Goal: Task Accomplishment & Management: Manage account settings

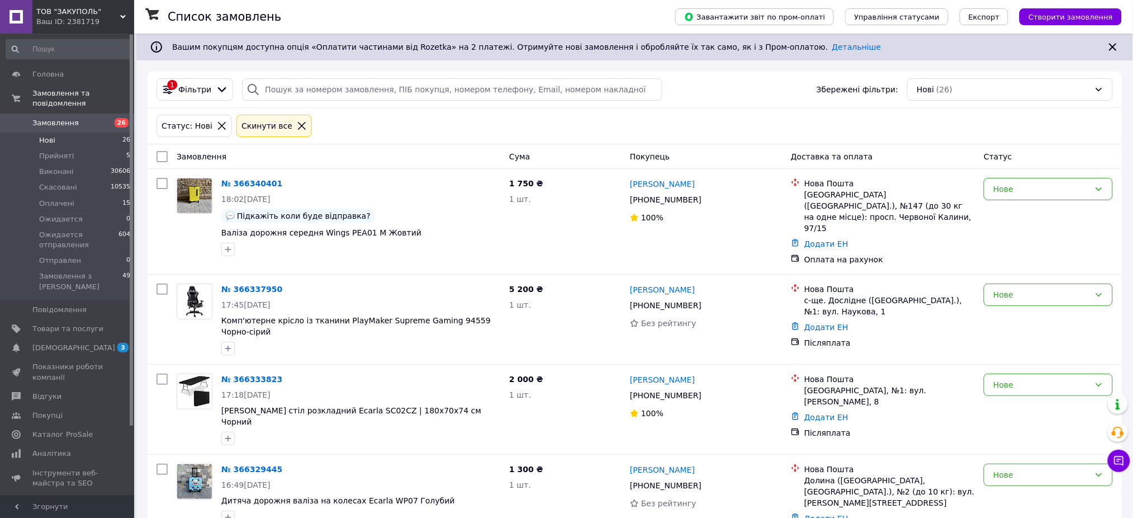
click at [67, 118] on span "Замовлення" at bounding box center [55, 123] width 46 height 10
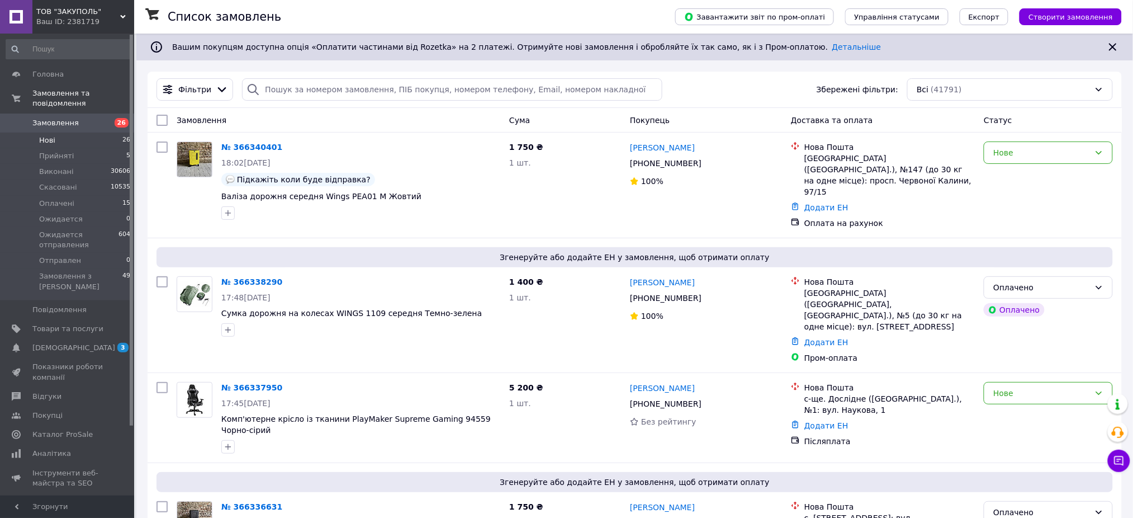
click at [72, 132] on li "Нові 26" at bounding box center [68, 140] width 137 height 16
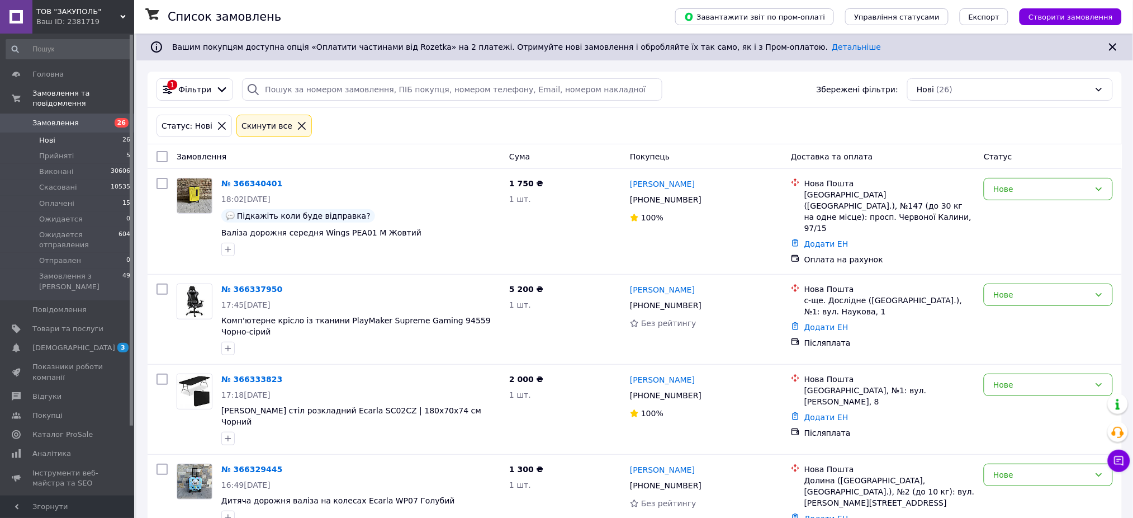
click at [163, 158] on input "checkbox" at bounding box center [162, 156] width 11 height 11
checkbox input "true"
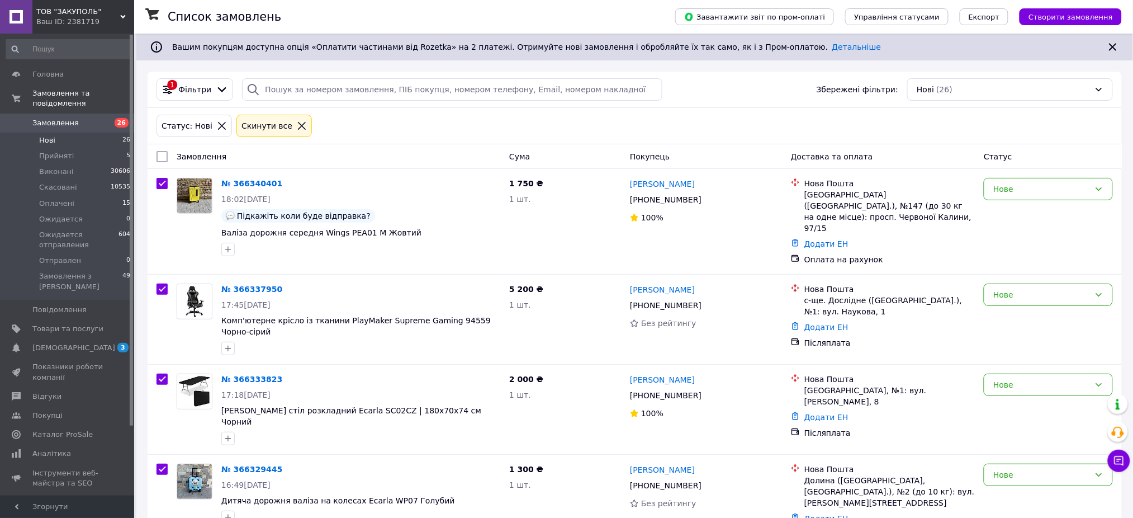
checkbox input "true"
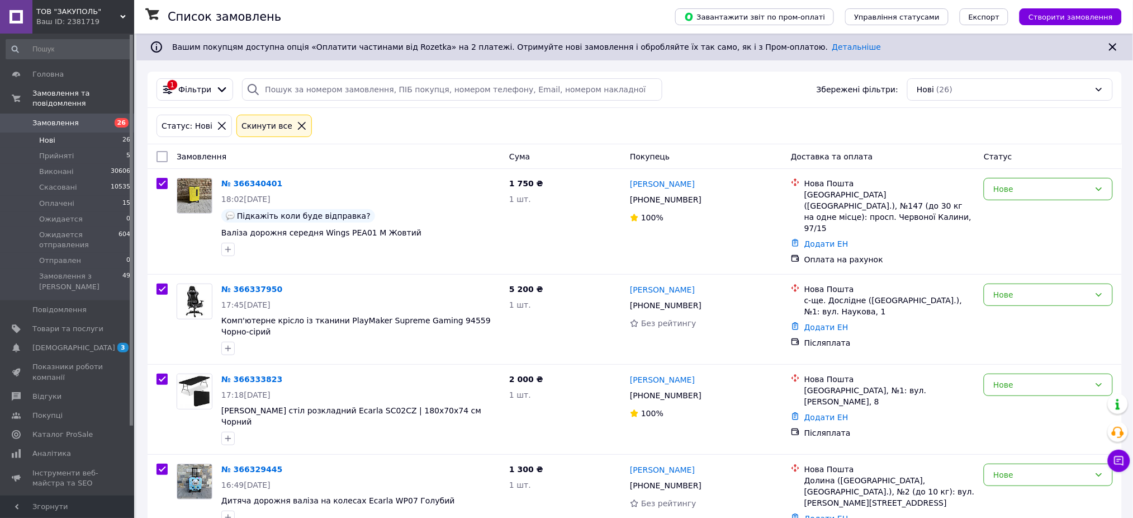
checkbox input "true"
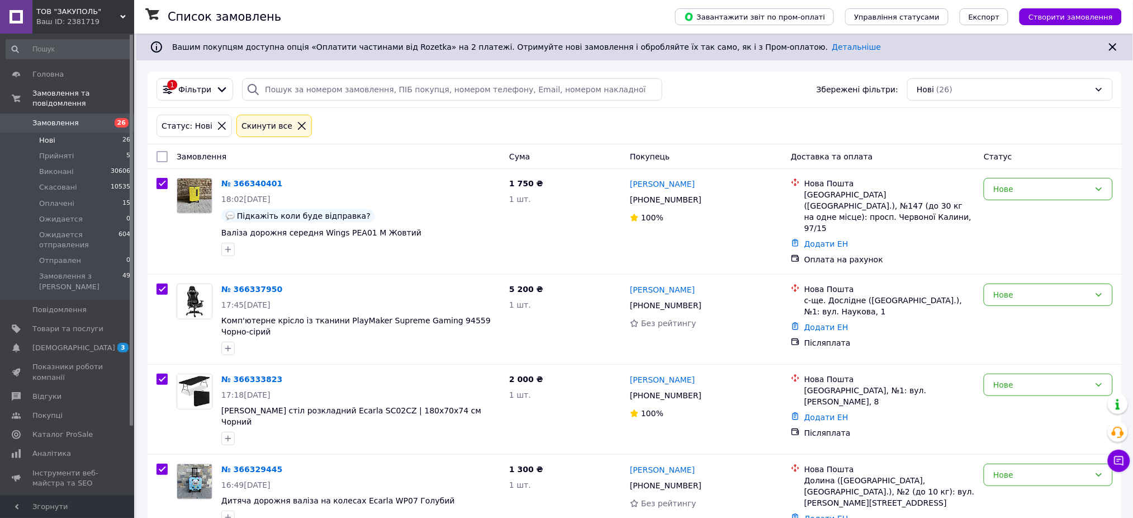
checkbox input "true"
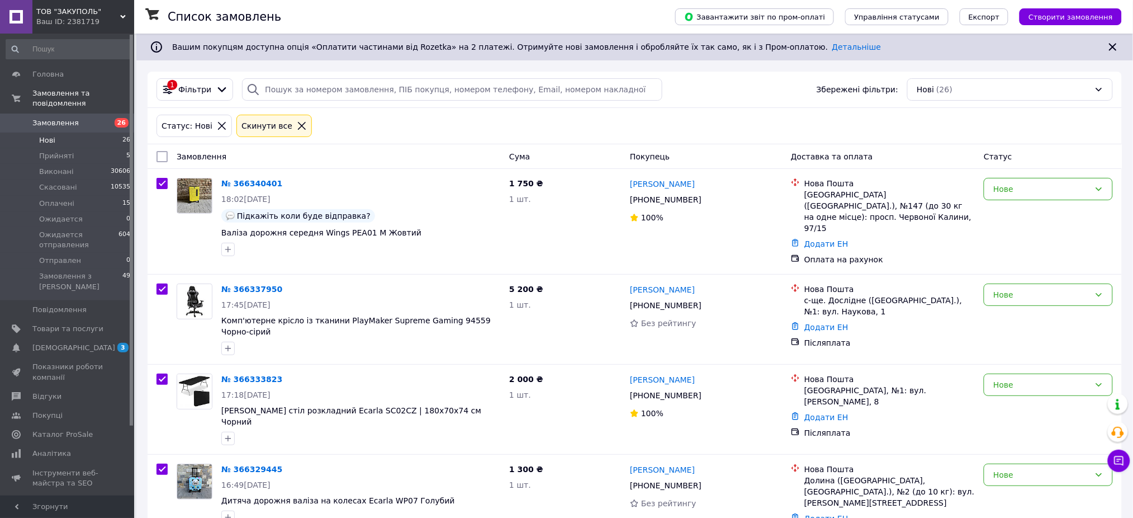
checkbox input "true"
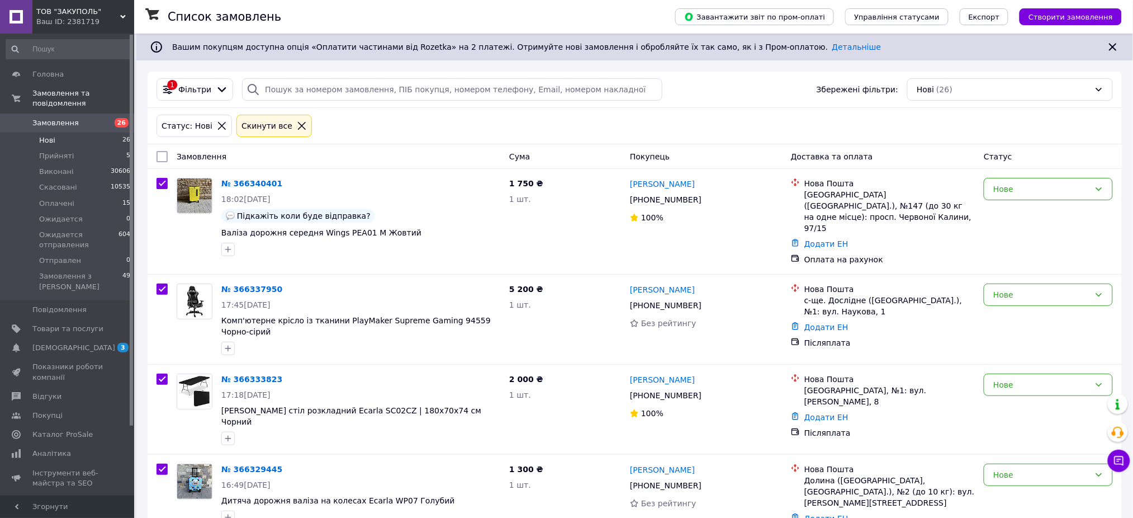
checkbox input "true"
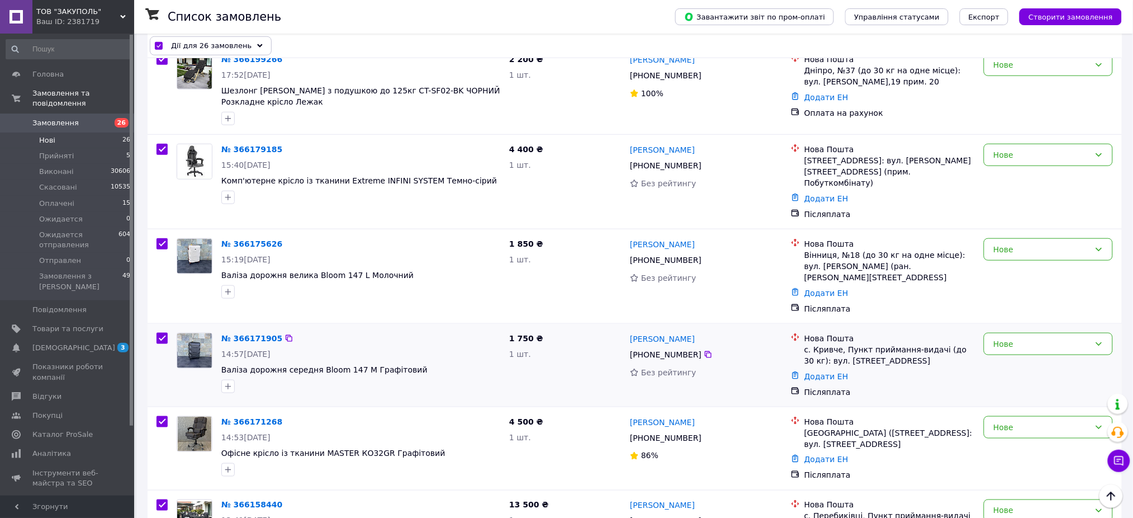
scroll to position [1907, 0]
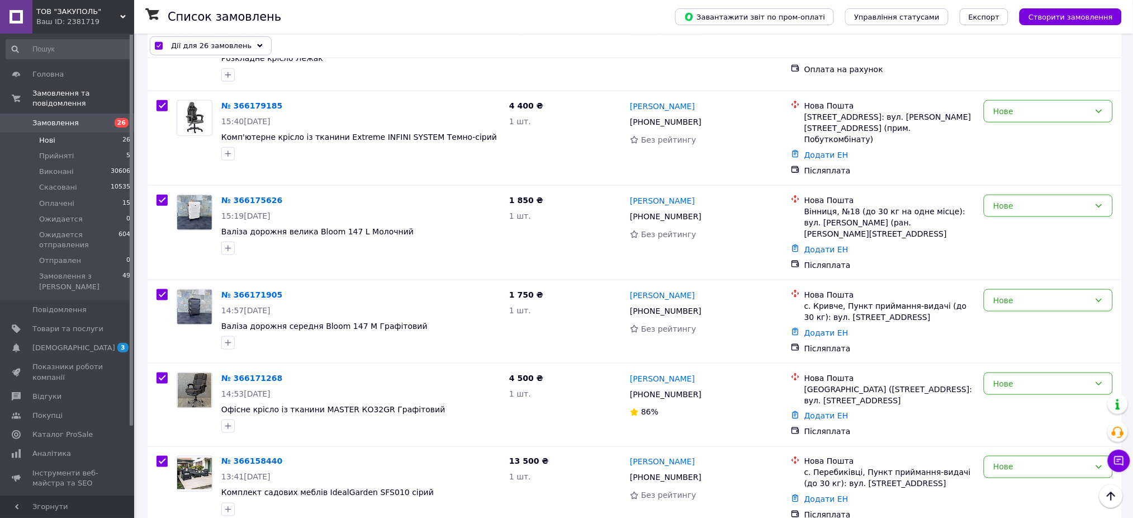
checkbox input "false"
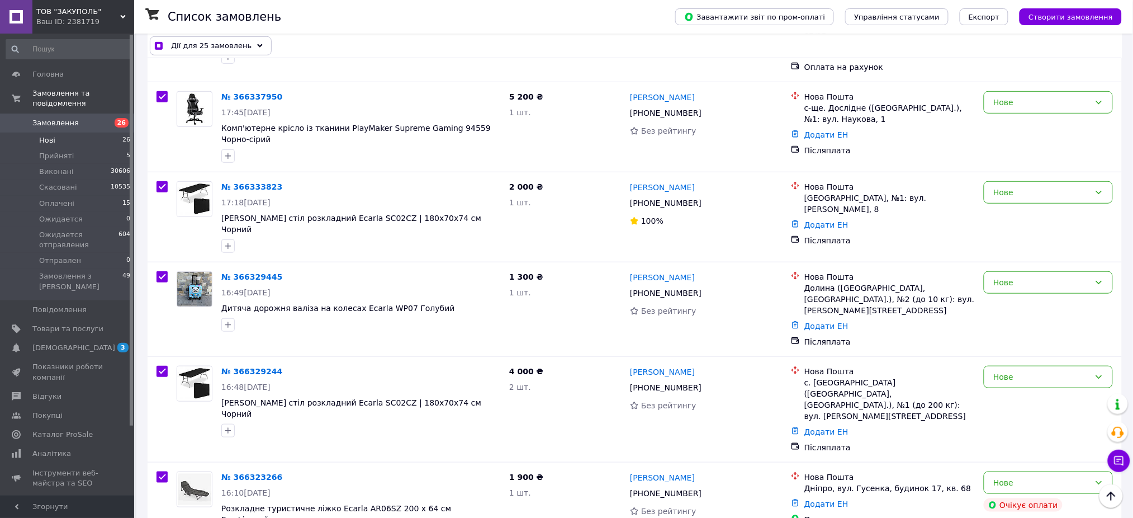
scroll to position [0, 0]
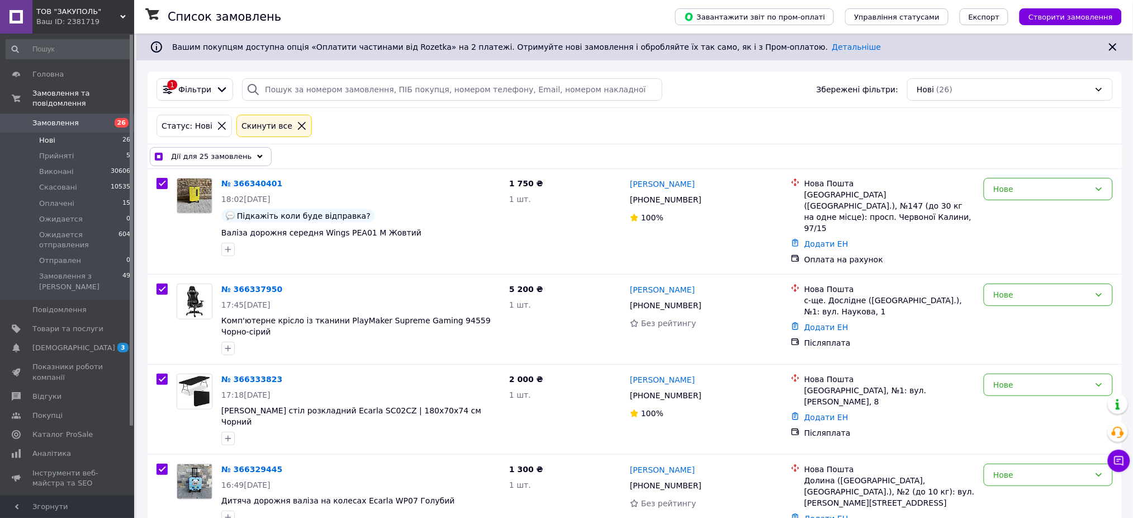
click at [189, 158] on span "Дії для 25 замовлень" at bounding box center [211, 156] width 80 height 11
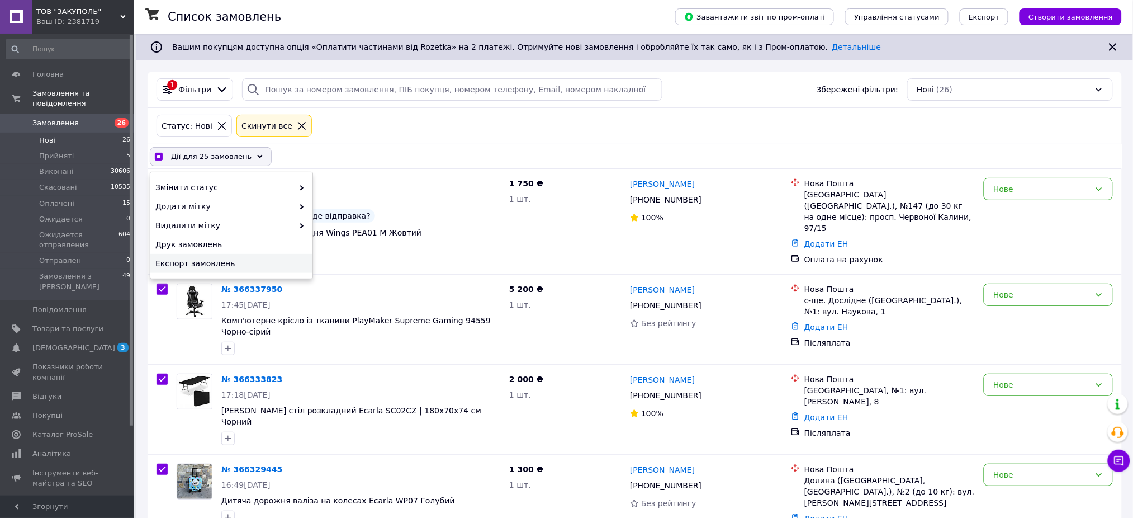
click at [227, 269] on div "Експорт замовлень" at bounding box center [231, 263] width 162 height 19
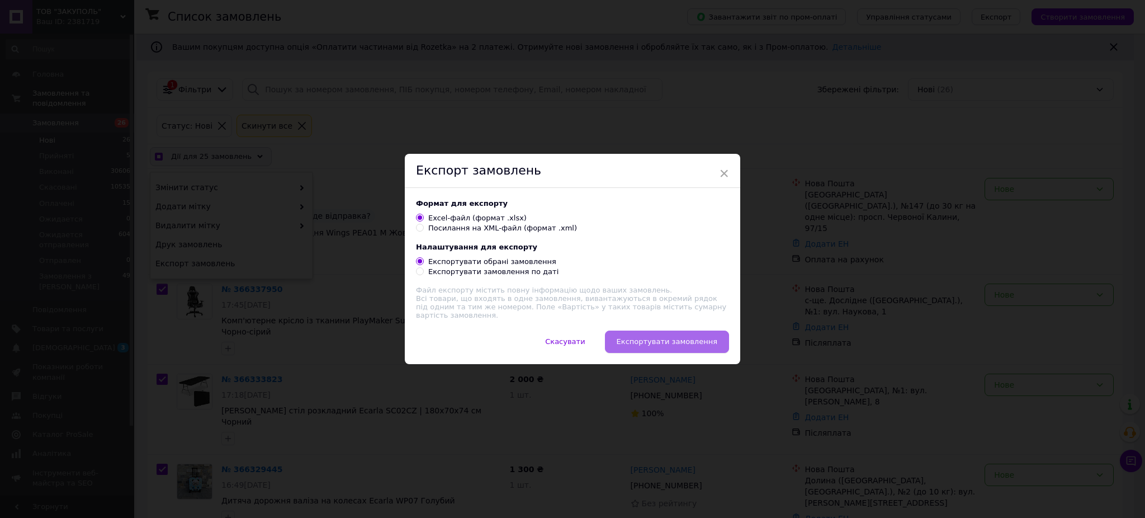
click at [649, 333] on button "Експортувати замовлення" at bounding box center [667, 341] width 124 height 22
checkbox input "true"
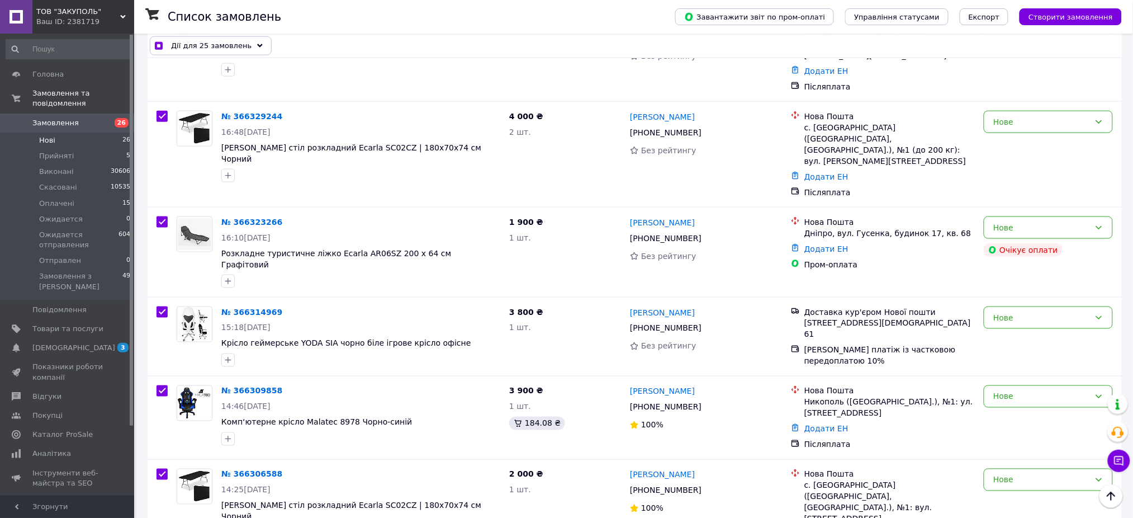
scroll to position [522, 0]
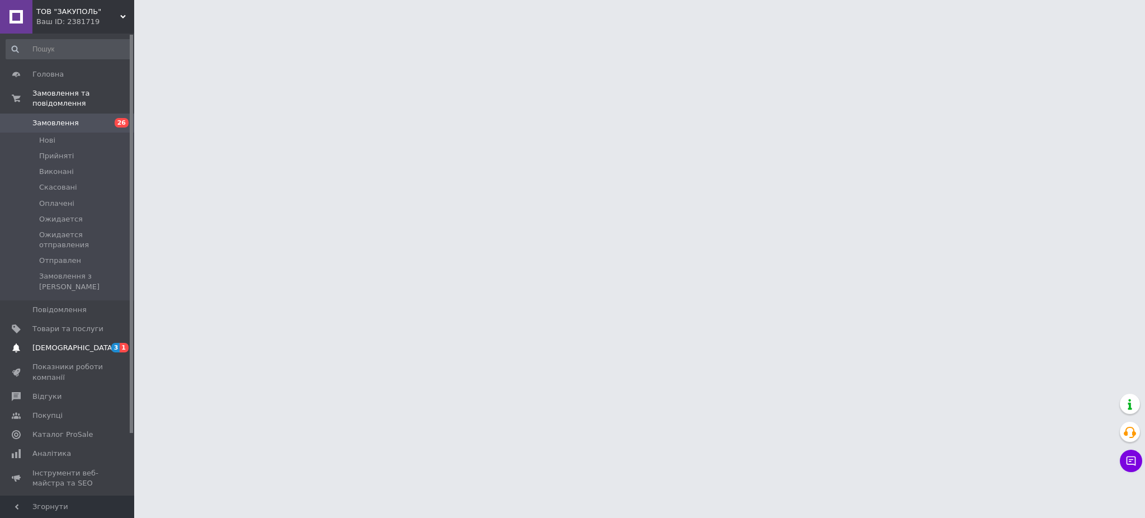
click at [63, 338] on link "[DEMOGRAPHIC_DATA] 3 1" at bounding box center [68, 347] width 137 height 19
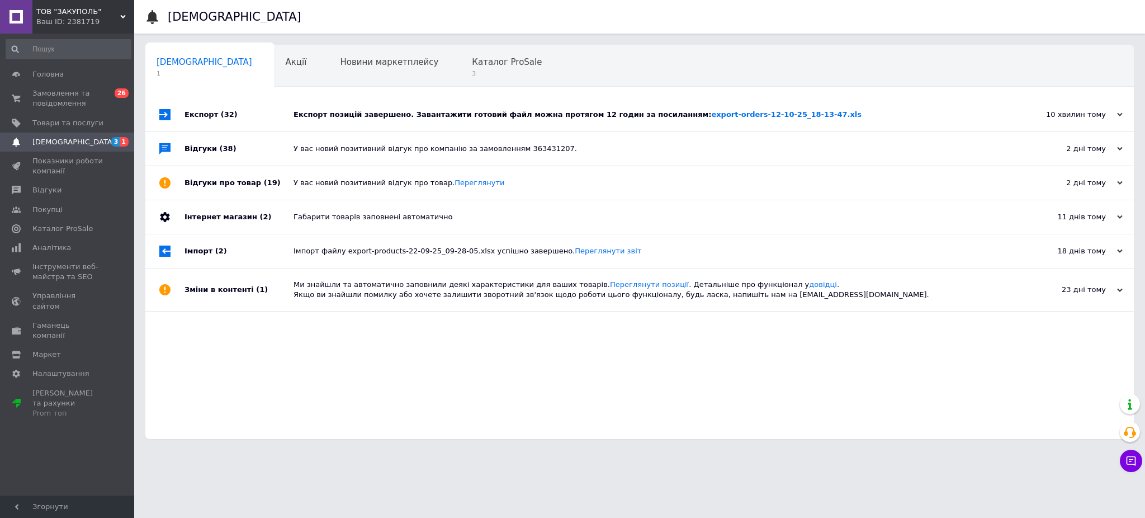
click at [800, 101] on div "Експорт позицій завершено. Завантажити готовий файл можна протягом 12 годин за …" at bounding box center [651, 115] width 717 height 34
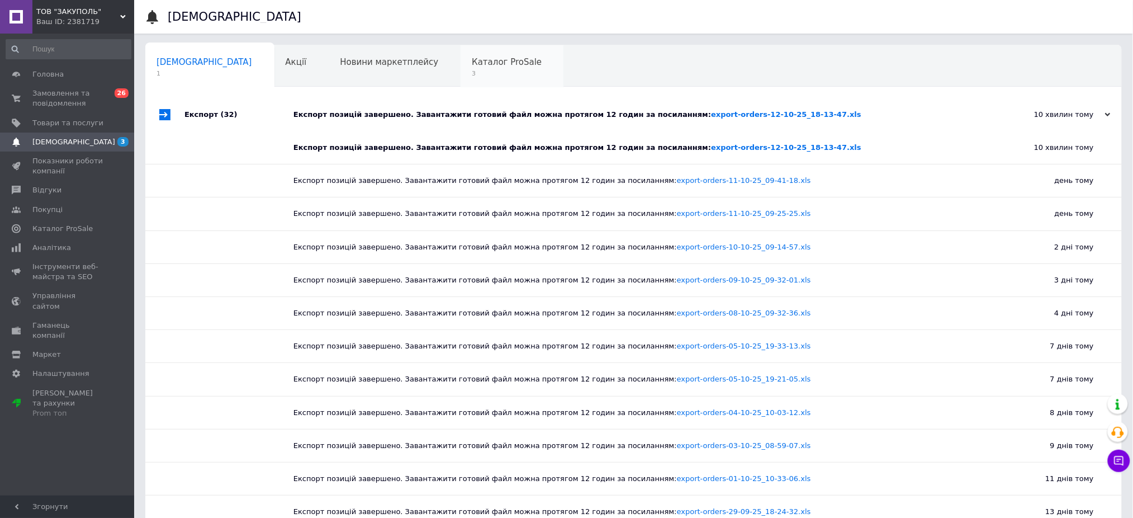
click at [461, 78] on div "Каталог ProSale 3" at bounding box center [512, 66] width 103 height 42
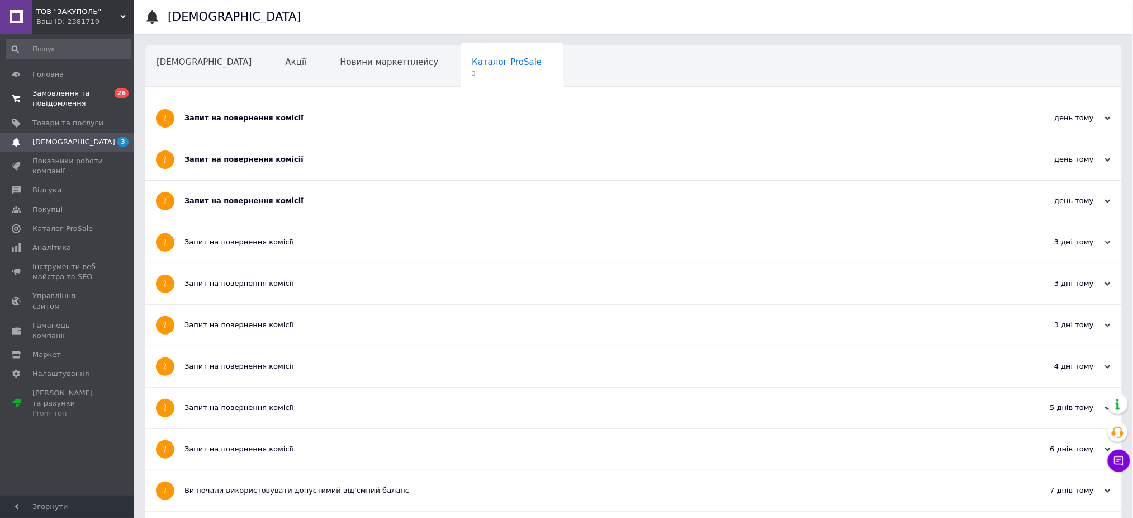
click at [60, 92] on span "Замовлення та повідомлення" at bounding box center [67, 98] width 71 height 20
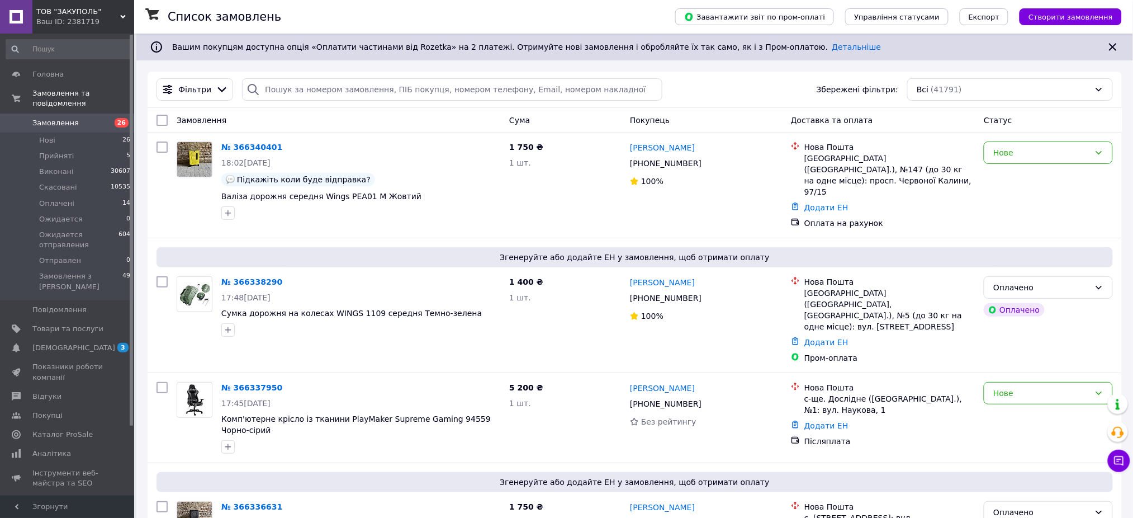
click at [59, 121] on link "Замовлення 26" at bounding box center [68, 122] width 137 height 19
click at [59, 132] on li "Нові 26" at bounding box center [68, 140] width 137 height 16
click at [59, 134] on li "Нові 26" at bounding box center [68, 140] width 137 height 16
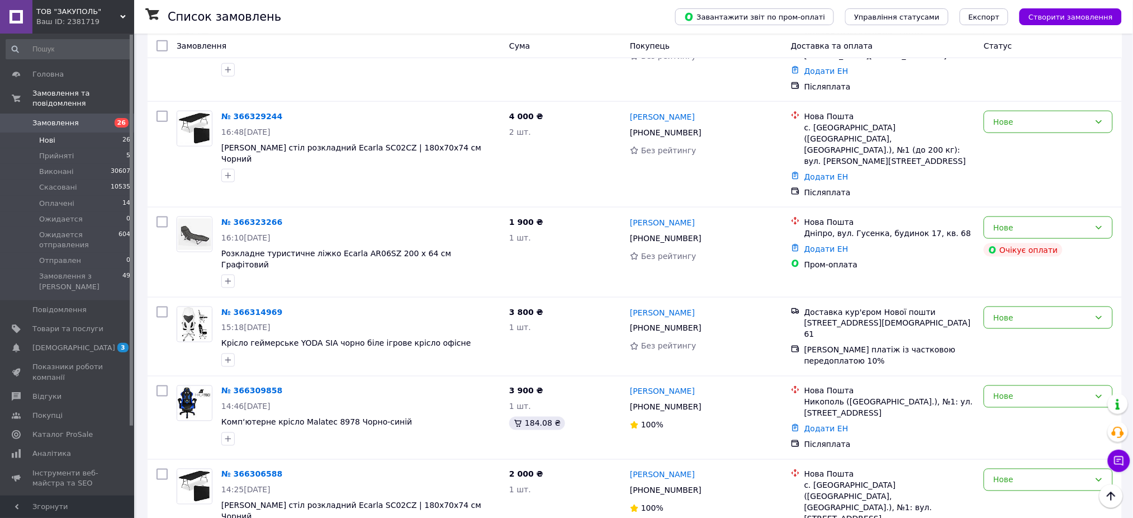
scroll to position [522, 0]
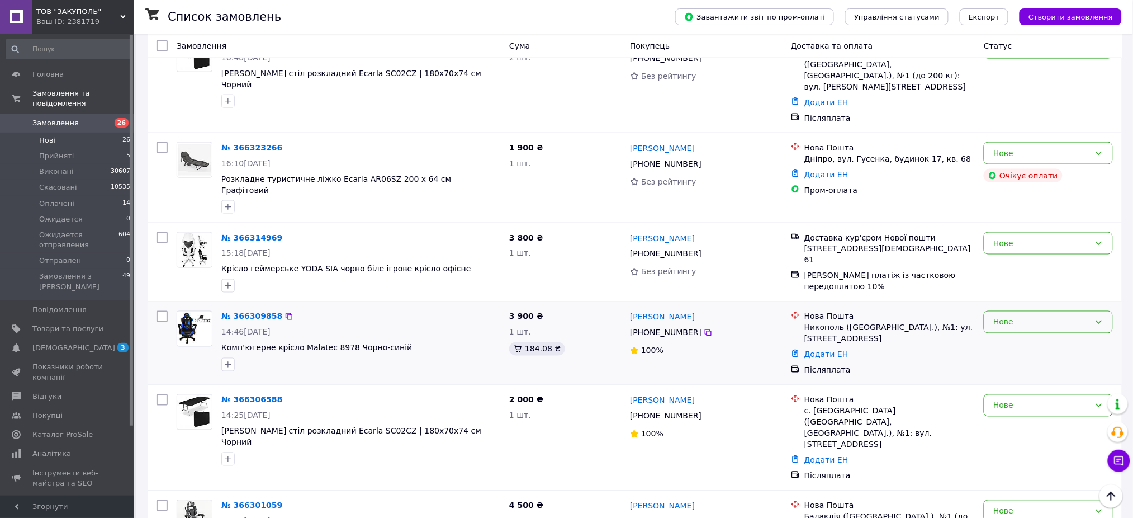
click at [1023, 316] on div "Нове" at bounding box center [1041, 322] width 97 height 12
click at [1011, 338] on li "Скасовано" at bounding box center [1049, 333] width 128 height 20
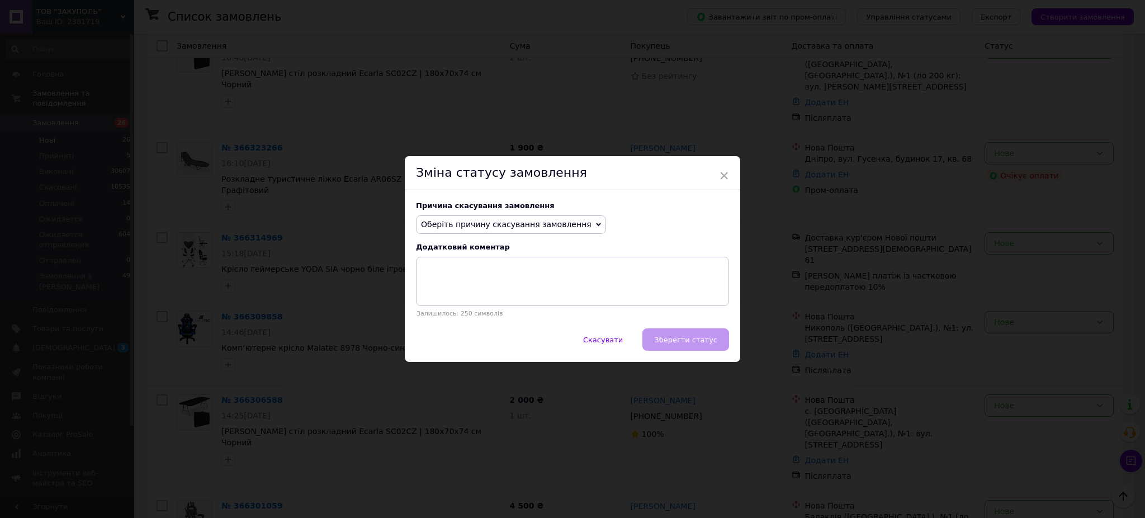
click at [494, 233] on span "Оберіть причину скасування замовлення" at bounding box center [511, 224] width 190 height 19
click at [490, 309] on li "Замовлення-дублікат" at bounding box center [510, 309] width 189 height 16
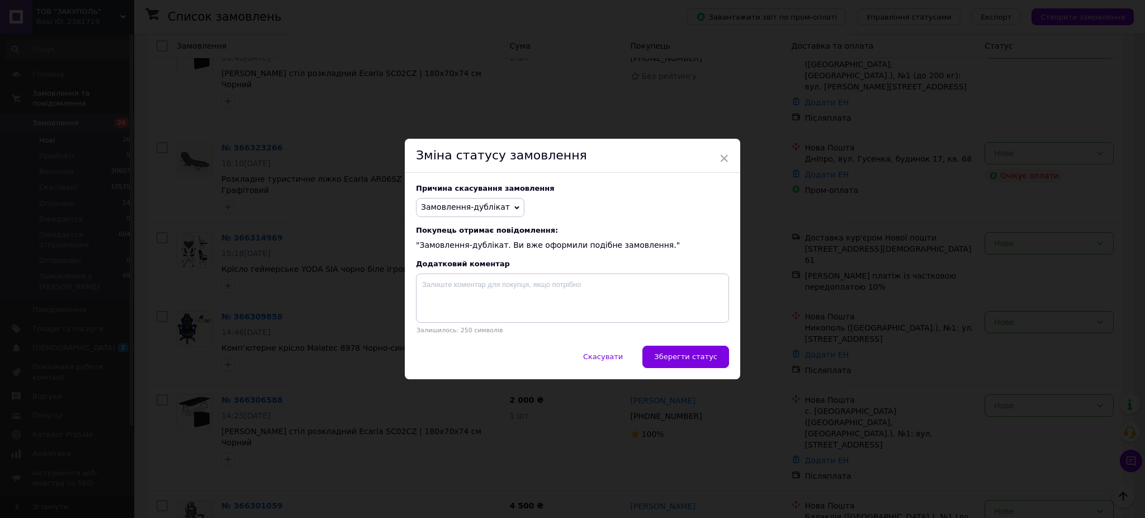
click at [733, 367] on div "Скасувати   Зберегти статус" at bounding box center [572, 362] width 335 height 34
click at [704, 356] on span "Зберегти статус" at bounding box center [685, 356] width 63 height 8
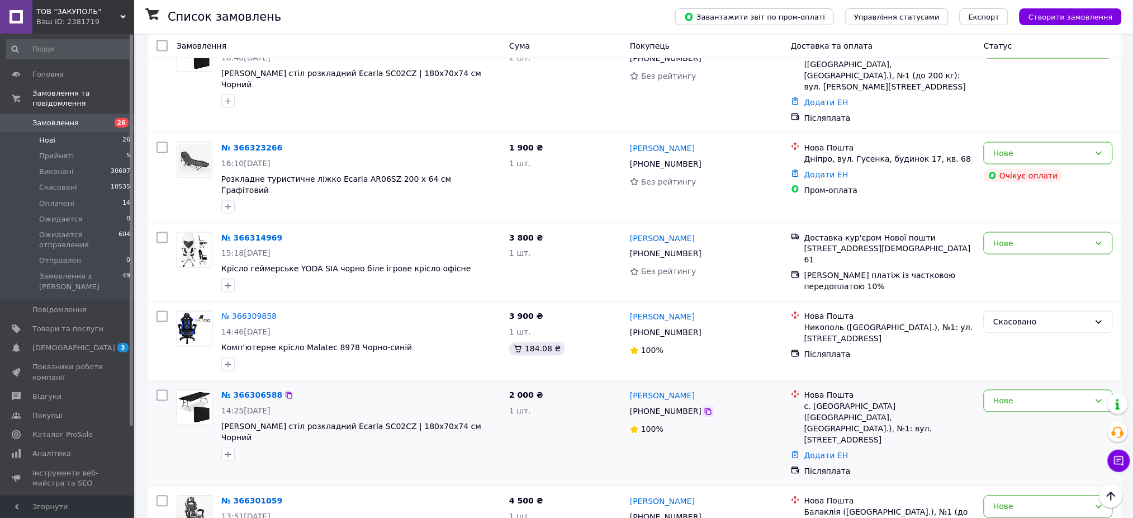
click at [704, 407] on icon at bounding box center [708, 411] width 9 height 9
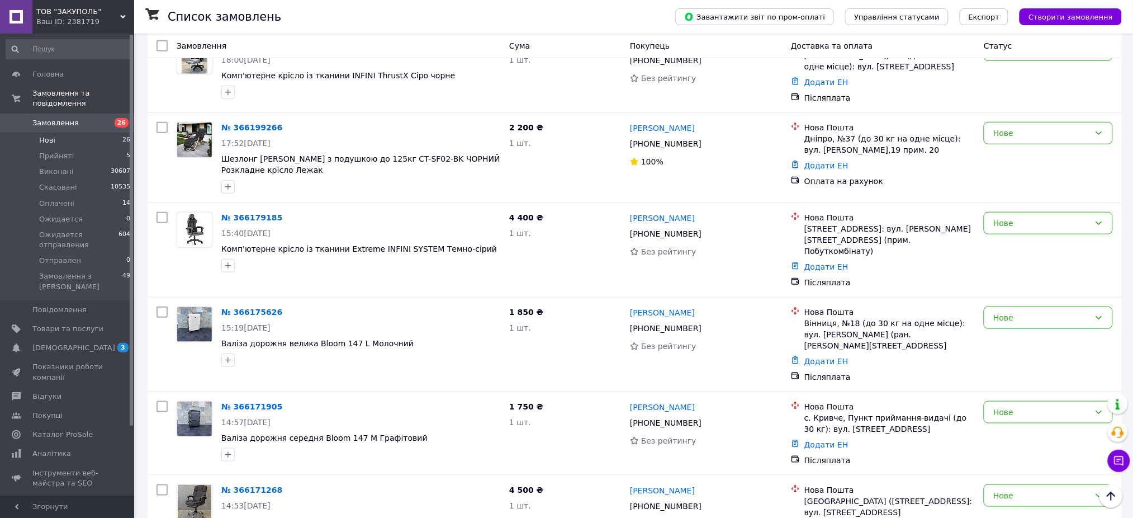
scroll to position [1902, 0]
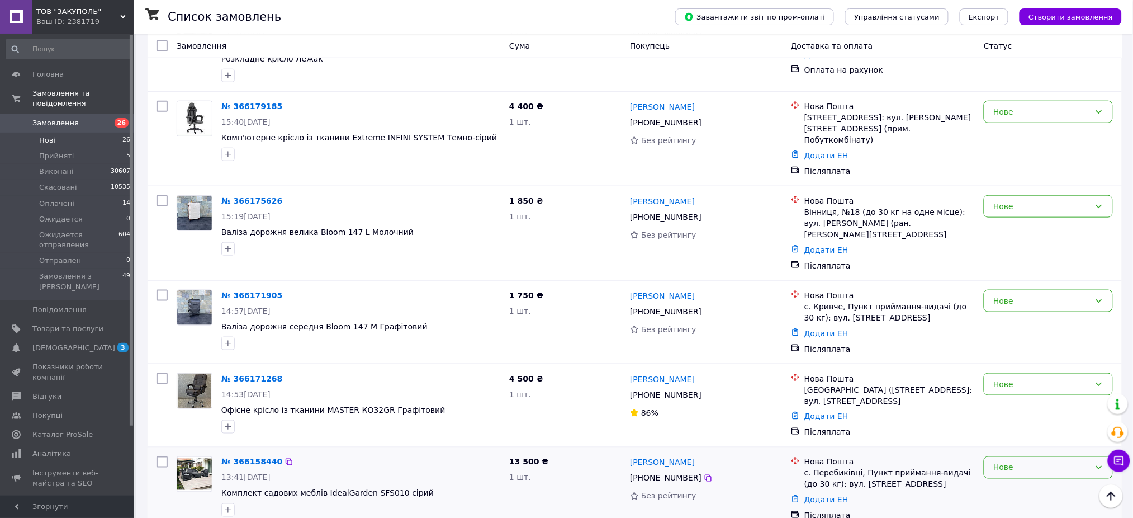
click at [1044, 456] on div "Нове" at bounding box center [1048, 467] width 129 height 22
click at [1055, 393] on li "Ожидается отправления" at bounding box center [1049, 401] width 128 height 20
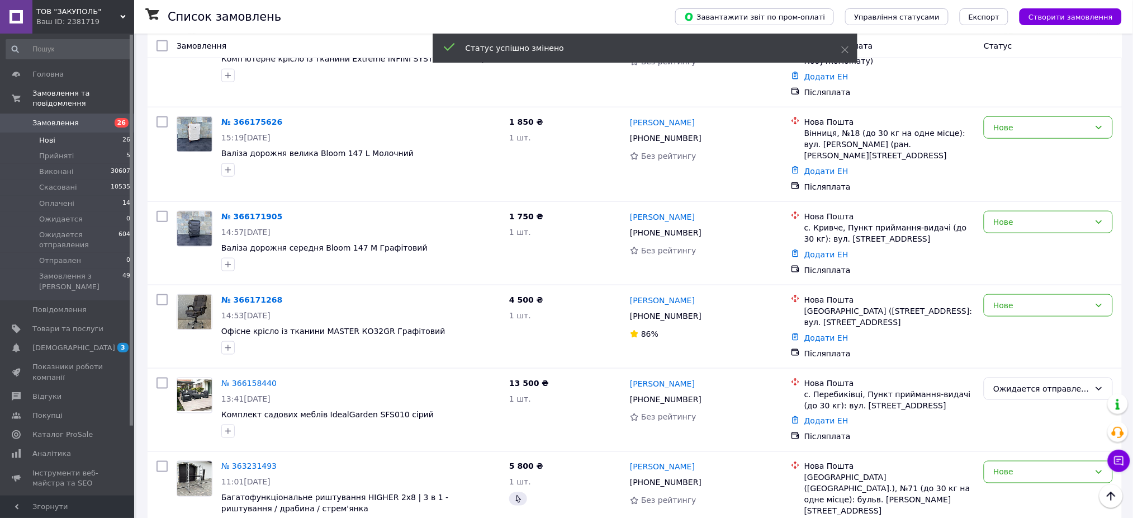
scroll to position [1823, 0]
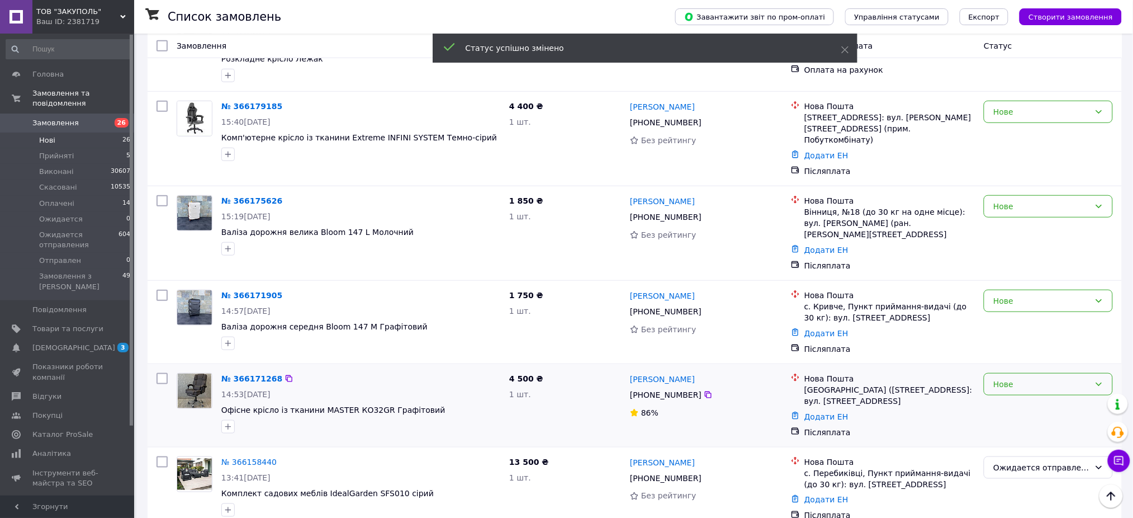
click at [1025, 378] on div "Нове" at bounding box center [1041, 384] width 97 height 12
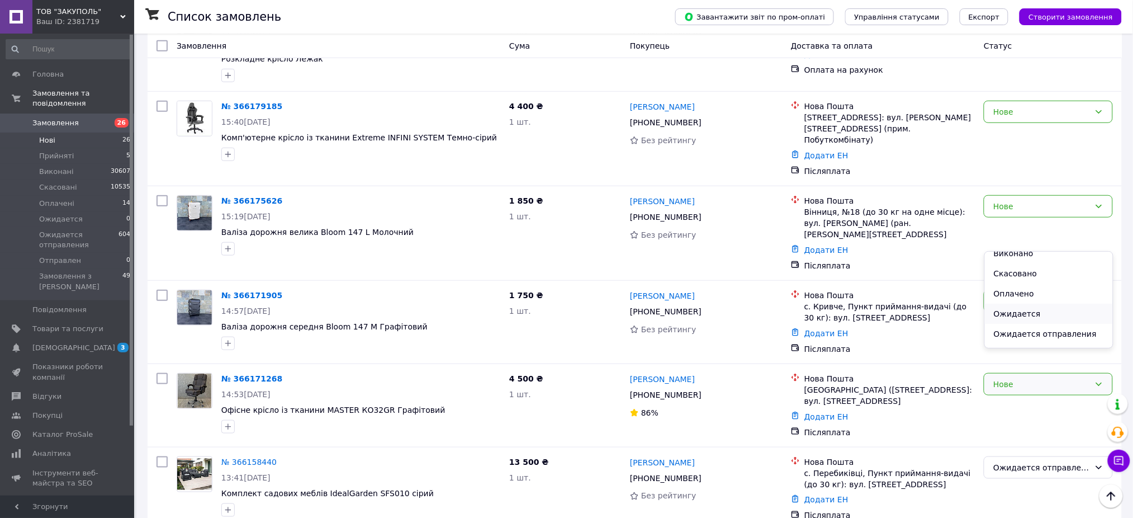
scroll to position [45, 0]
click at [1047, 309] on li "Ожидается отправления" at bounding box center [1049, 317] width 128 height 20
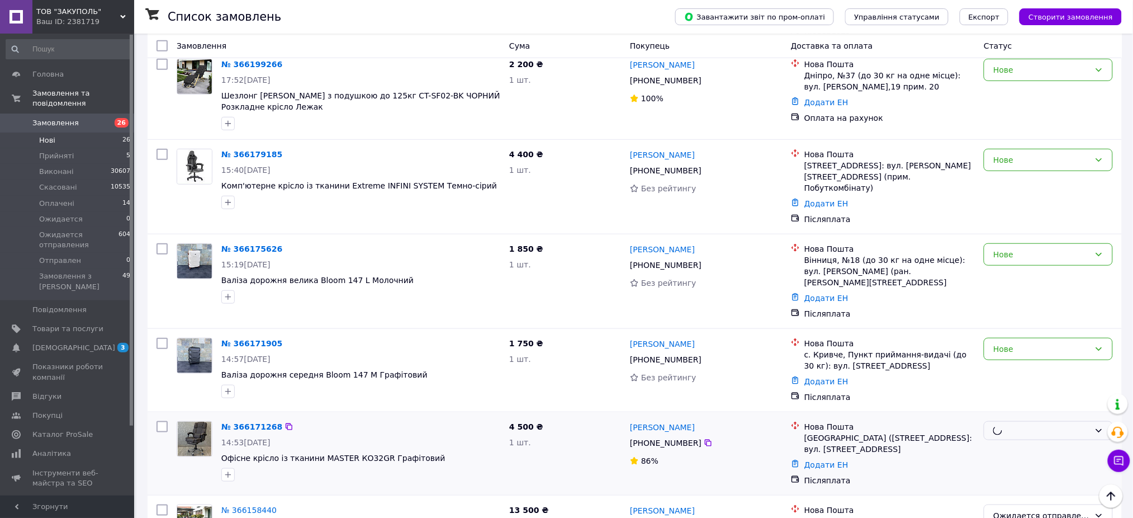
scroll to position [1748, 0]
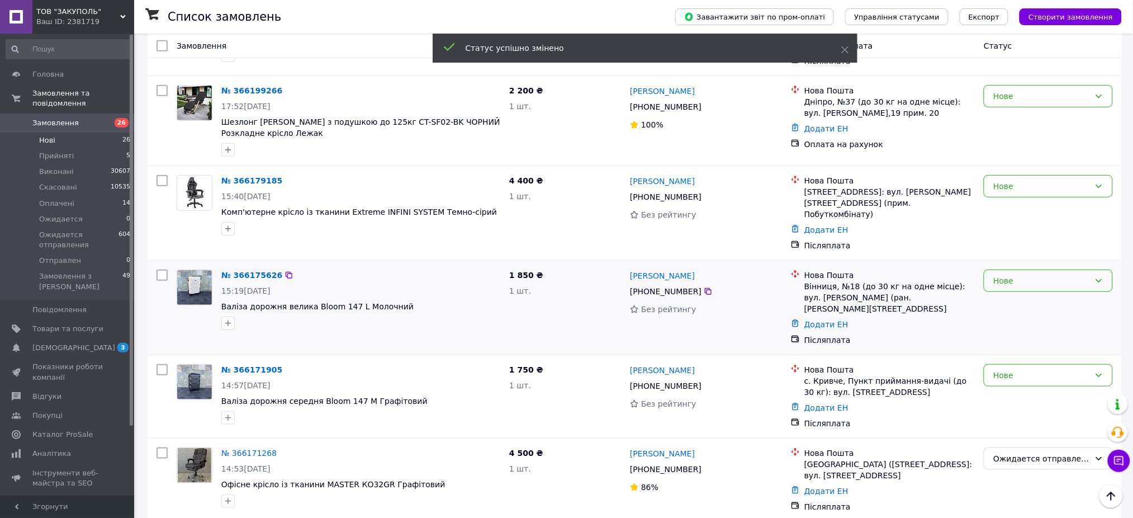
click at [1023, 274] on div "Нове" at bounding box center [1041, 280] width 97 height 12
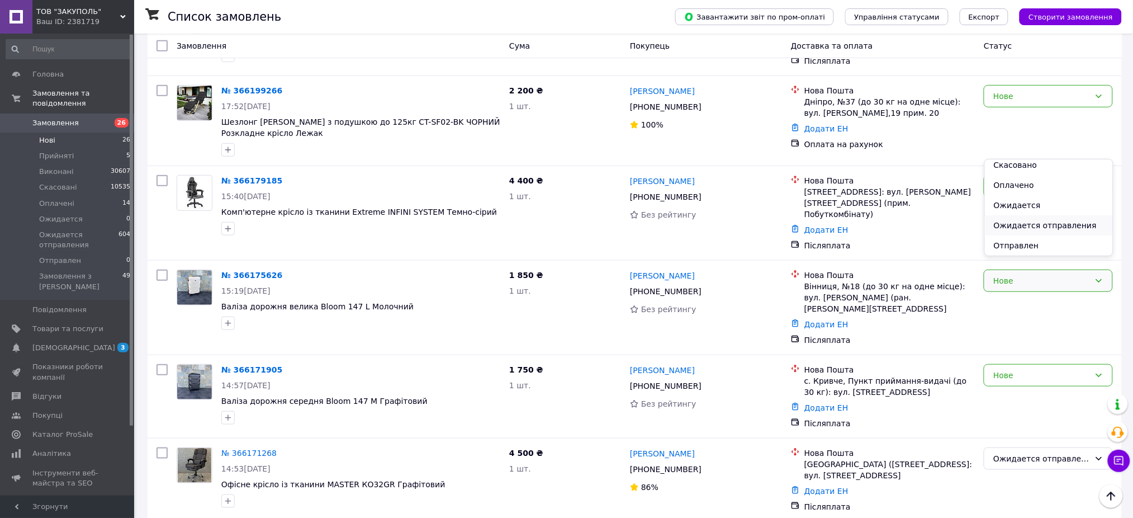
click at [1054, 229] on li "Ожидается отправления" at bounding box center [1049, 225] width 128 height 20
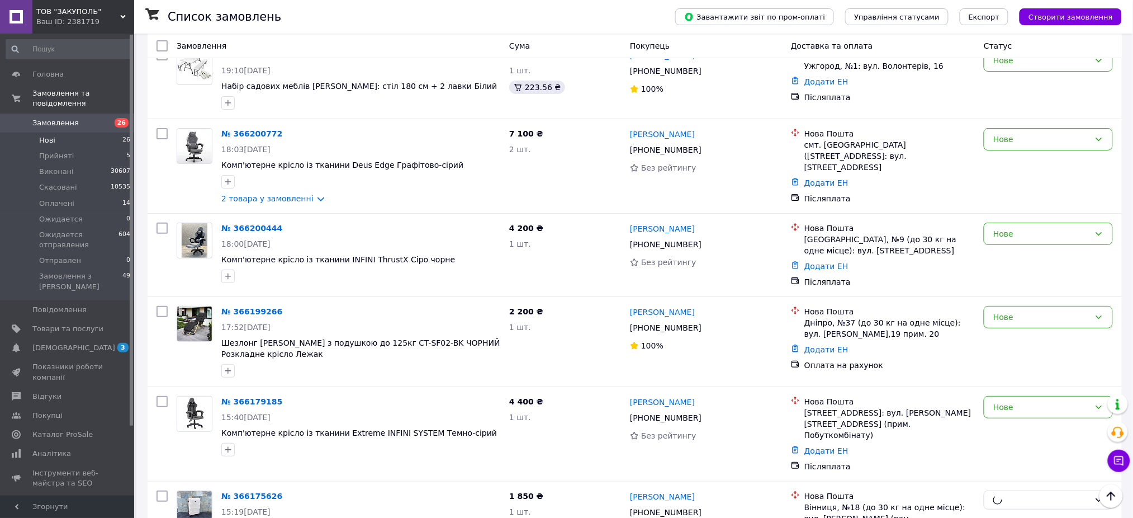
scroll to position [1525, 0]
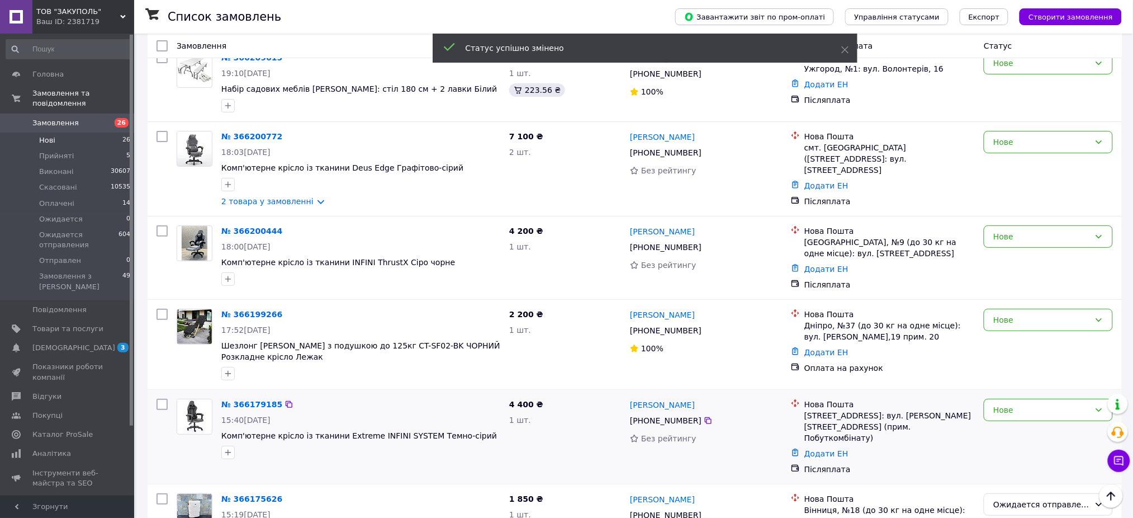
click at [1036, 394] on div "Нове" at bounding box center [1048, 436] width 138 height 85
click at [1039, 404] on div "Нове" at bounding box center [1041, 410] width 97 height 12
click at [1065, 361] on li "Ожидается отправления" at bounding box center [1049, 365] width 128 height 20
click at [704, 326] on icon at bounding box center [708, 330] width 9 height 9
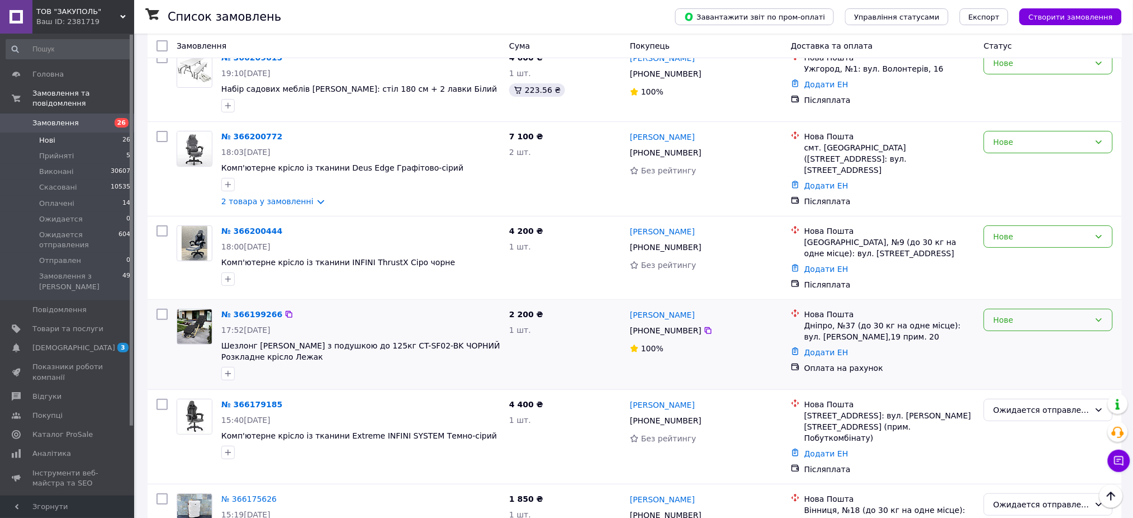
click at [1092, 309] on div "Нове" at bounding box center [1048, 320] width 129 height 22
click at [1070, 264] on li "Ожидается" at bounding box center [1049, 255] width 128 height 20
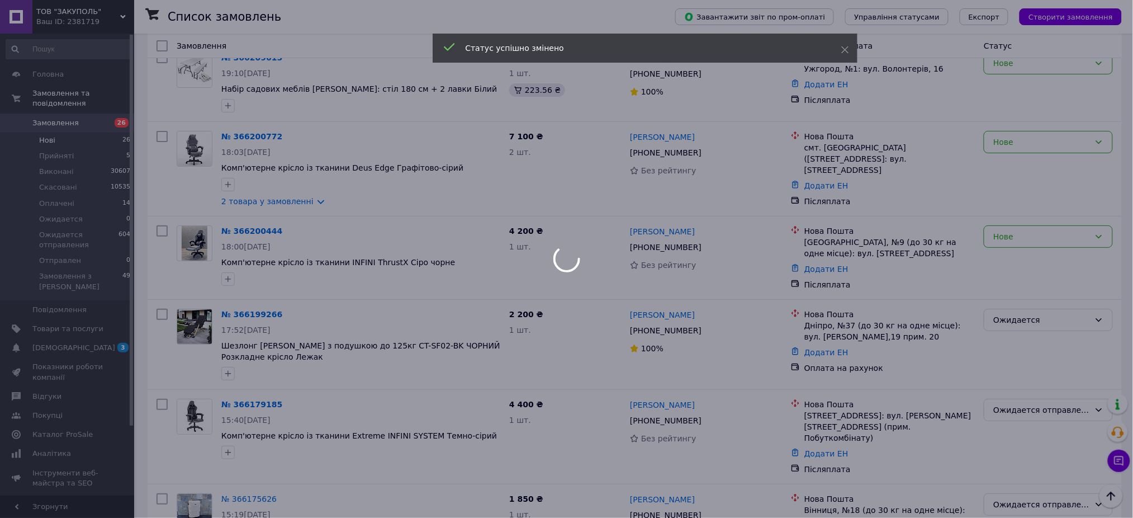
click at [1028, 199] on div at bounding box center [566, 259] width 1133 height 518
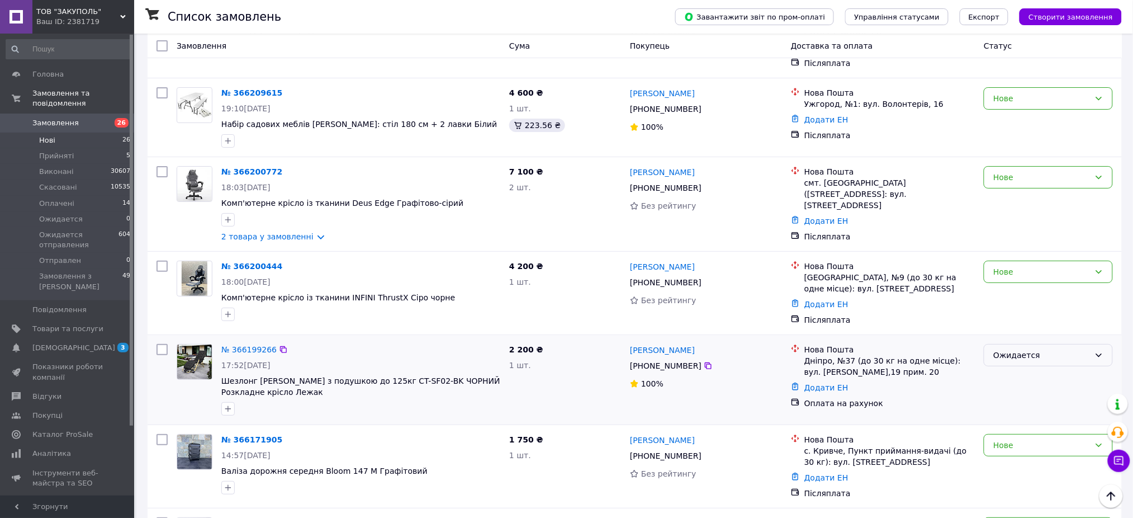
click at [1029, 349] on div "Ожидается" at bounding box center [1041, 355] width 97 height 12
click at [1050, 310] on li "Ожидается отправления" at bounding box center [1049, 311] width 128 height 20
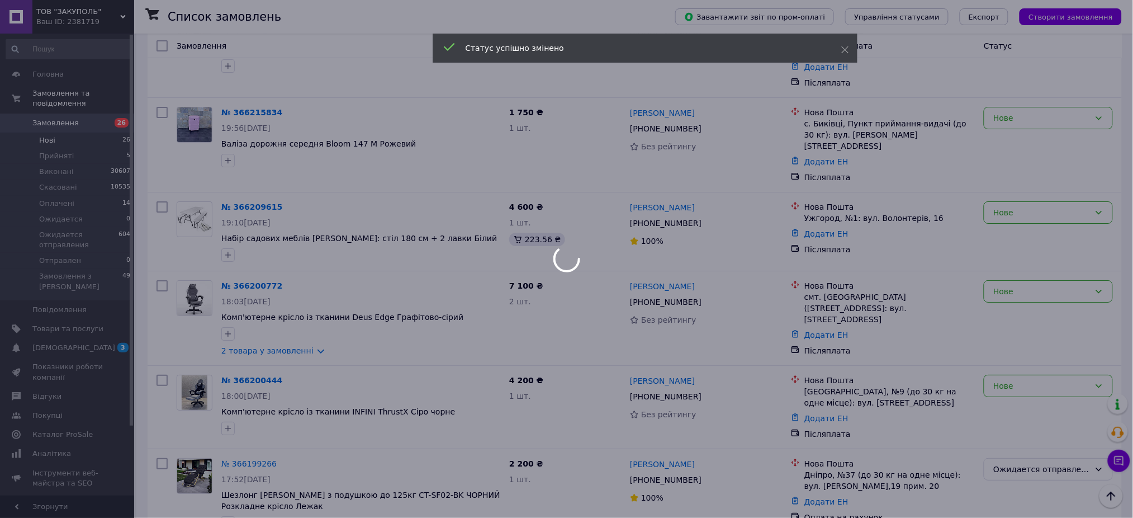
scroll to position [1340, 0]
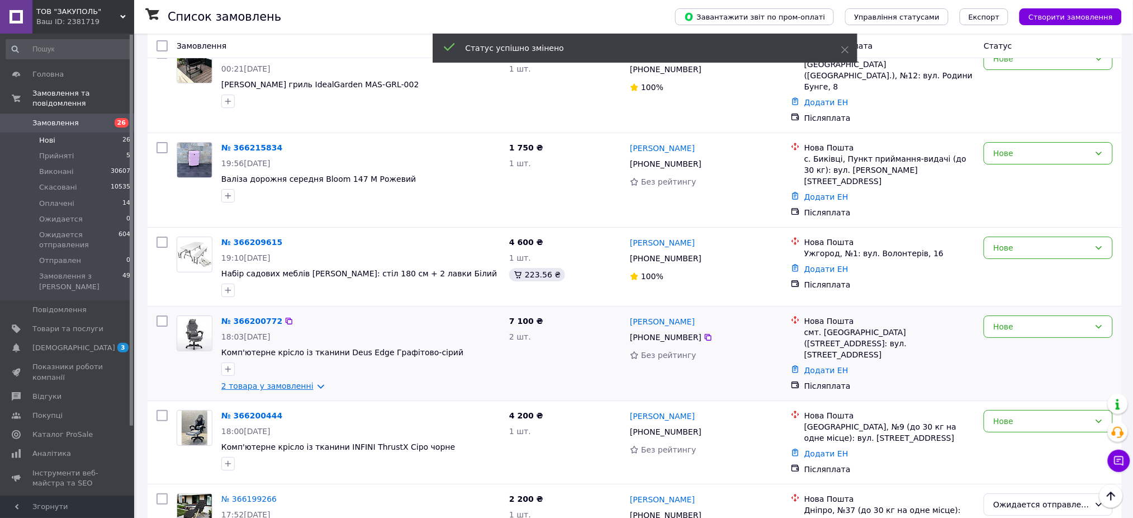
click at [277, 381] on link "2 товара у замовленні" at bounding box center [267, 385] width 92 height 9
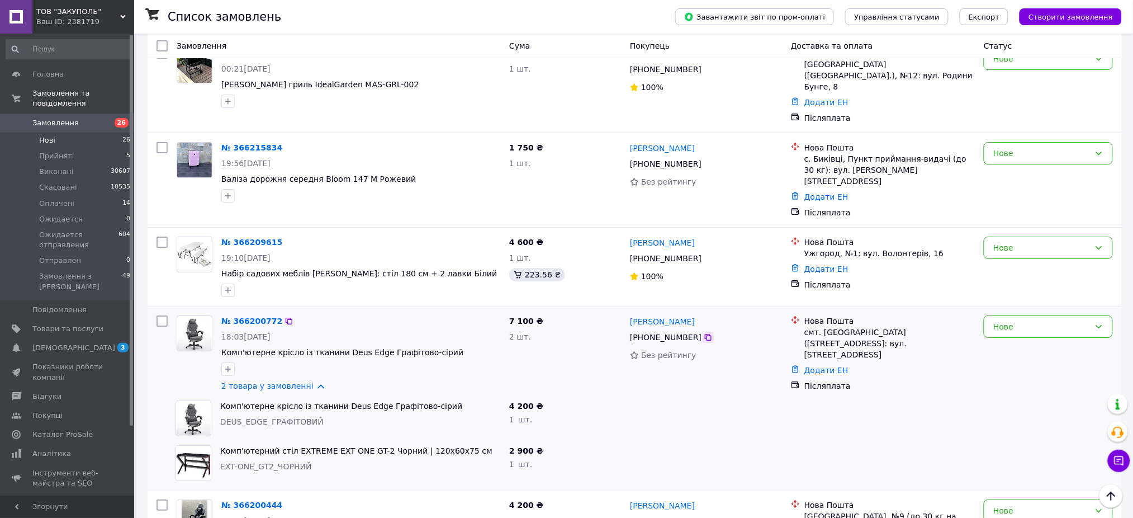
click at [705, 334] on icon at bounding box center [708, 337] width 7 height 7
click at [1058, 320] on div "Нове" at bounding box center [1041, 326] width 97 height 12
click at [1063, 278] on li "Ожидается отправления" at bounding box center [1049, 282] width 128 height 20
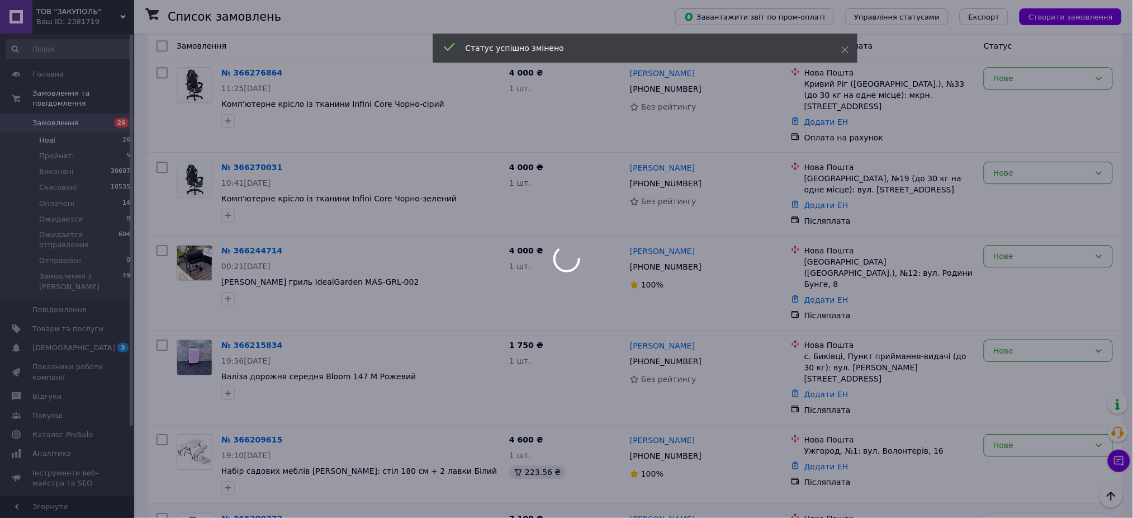
scroll to position [1117, 0]
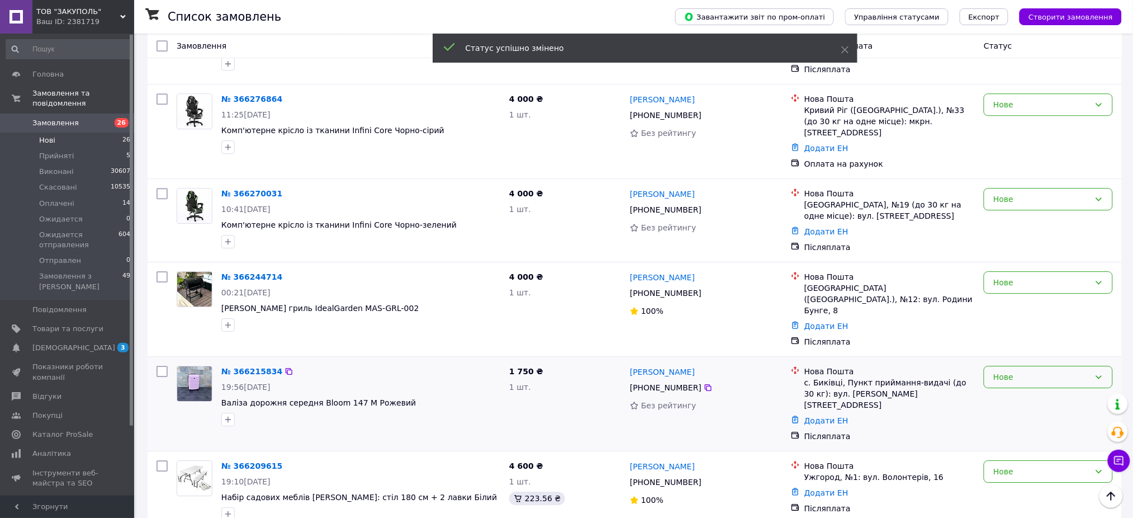
click at [1039, 366] on div "Нове" at bounding box center [1048, 377] width 129 height 22
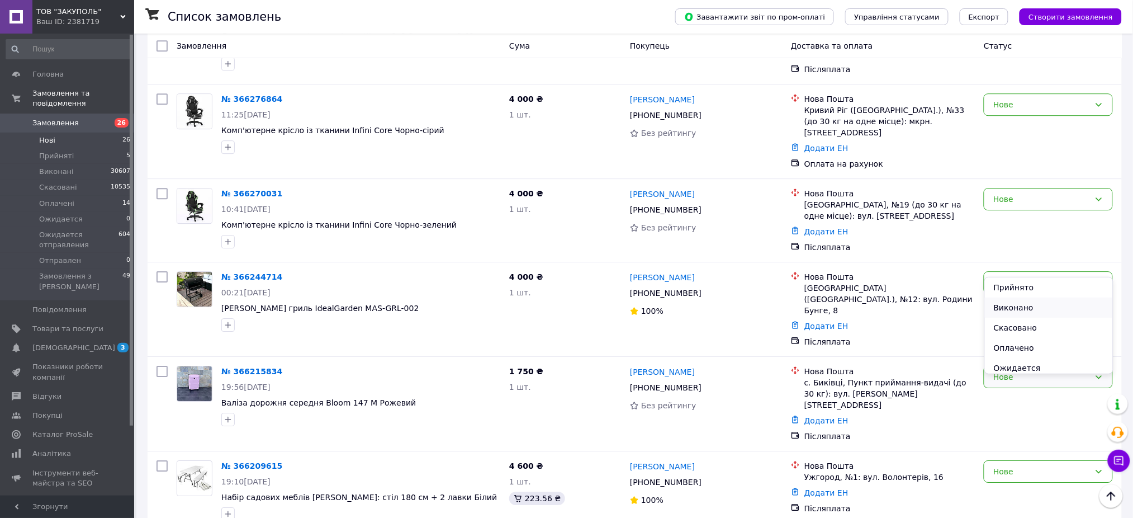
scroll to position [45, 0]
click at [1053, 338] on li "Ожидается отправления" at bounding box center [1049, 343] width 128 height 20
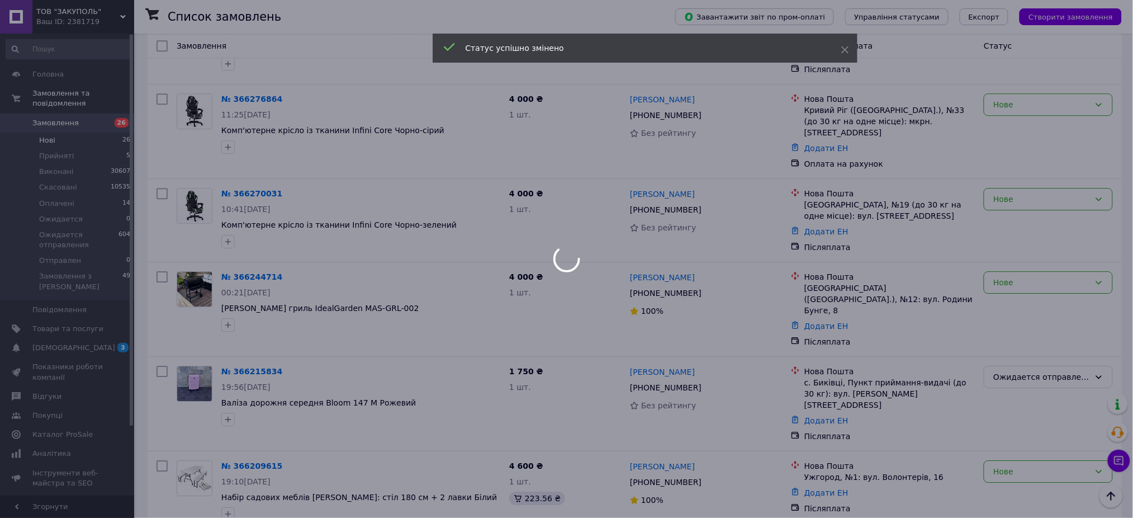
scroll to position [1042, 0]
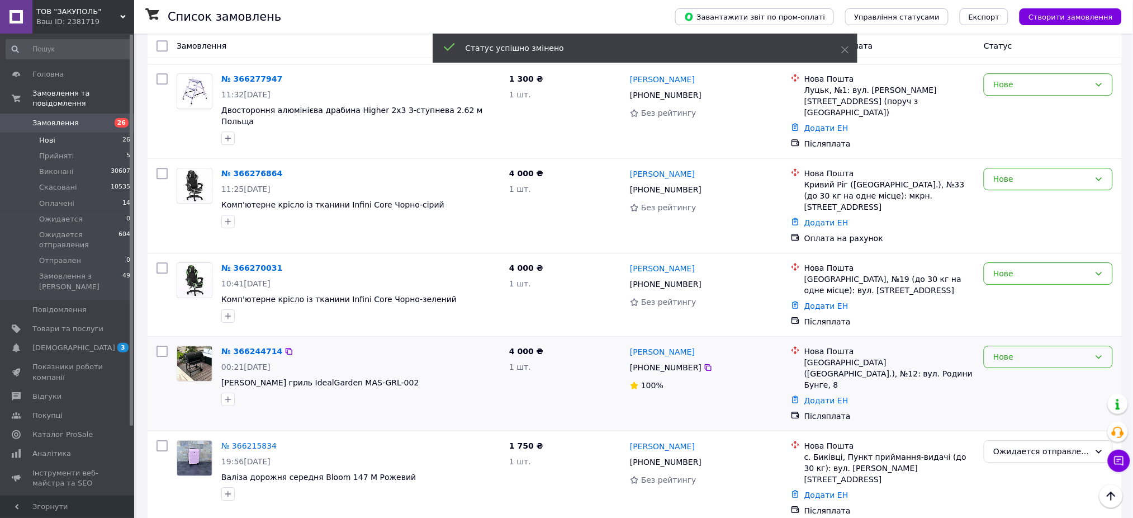
click at [1024, 350] on div "Нове" at bounding box center [1041, 356] width 97 height 12
click at [1050, 336] on li "Ожидается отправления" at bounding box center [1049, 339] width 128 height 20
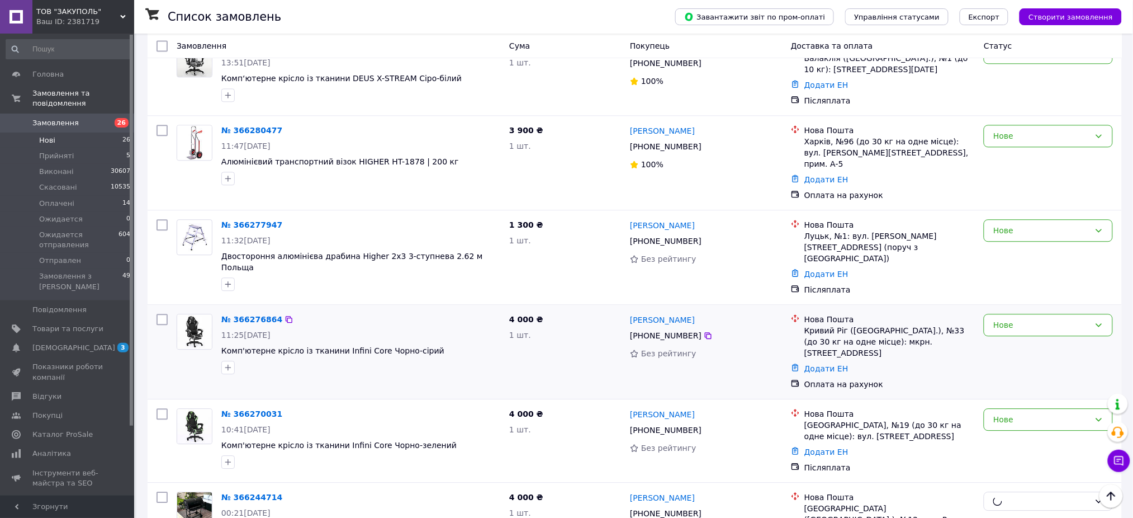
scroll to position [893, 0]
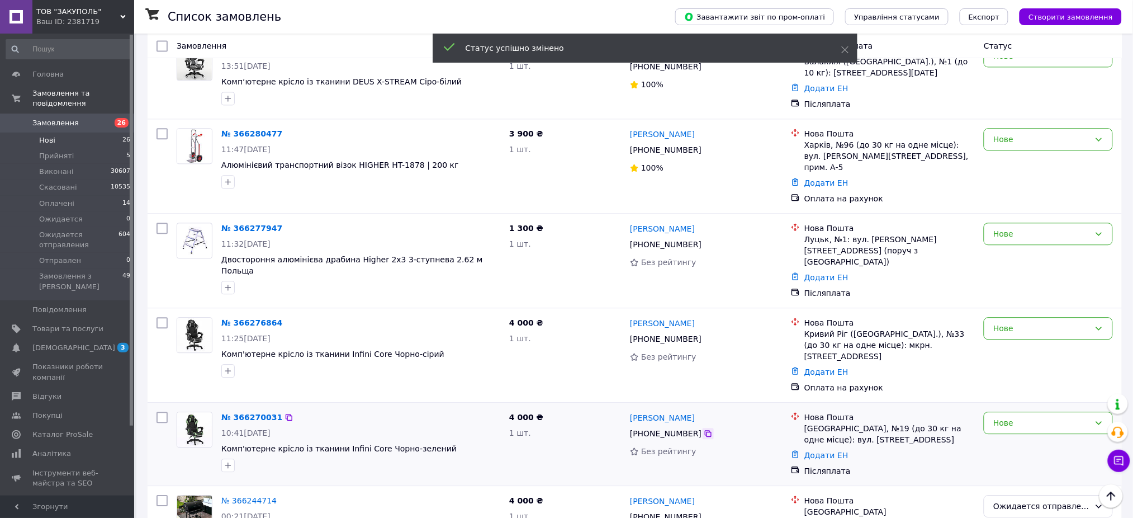
click at [705, 430] on icon at bounding box center [708, 433] width 7 height 7
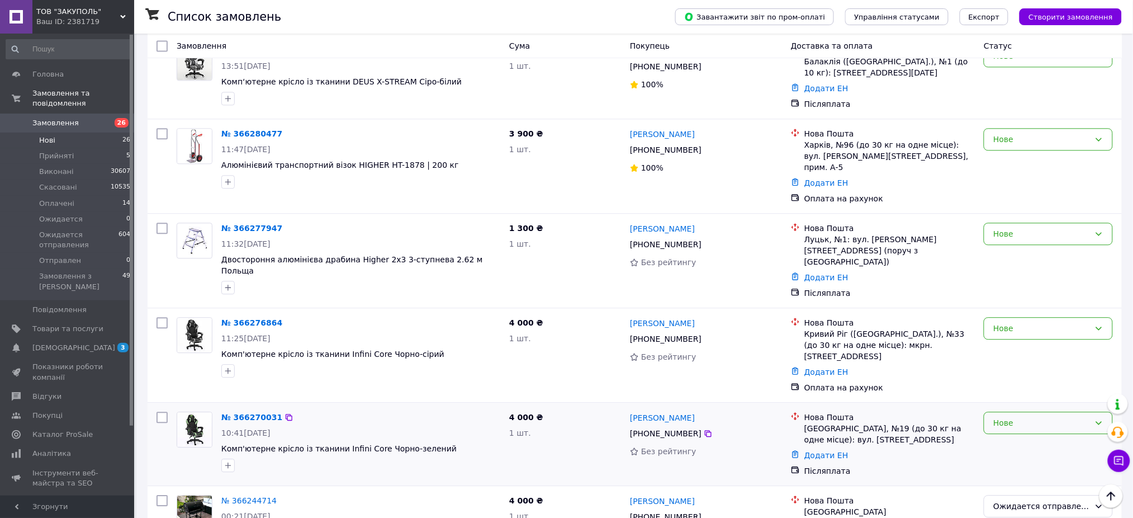
click at [1018, 416] on div "Нове" at bounding box center [1041, 422] width 97 height 12
click at [1044, 409] on li "Ожидается отправления" at bounding box center [1049, 405] width 128 height 20
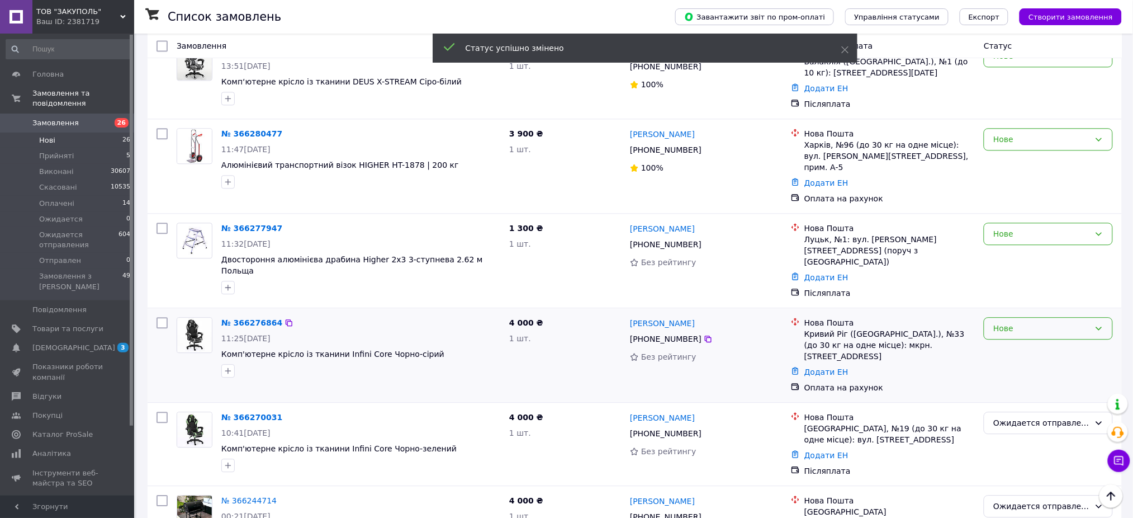
click at [1017, 322] on div "Нове" at bounding box center [1041, 328] width 97 height 12
click at [1039, 323] on li "Ожидается отправления" at bounding box center [1049, 321] width 128 height 20
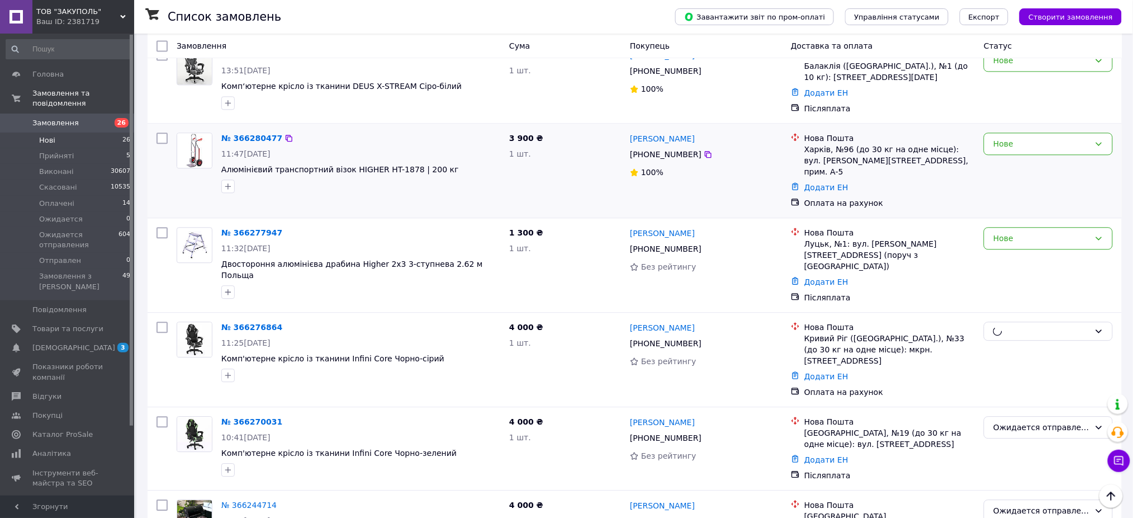
scroll to position [819, 0]
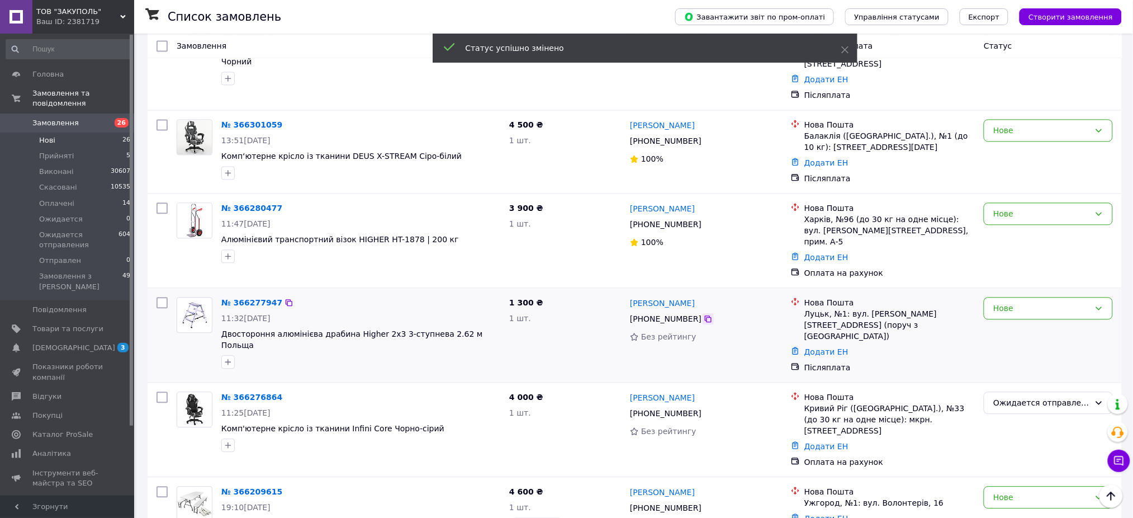
click at [704, 314] on icon at bounding box center [708, 318] width 9 height 9
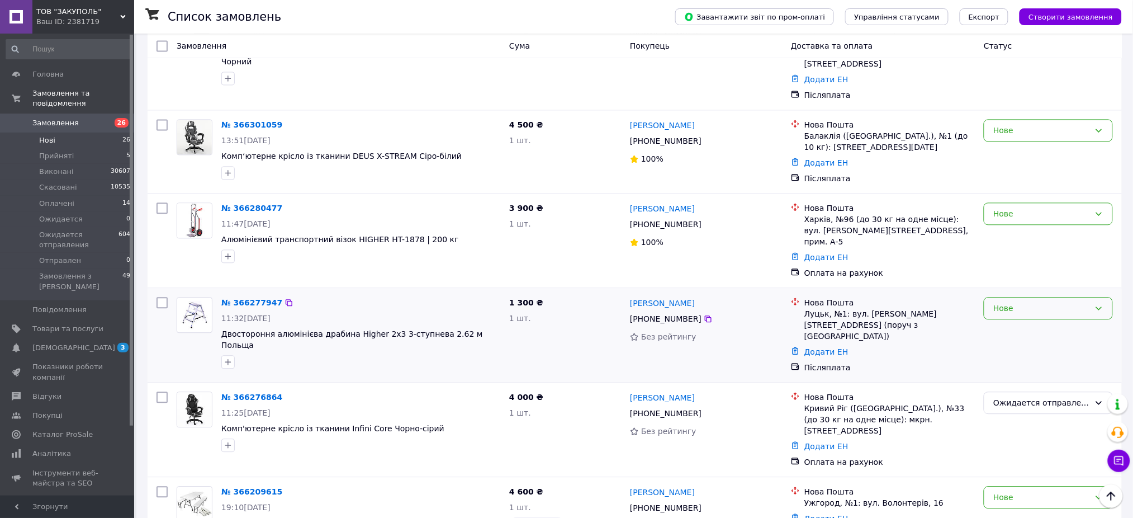
click at [1003, 302] on div "Нове" at bounding box center [1041, 308] width 97 height 12
click at [1009, 295] on li "Скасовано" at bounding box center [1049, 297] width 128 height 20
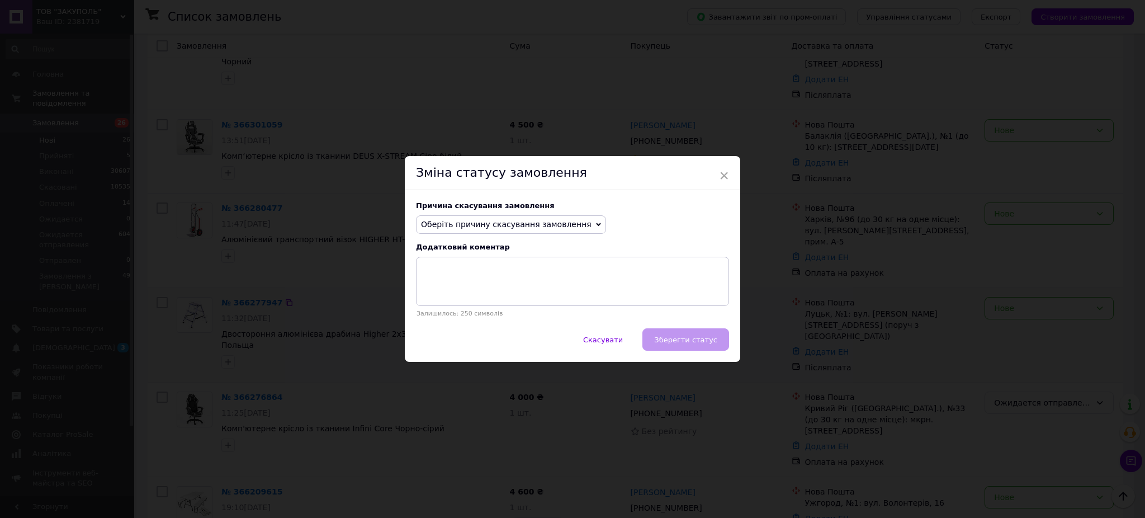
click at [516, 231] on span "Оберіть причину скасування замовлення" at bounding box center [511, 224] width 190 height 19
click at [471, 248] on li "Немає в наявності" at bounding box center [510, 246] width 189 height 16
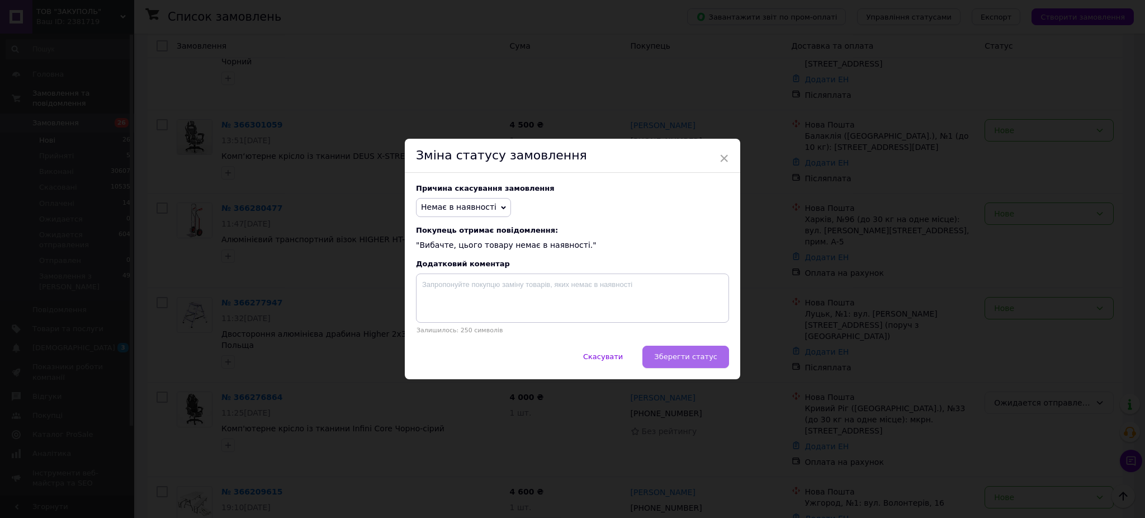
click at [695, 365] on button "Зберегти статус" at bounding box center [685, 356] width 87 height 22
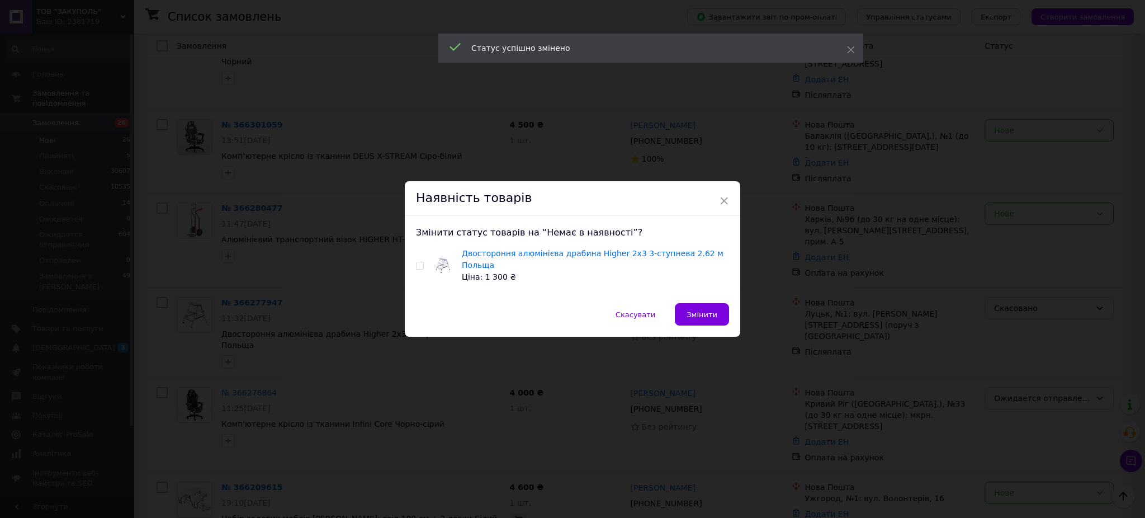
click at [421, 267] on input "checkbox" at bounding box center [419, 265] width 7 height 7
checkbox input "true"
click at [699, 310] on span "Змінити" at bounding box center [701, 314] width 31 height 8
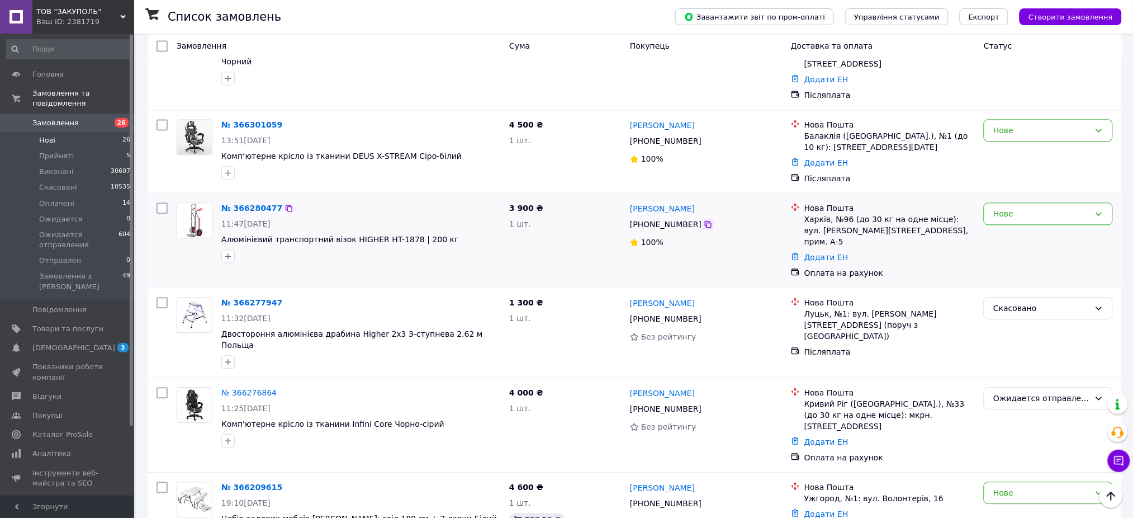
click at [704, 220] on icon at bounding box center [708, 224] width 9 height 9
click at [1020, 202] on div "Нове" at bounding box center [1048, 213] width 129 height 22
drag, startPoint x: 1007, startPoint y: 212, endPoint x: 988, endPoint y: 212, distance: 19.0
click at [1005, 212] on li "Скасовано" at bounding box center [1049, 213] width 128 height 20
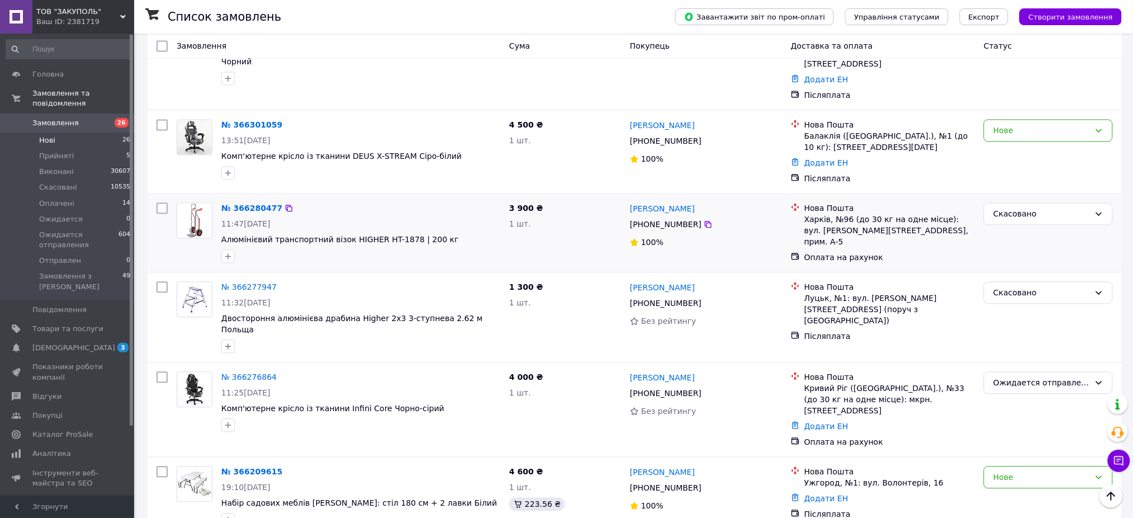
scroll to position [745, 0]
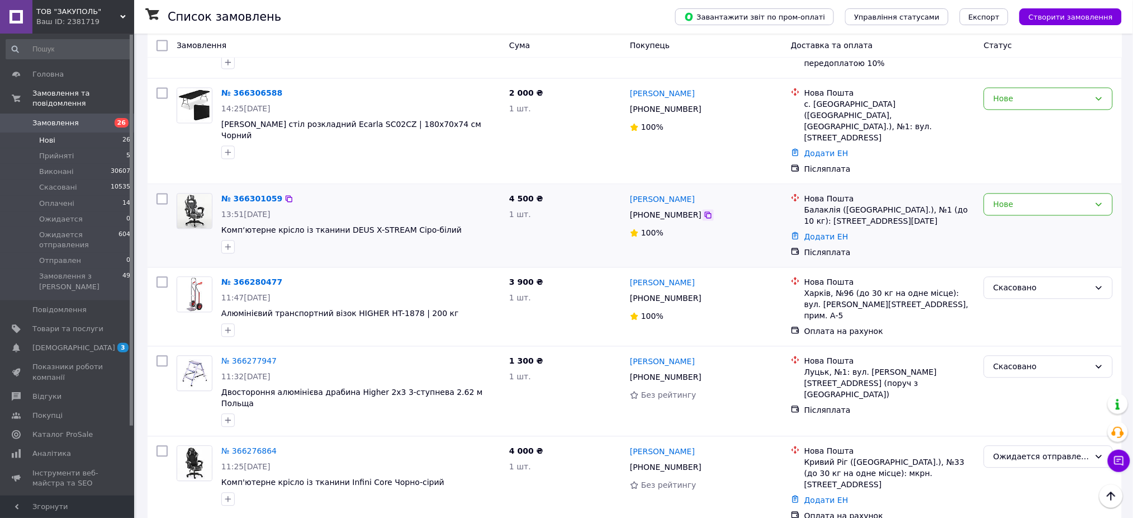
click at [704, 211] on icon at bounding box center [708, 215] width 9 height 9
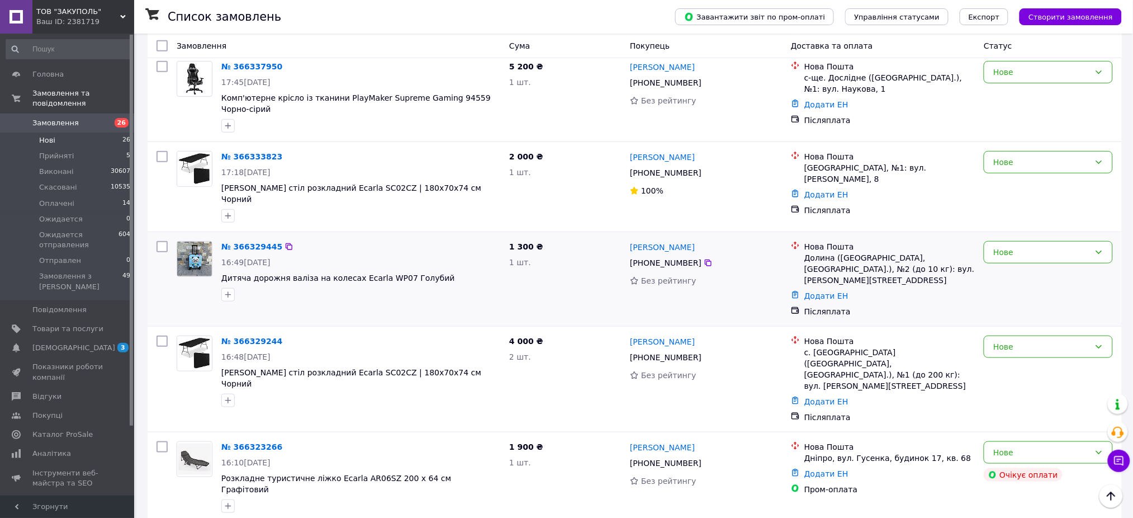
scroll to position [224, 0]
click at [1080, 245] on div "Нове" at bounding box center [1041, 251] width 97 height 12
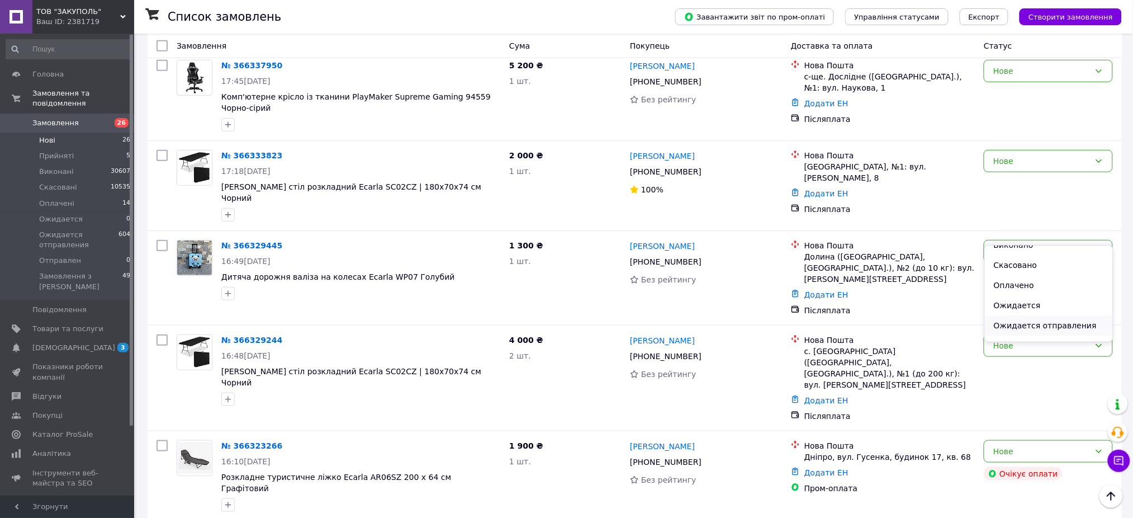
scroll to position [45, 0]
click at [1063, 317] on li "Ожидается отправления" at bounding box center [1049, 311] width 128 height 20
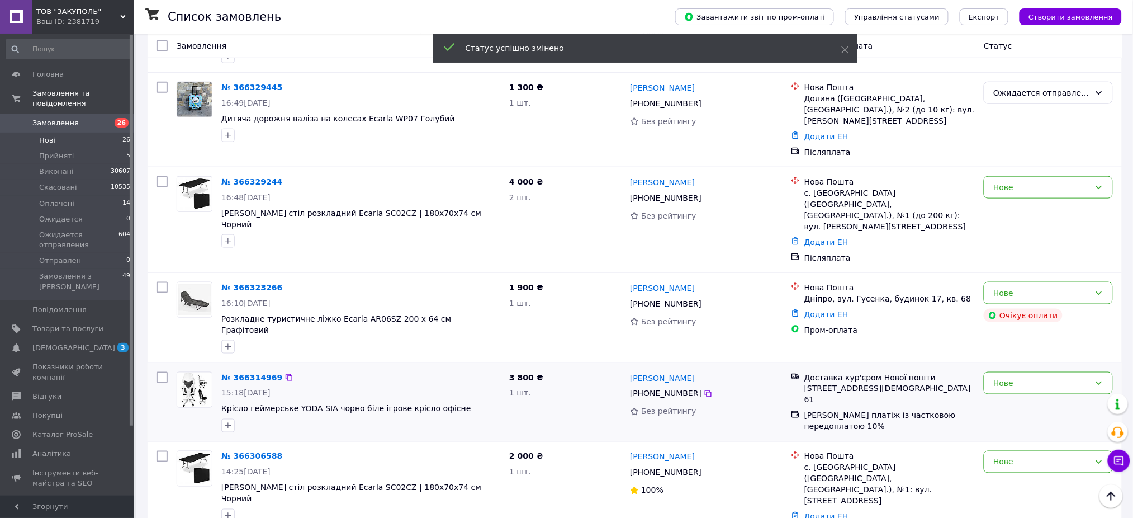
scroll to position [447, 0]
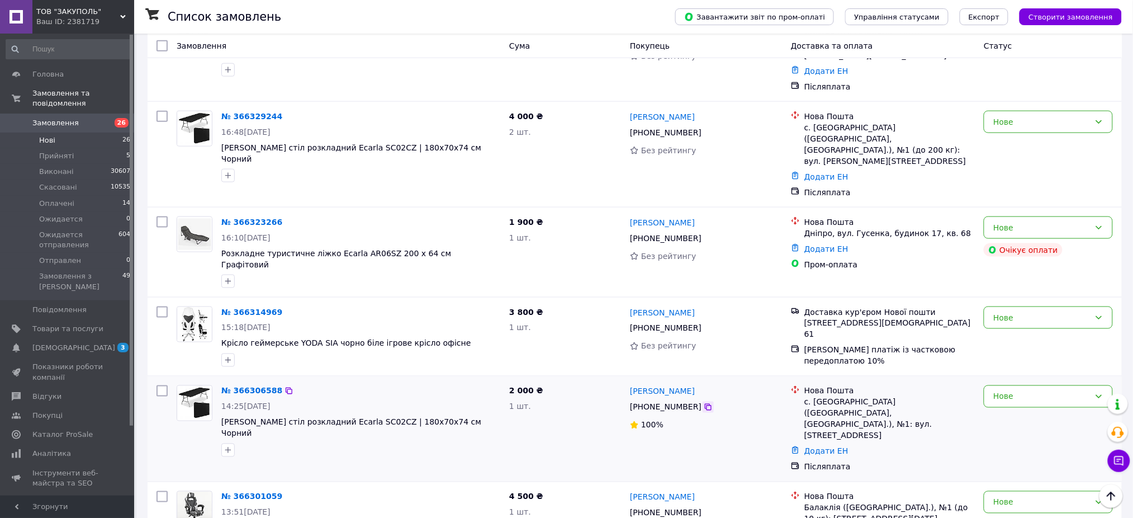
click at [704, 402] on icon at bounding box center [708, 406] width 9 height 9
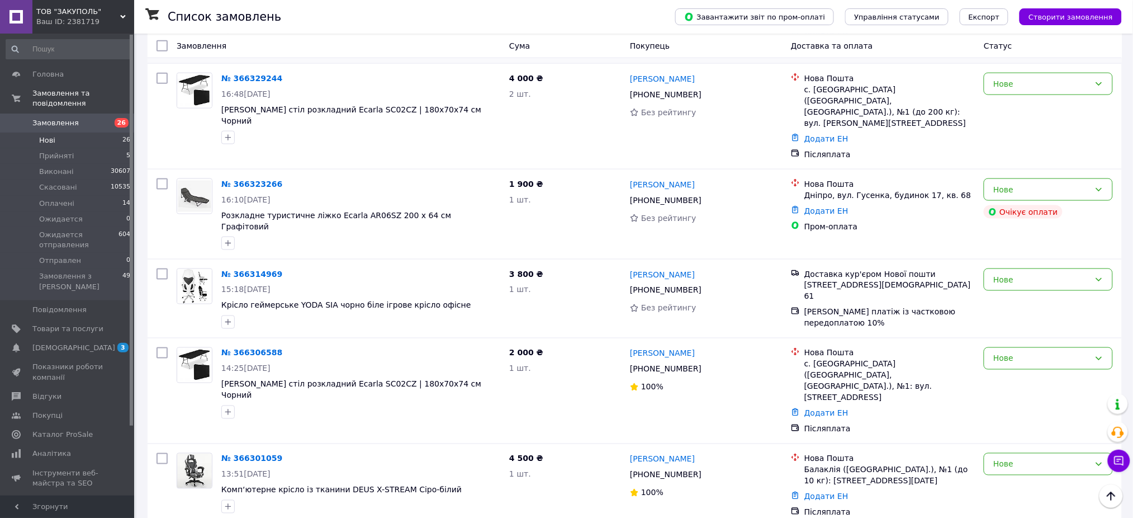
scroll to position [522, 0]
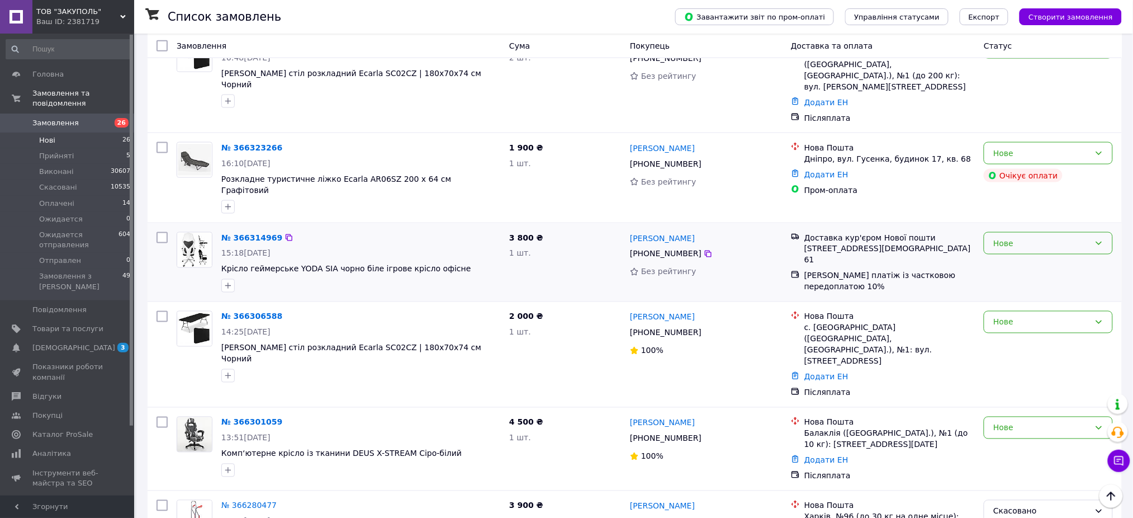
drag, startPoint x: 1026, startPoint y: 192, endPoint x: 1028, endPoint y: 197, distance: 6.0
click at [1026, 237] on div "Нове" at bounding box center [1041, 243] width 97 height 12
click at [1035, 272] on li "Ожидается отправления" at bounding box center [1049, 270] width 128 height 20
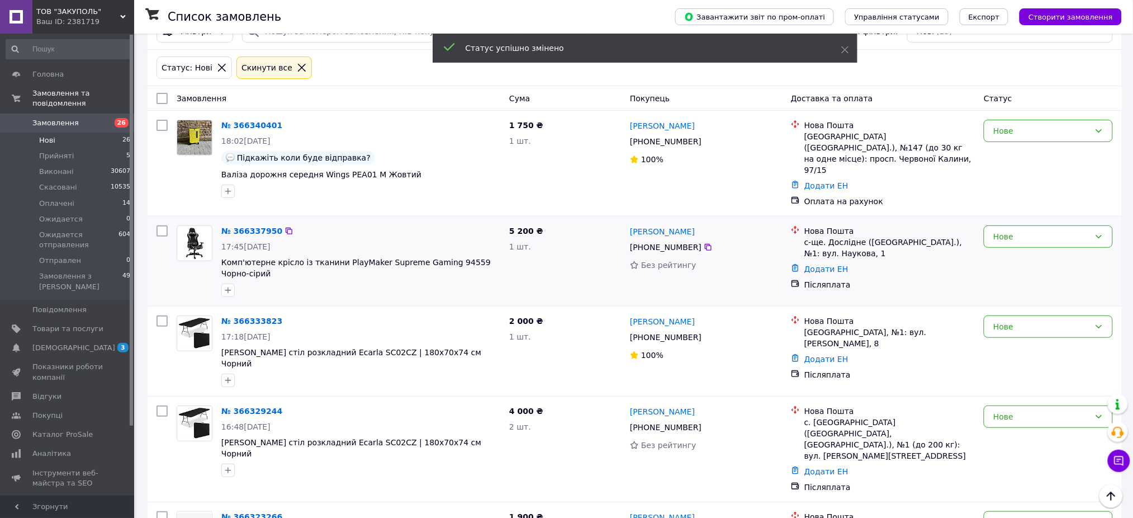
scroll to position [0, 0]
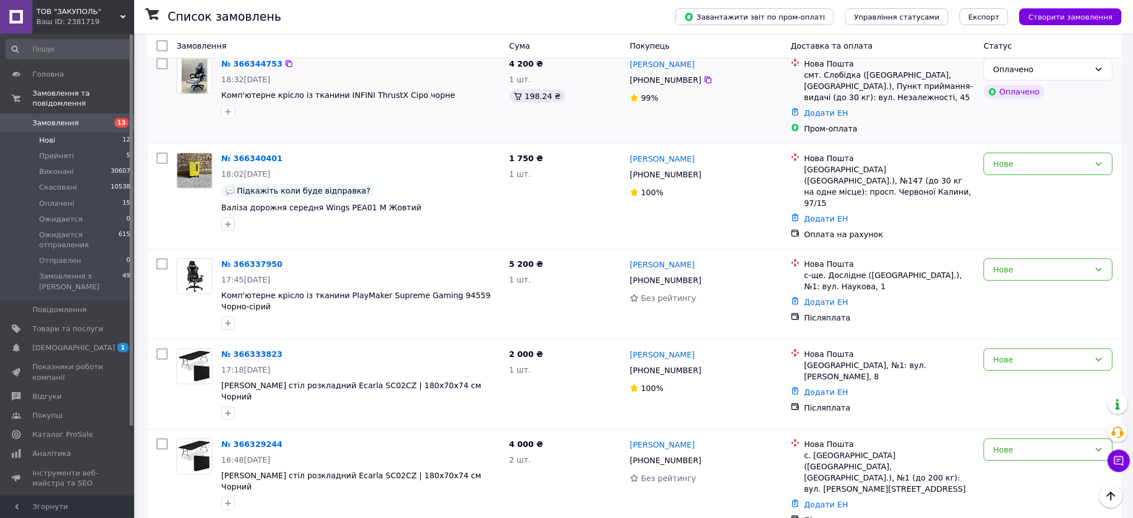
scroll to position [224, 0]
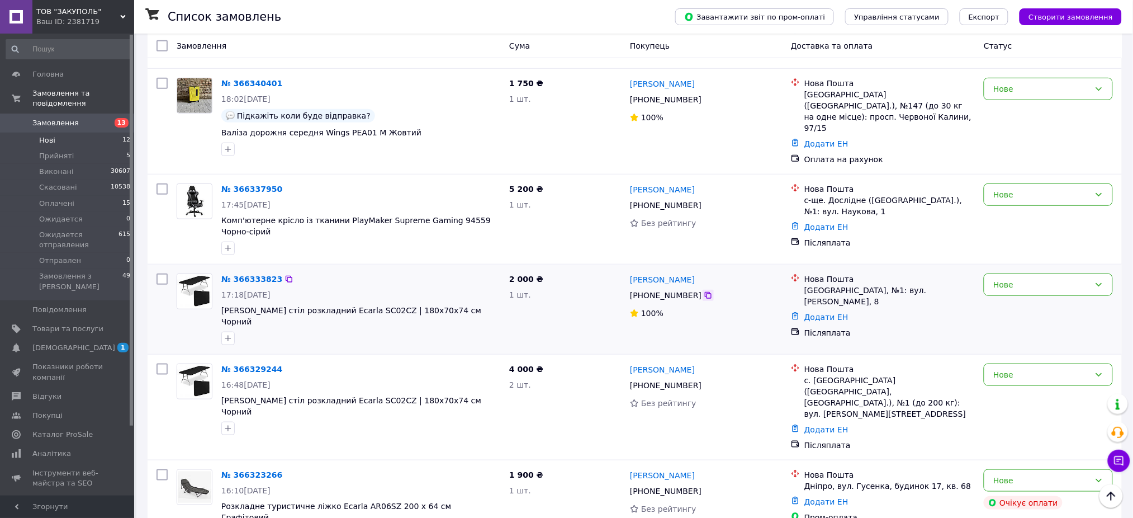
click at [704, 291] on icon at bounding box center [708, 295] width 9 height 9
click at [705, 382] on icon at bounding box center [708, 385] width 7 height 7
drag, startPoint x: 694, startPoint y: 344, endPoint x: 639, endPoint y: 345, distance: 55.3
click at [639, 362] on div "[PERSON_NAME]" at bounding box center [706, 369] width 154 height 14
click at [701, 359] on div "Руслан Гладенко +380 50 015 52 92 Без рейтингу" at bounding box center [705, 407] width 161 height 96
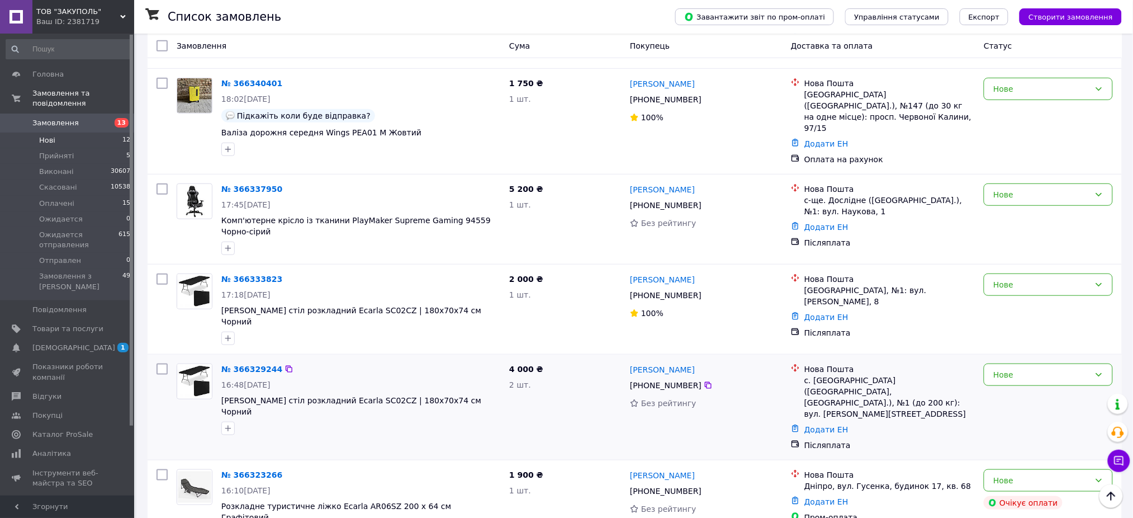
drag, startPoint x: 687, startPoint y: 347, endPoint x: 629, endPoint y: 353, distance: 58.5
click at [629, 362] on div "[PERSON_NAME]" at bounding box center [706, 369] width 154 height 14
copy link "[PERSON_NAME]"
click at [1009, 285] on div "Нове" at bounding box center [1048, 284] width 129 height 22
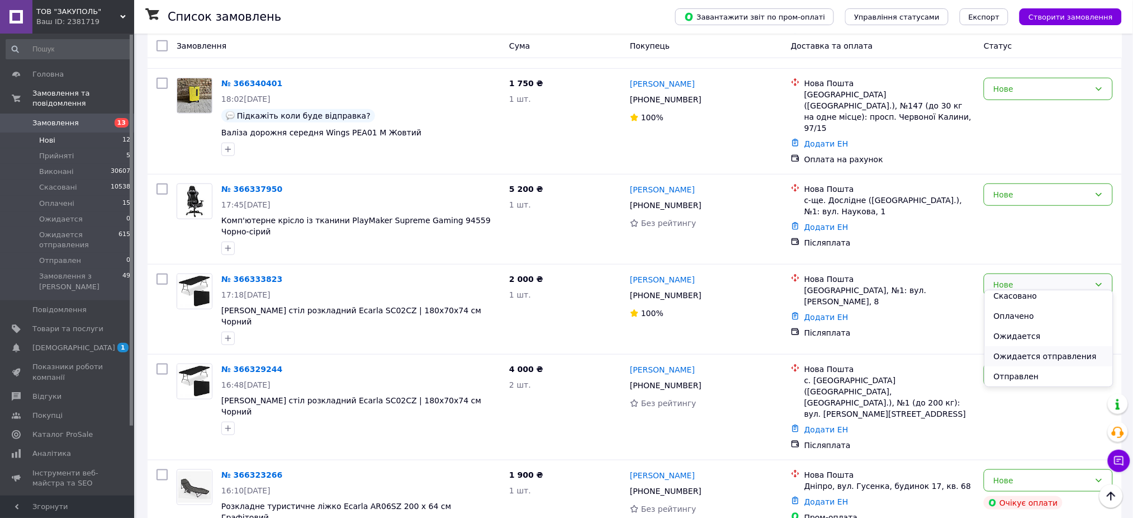
click at [1030, 361] on li "Ожидается отправления" at bounding box center [1049, 356] width 128 height 20
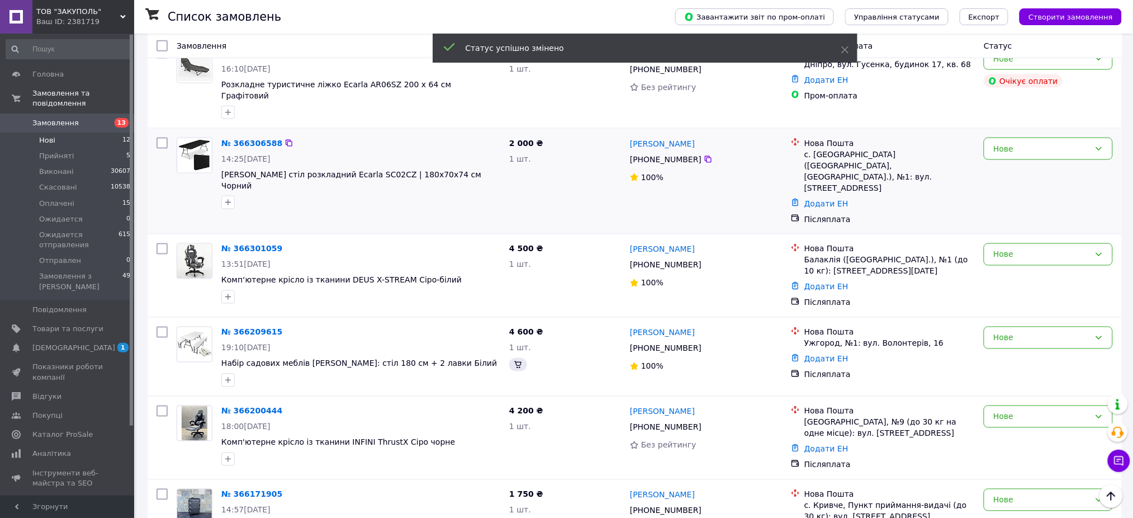
scroll to position [398, 0]
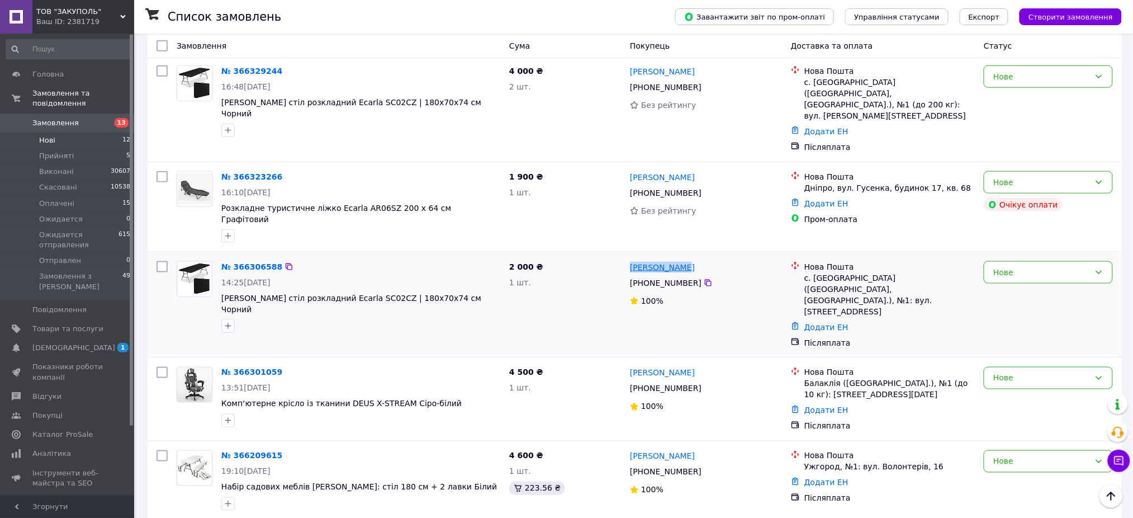
drag, startPoint x: 676, startPoint y: 227, endPoint x: 630, endPoint y: 228, distance: 46.4
click at [630, 260] on div "[PERSON_NAME]" at bounding box center [706, 267] width 154 height 14
copy link "[PERSON_NAME]"
click at [1068, 252] on div "№ 366306588 14:25, 12.10.2025 Садовий стіл розкладний Ecarla SC02CZ | 180х70х74…" at bounding box center [635, 304] width 974 height 105
click at [1064, 266] on div "Нове" at bounding box center [1041, 272] width 97 height 12
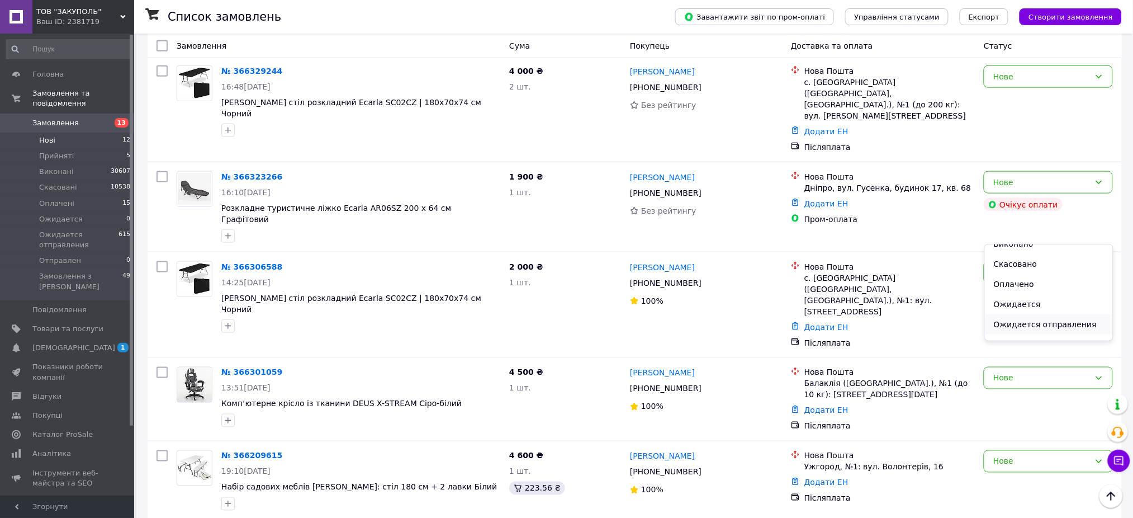
scroll to position [45, 0]
click at [1068, 306] on li "Ожидается отправления" at bounding box center [1049, 310] width 128 height 20
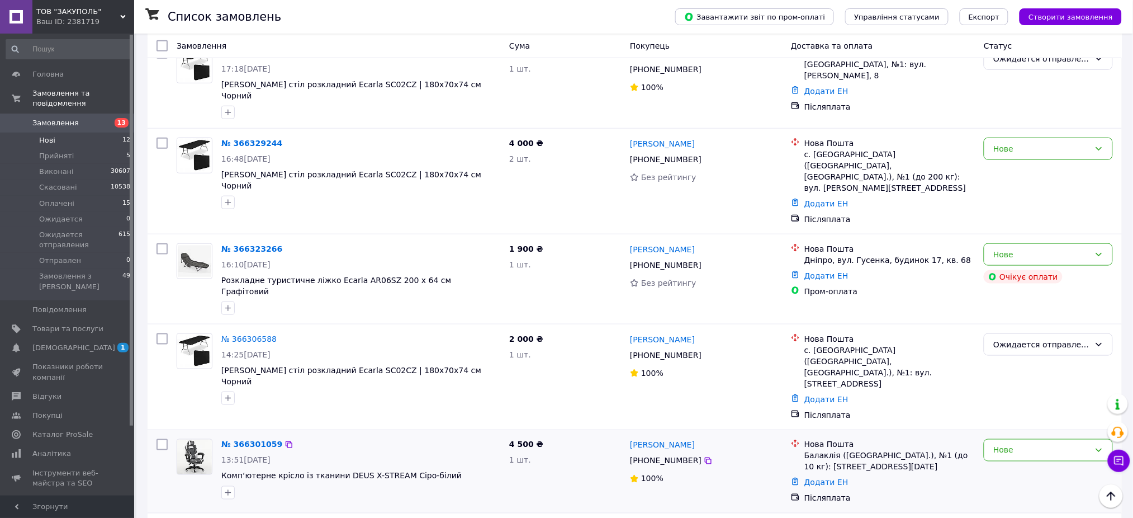
scroll to position [316, 0]
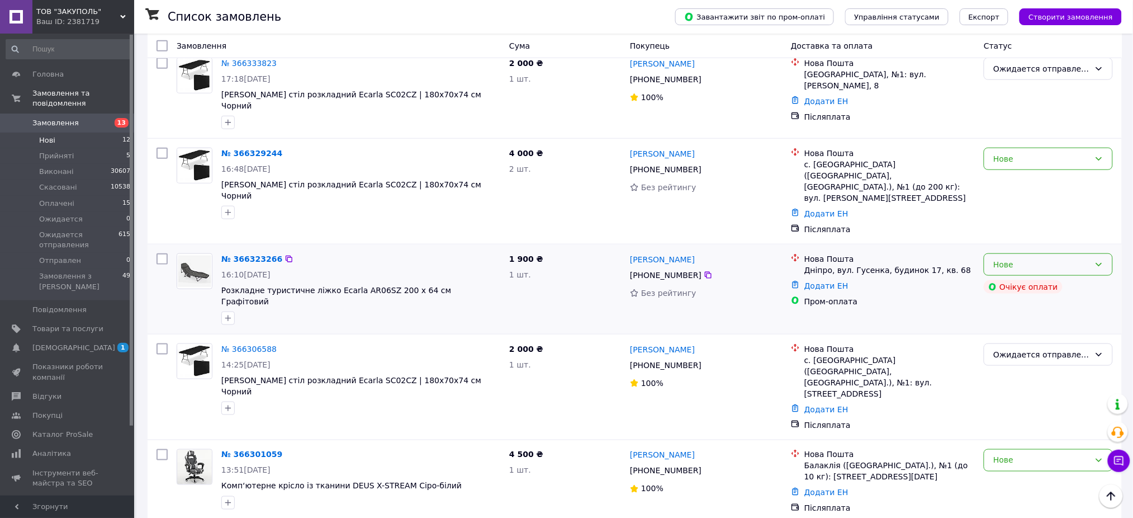
click at [1065, 258] on div "Нове" at bounding box center [1041, 264] width 97 height 12
click at [999, 299] on li "Скасовано" at bounding box center [1049, 298] width 128 height 20
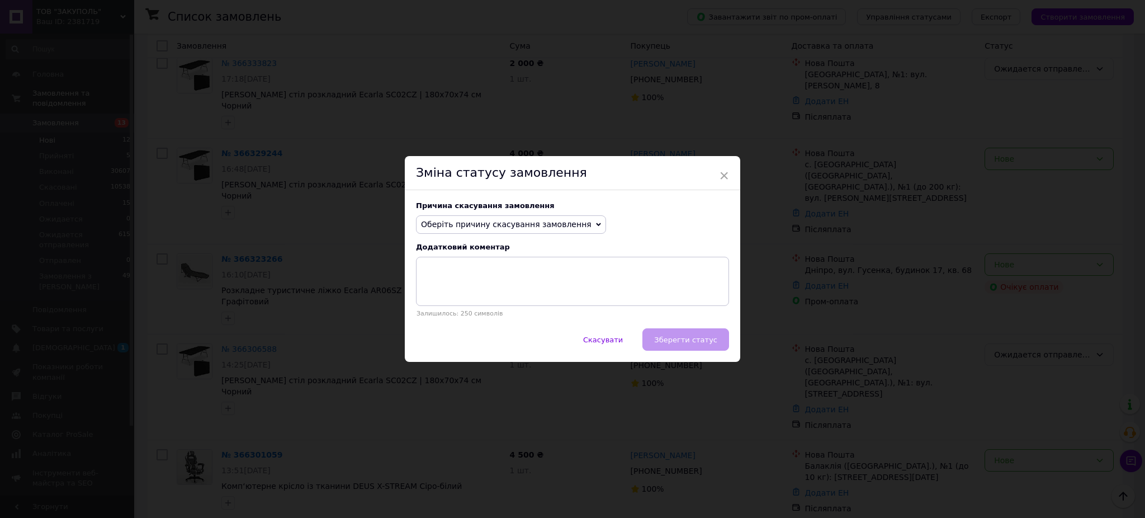
click at [465, 227] on span "Оберіть причину скасування замовлення" at bounding box center [506, 224] width 170 height 9
click at [475, 278] on li "Оплата не надійшла" at bounding box center [510, 278] width 189 height 16
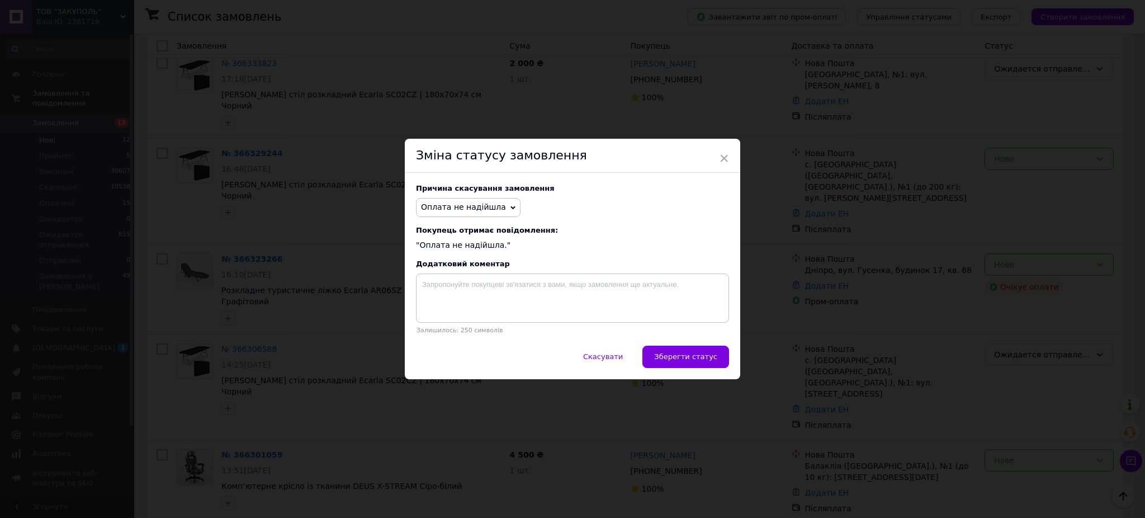
click at [731, 372] on div "Скасувати   Зберегти статус" at bounding box center [572, 362] width 335 height 34
click at [701, 350] on button "Зберегти статус" at bounding box center [685, 356] width 87 height 22
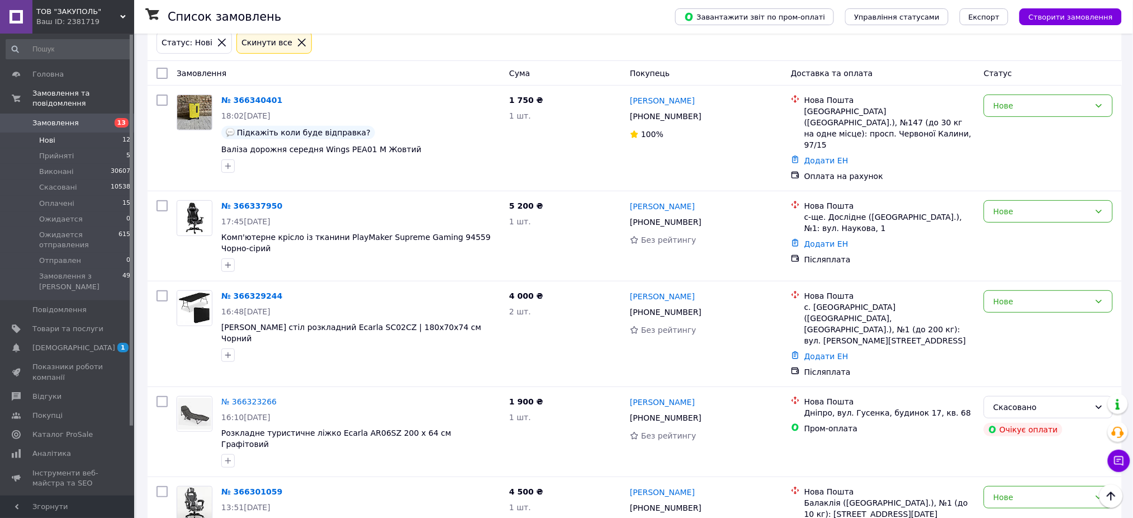
scroll to position [0, 0]
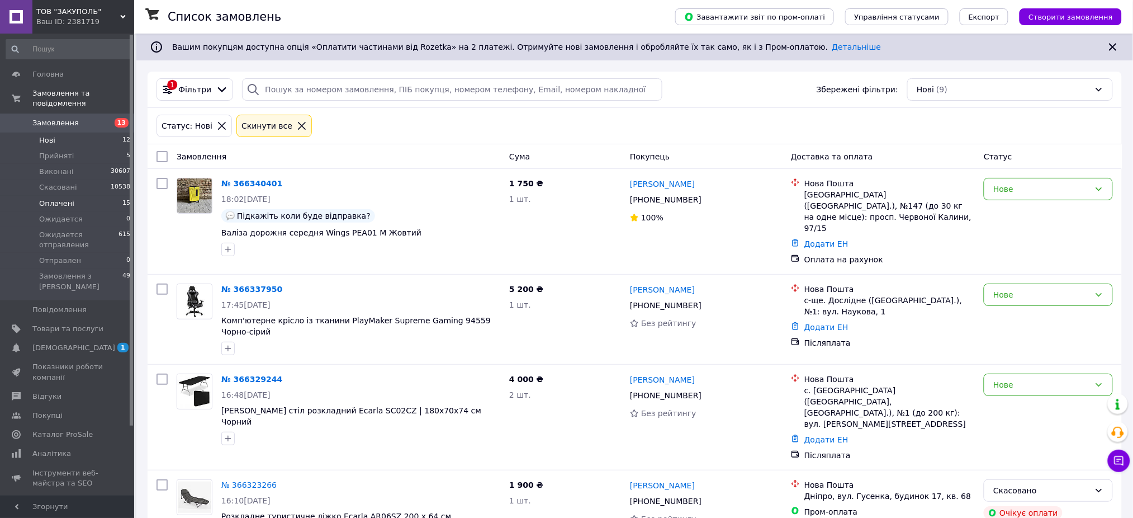
click at [87, 196] on li "Оплачені 15" at bounding box center [68, 204] width 137 height 16
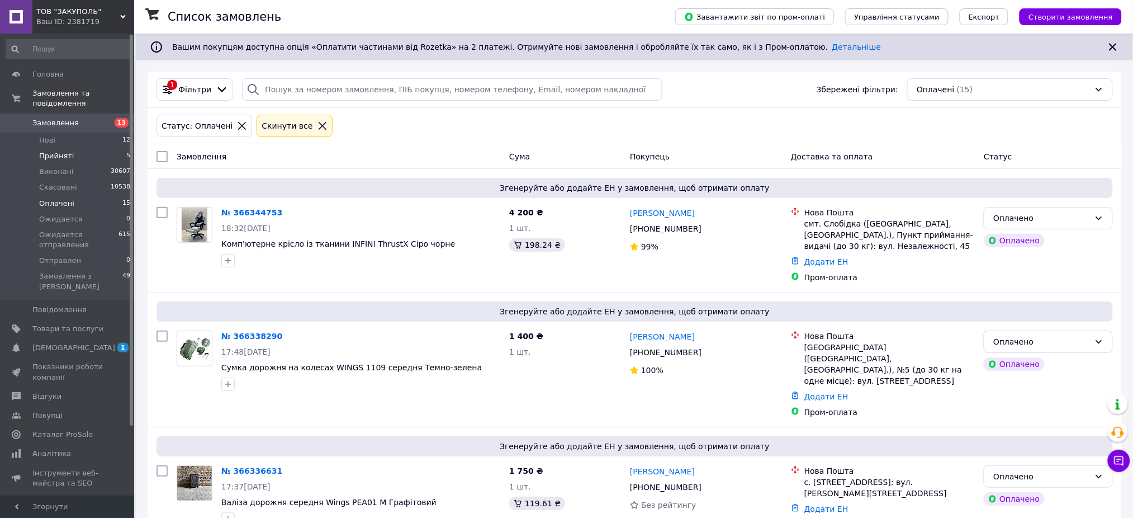
click at [84, 148] on li "Прийняті 5" at bounding box center [68, 156] width 137 height 16
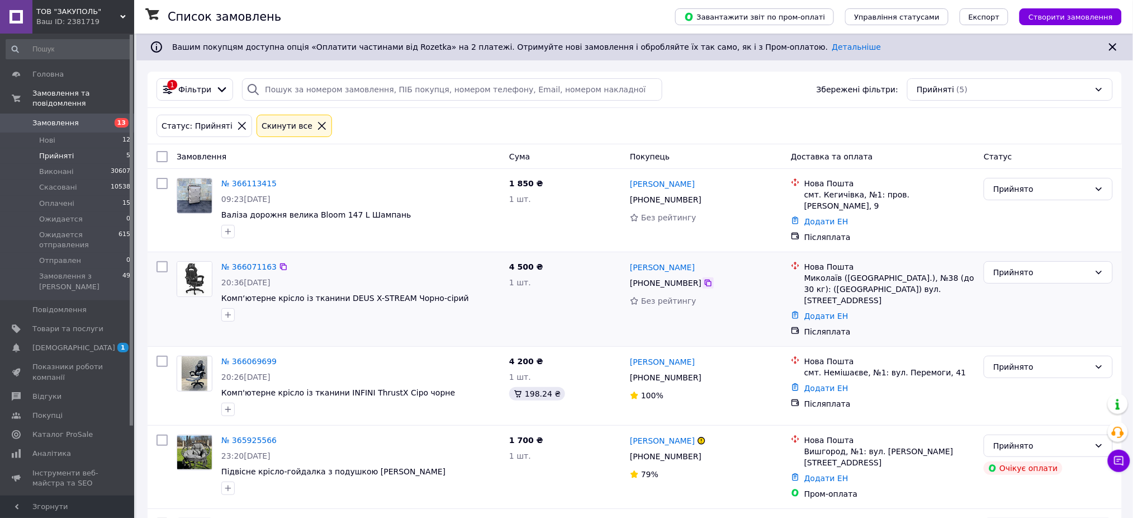
click at [705, 279] on icon at bounding box center [708, 282] width 7 height 7
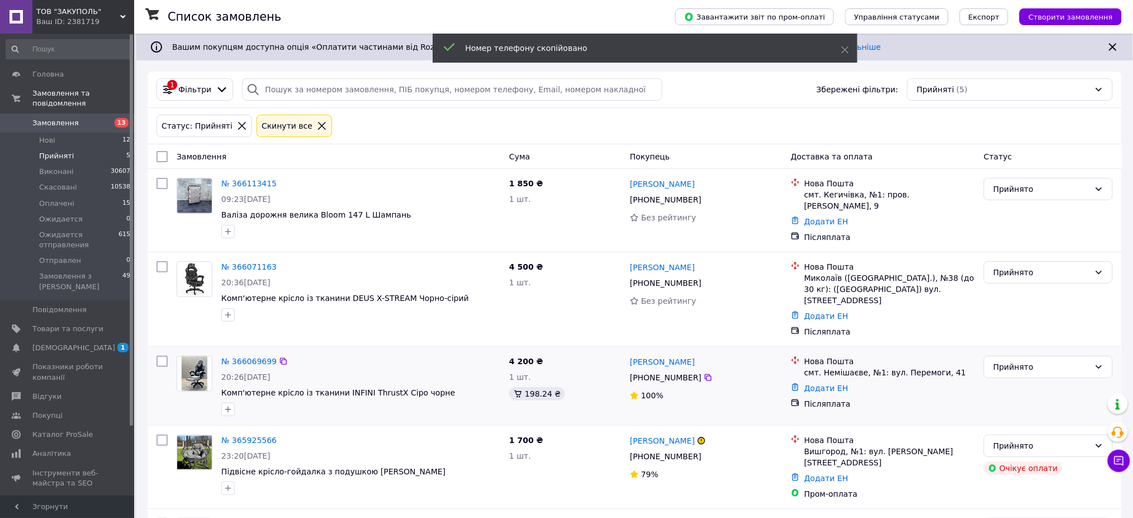
scroll to position [72, 0]
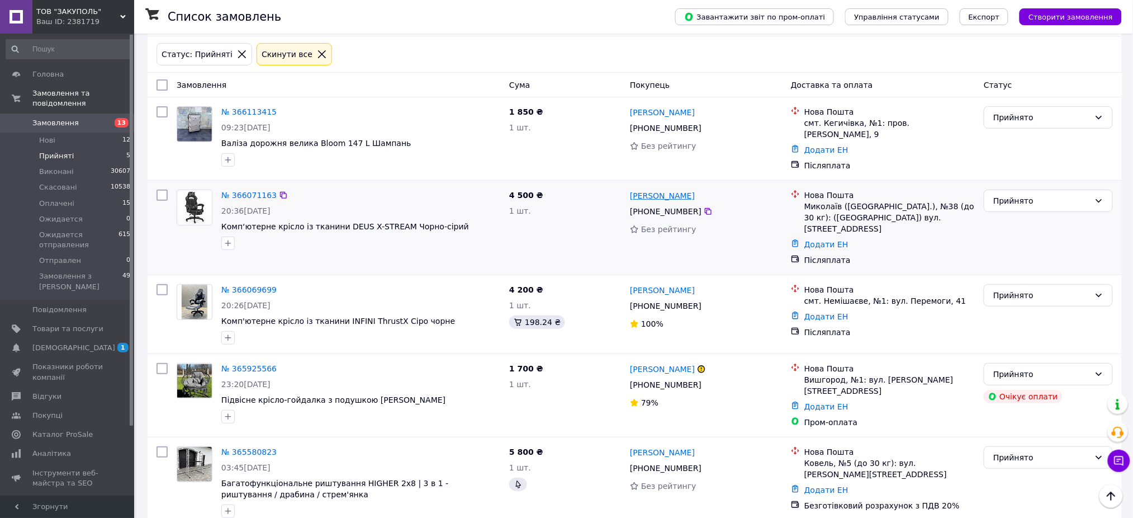
drag, startPoint x: 695, startPoint y: 193, endPoint x: 630, endPoint y: 194, distance: 65.4
click at [630, 194] on div "Тетяна Замулінська" at bounding box center [706, 195] width 154 height 14
copy link "Тетяна Замулінська"
drag, startPoint x: 1066, startPoint y: 194, endPoint x: 1064, endPoint y: 205, distance: 11.3
click at [1065, 195] on div "Прийнято" at bounding box center [1041, 201] width 97 height 12
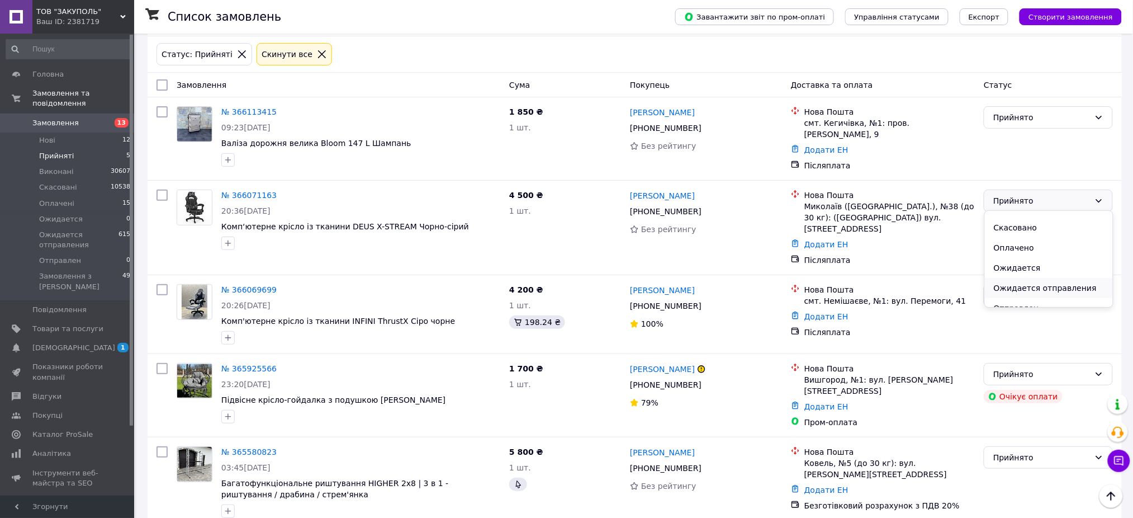
scroll to position [24, 0]
click at [1067, 278] on li "Ожидается отправления" at bounding box center [1049, 277] width 128 height 20
drag, startPoint x: 714, startPoint y: 352, endPoint x: 630, endPoint y: 355, distance: 83.9
click at [630, 362] on div "Наталія Костюченко" at bounding box center [706, 369] width 154 height 14
copy div "Наталія Костюченко"
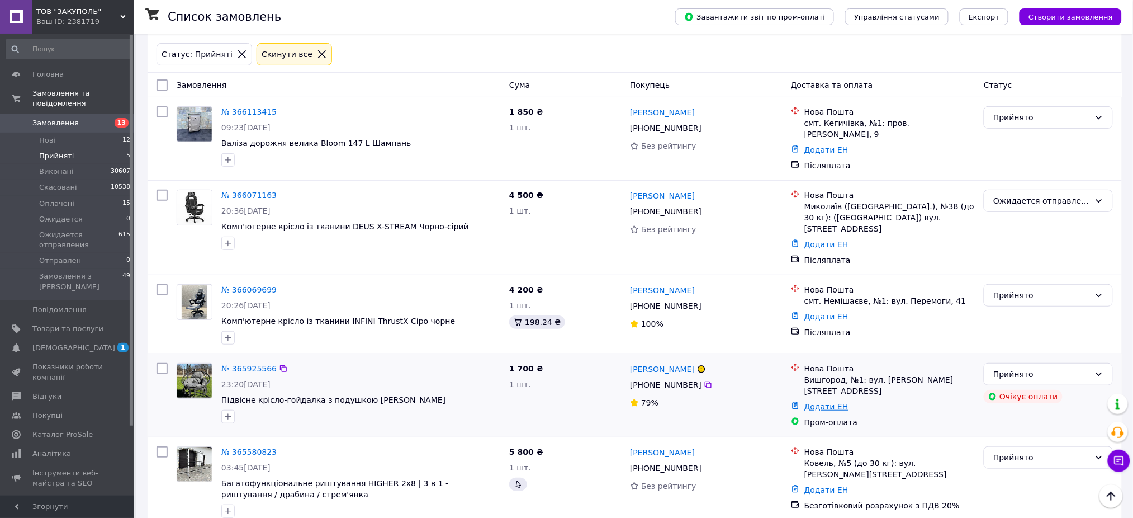
click at [825, 402] on link "Додати ЕН" at bounding box center [826, 406] width 44 height 9
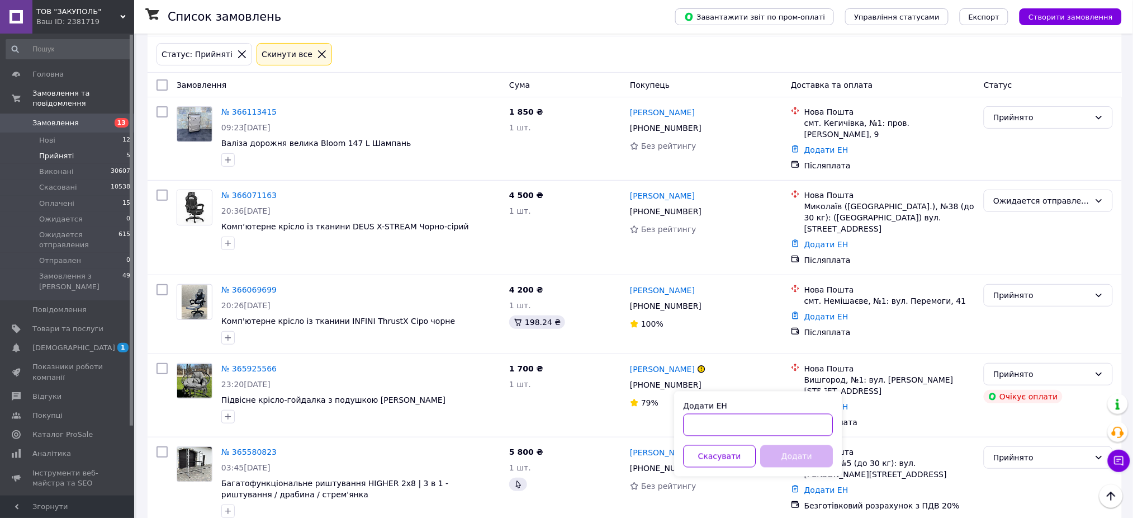
click at [790, 421] on input "Додати ЕН" at bounding box center [758, 425] width 150 height 22
paste input "20451268611640"
type input "20451268611640"
click at [794, 452] on button "Додати" at bounding box center [796, 456] width 73 height 22
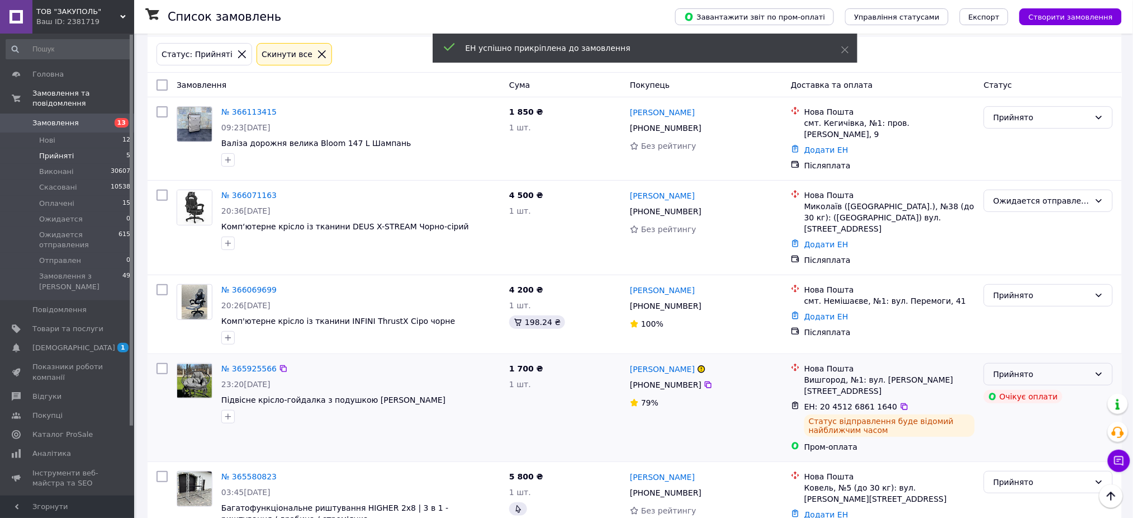
click at [1056, 368] on div "Прийнято" at bounding box center [1041, 374] width 97 height 12
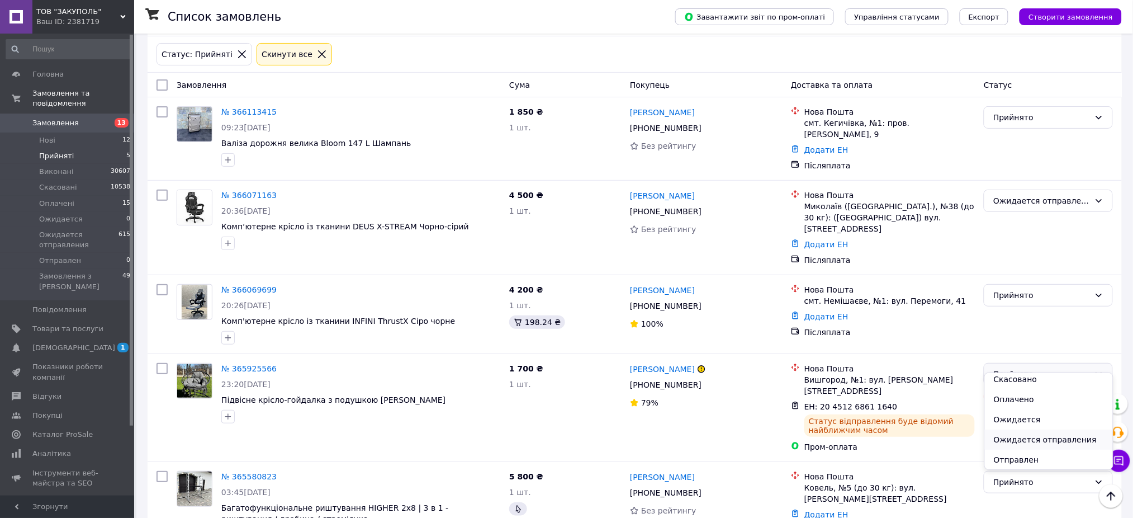
click at [1059, 446] on li "Ожидается отправления" at bounding box center [1049, 439] width 128 height 20
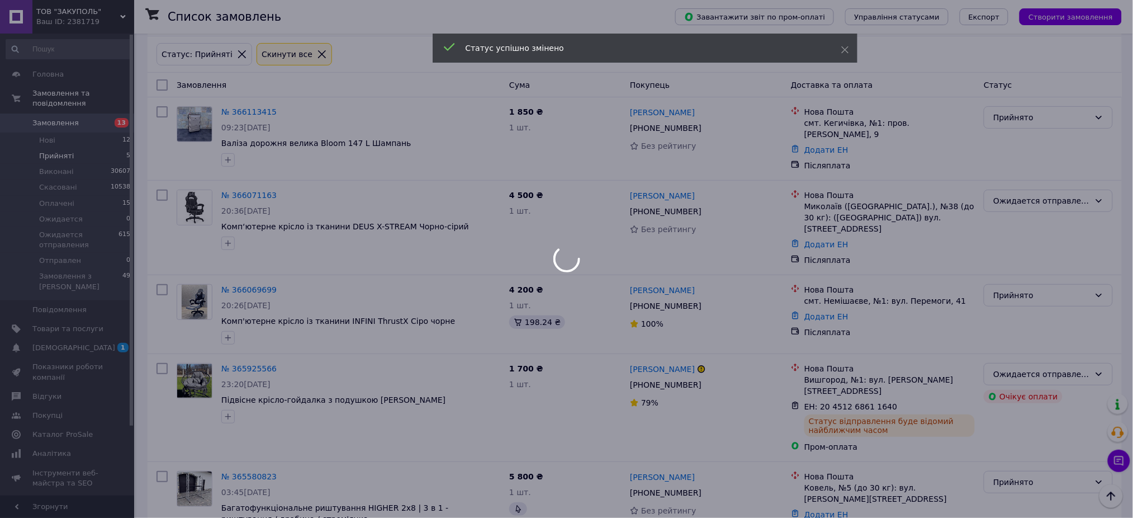
scroll to position [6, 0]
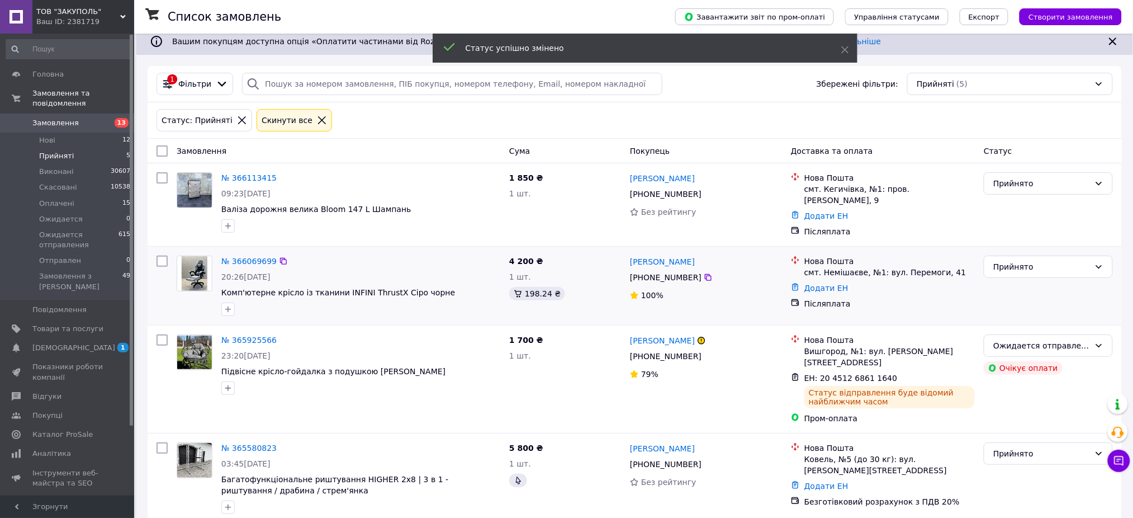
click at [700, 271] on div "+380 98 369 31 75" at bounding box center [706, 277] width 154 height 13
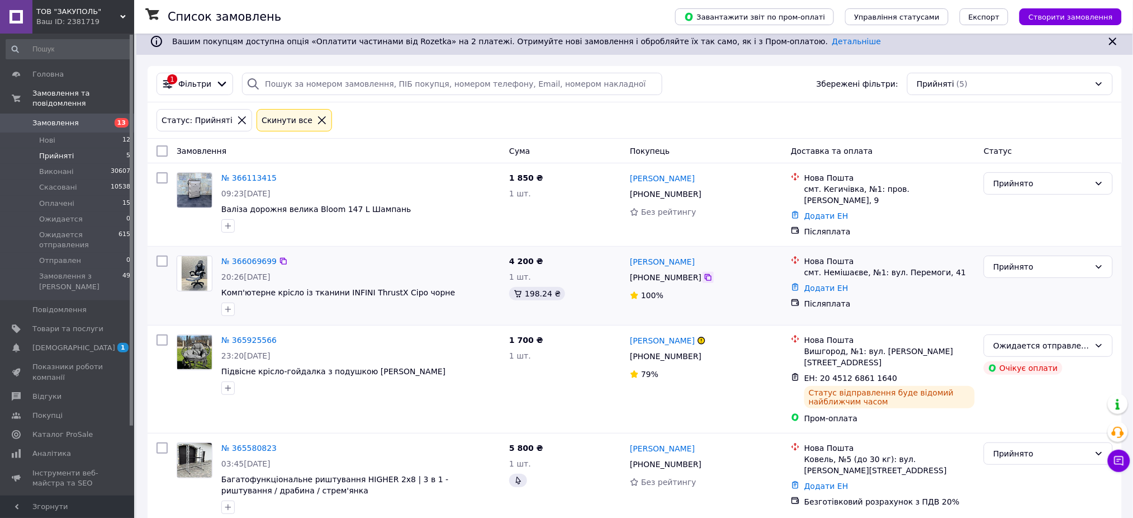
click at [704, 273] on icon at bounding box center [708, 277] width 9 height 9
click at [705, 191] on icon at bounding box center [708, 194] width 7 height 7
click at [1035, 188] on div "Прийнято" at bounding box center [1041, 183] width 97 height 12
click at [1014, 227] on li "Скасовано" at bounding box center [1049, 227] width 128 height 20
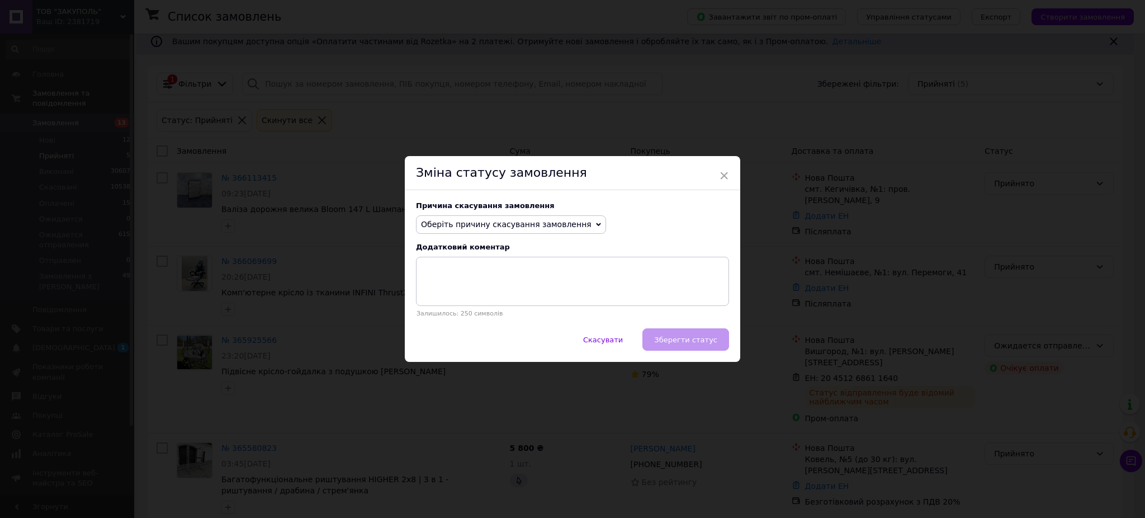
drag, startPoint x: 543, startPoint y: 222, endPoint x: 528, endPoint y: 234, distance: 19.2
click at [541, 223] on span "Оберіть причину скасування замовлення" at bounding box center [506, 224] width 170 height 9
click at [477, 328] on li "Не вдається додзвонитися" at bounding box center [510, 325] width 189 height 16
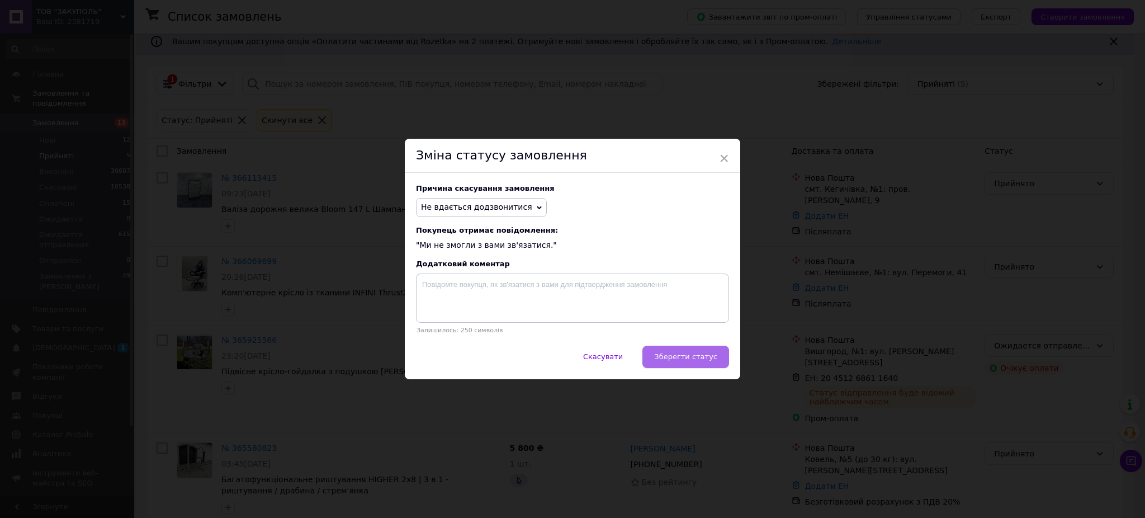
click at [694, 363] on button "Зберегти статус" at bounding box center [685, 356] width 87 height 22
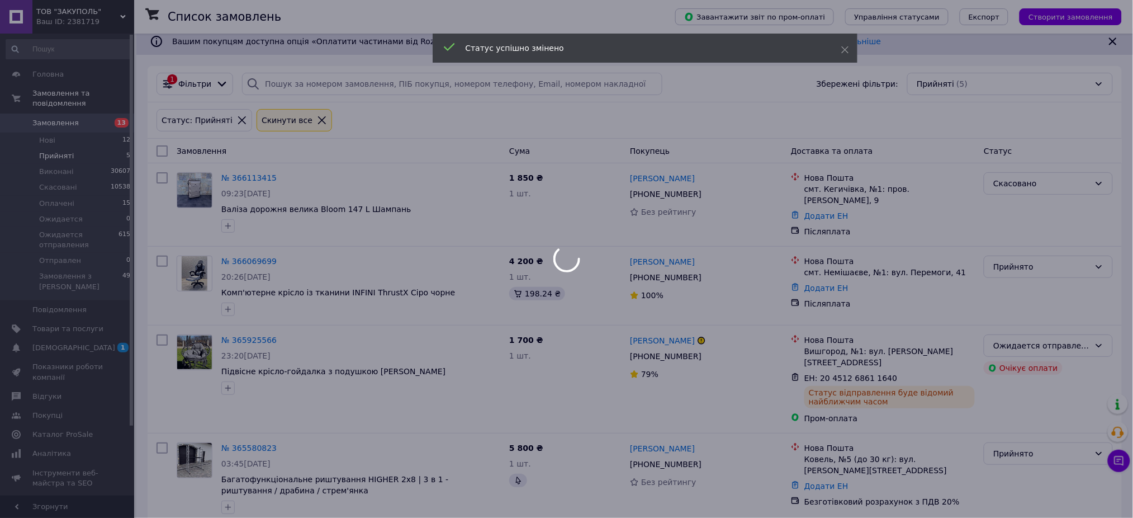
scroll to position [0, 0]
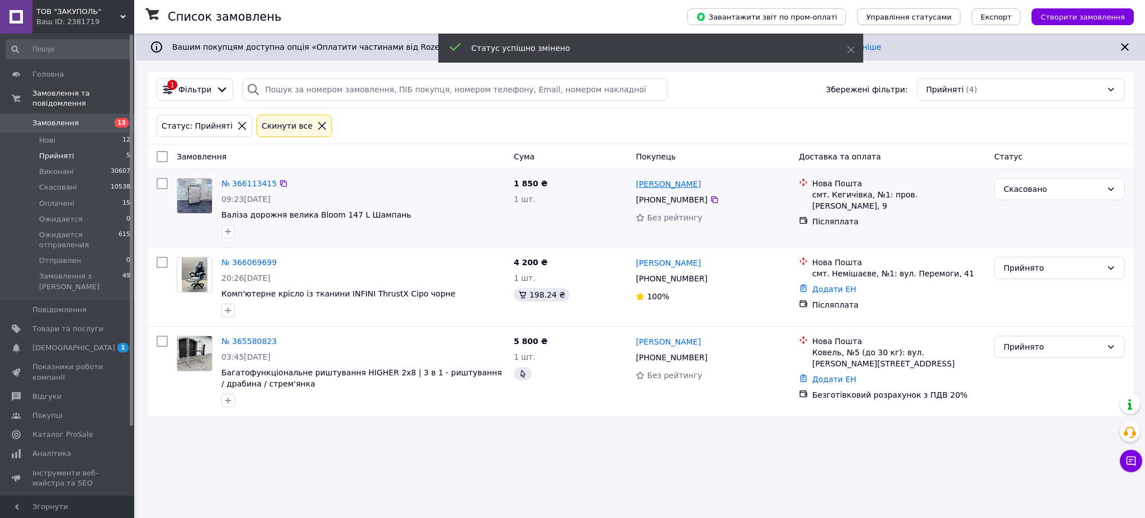
drag, startPoint x: 704, startPoint y: 181, endPoint x: 636, endPoint y: 183, distance: 68.2
click at [636, 183] on div "[PERSON_NAME]" at bounding box center [712, 184] width 156 height 14
copy link "[PERSON_NAME]"
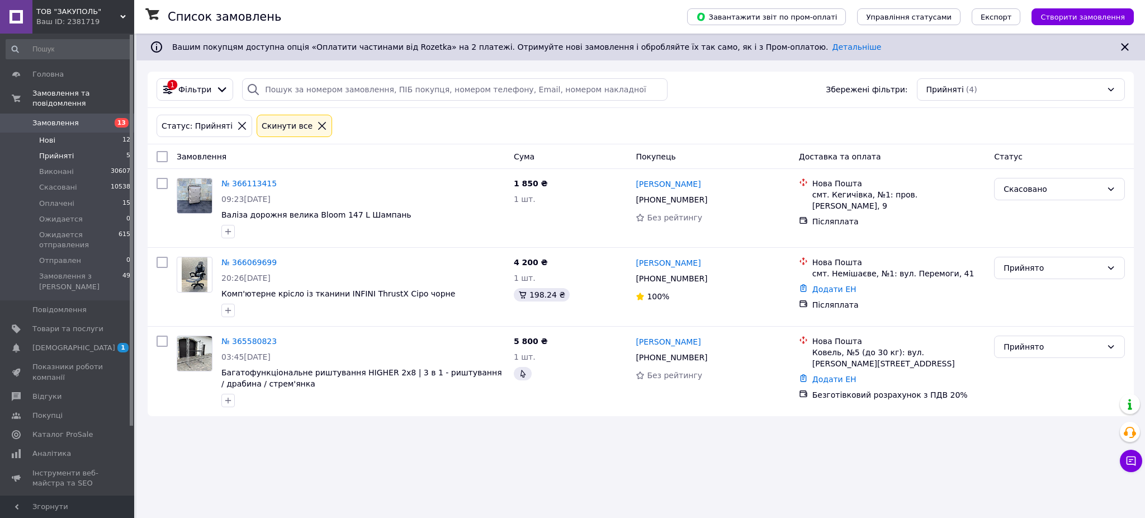
click at [110, 132] on li "Нові 12" at bounding box center [68, 140] width 137 height 16
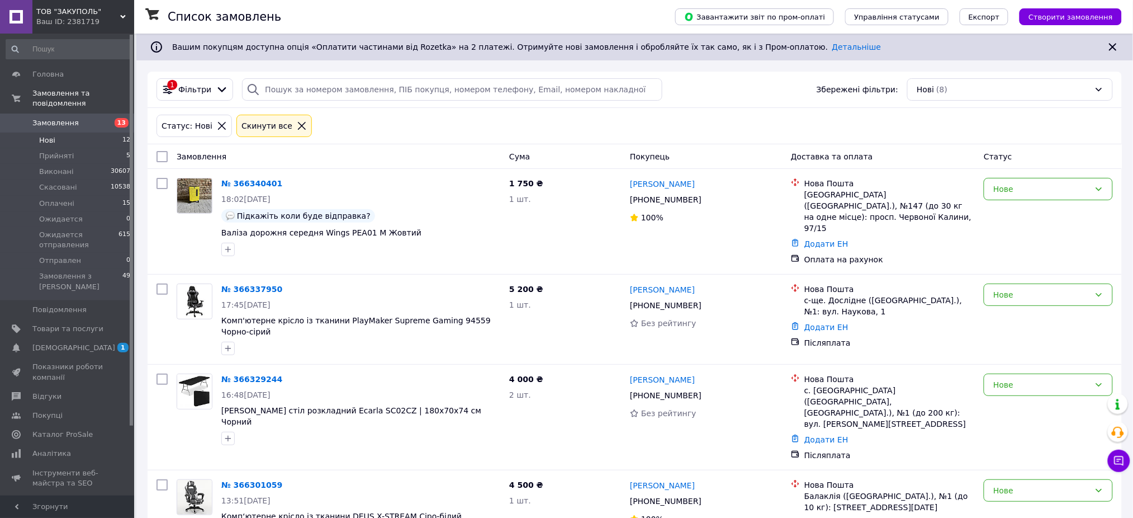
click at [164, 151] on input "checkbox" at bounding box center [162, 156] width 11 height 11
checkbox input "true"
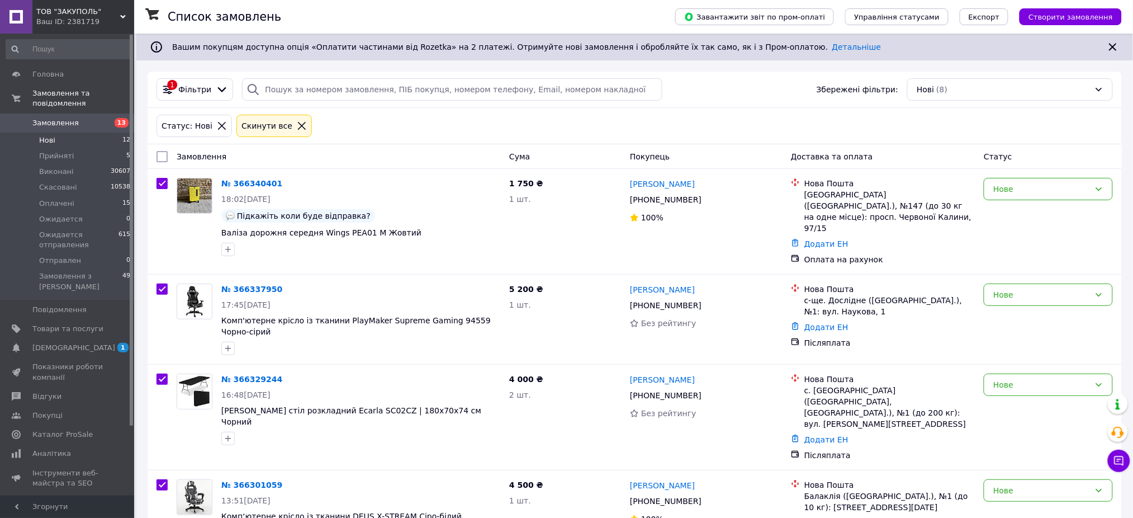
checkbox input "true"
click at [1008, 182] on div "Нове" at bounding box center [1048, 189] width 129 height 22
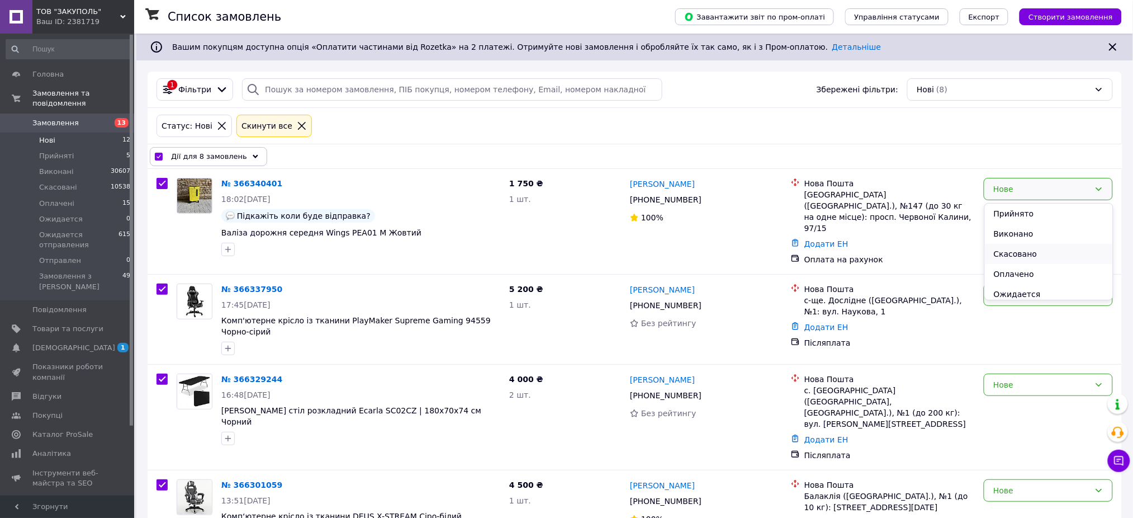
click at [1018, 247] on li "Скасовано" at bounding box center [1049, 254] width 128 height 20
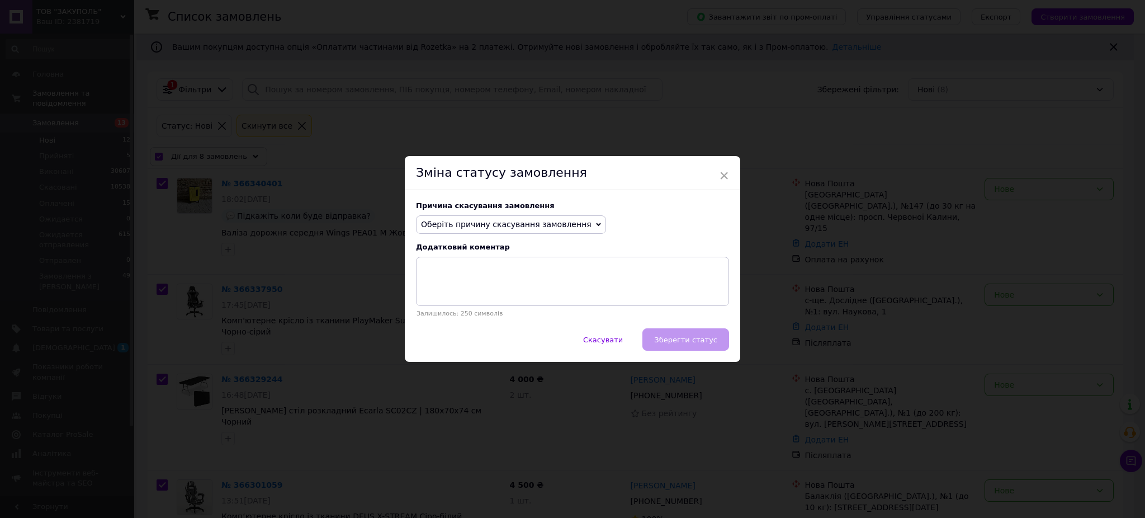
click at [553, 215] on span "Оберіть причину скасування замовлення" at bounding box center [511, 224] width 190 height 19
click at [471, 242] on li "Немає в наявності" at bounding box center [510, 246] width 189 height 16
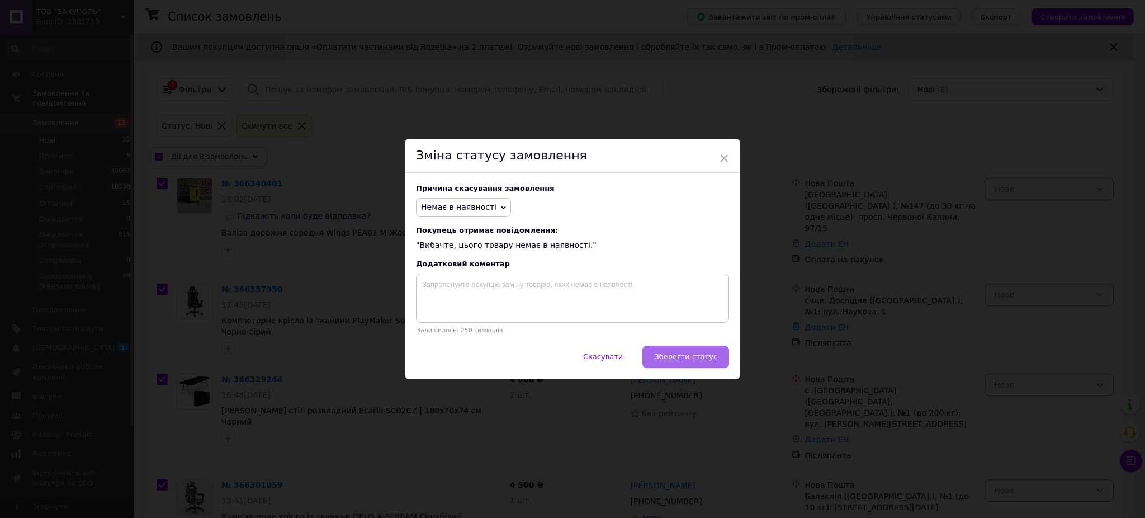
click at [696, 361] on span "Зберегти статус" at bounding box center [685, 356] width 63 height 8
checkbox input "false"
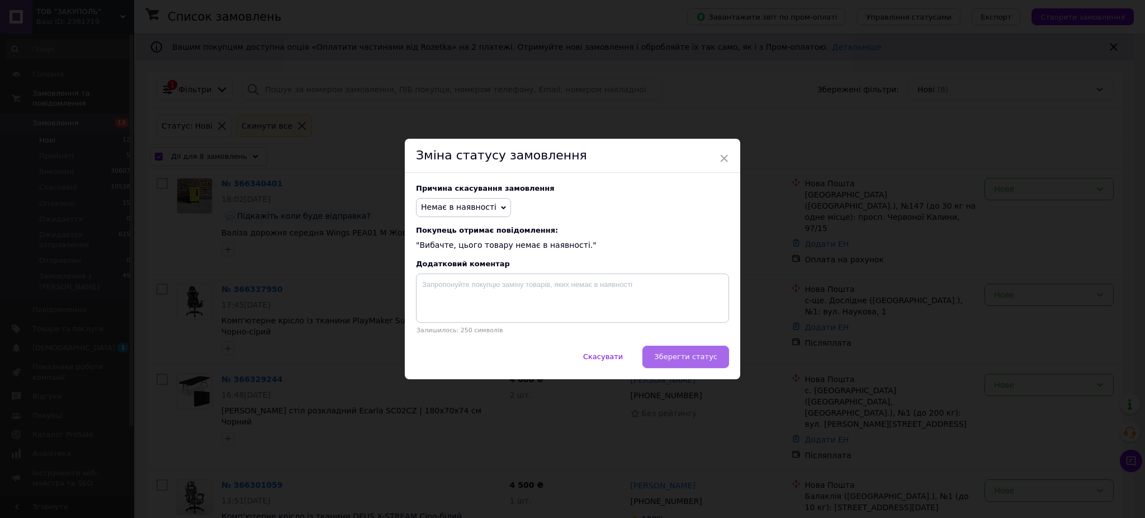
checkbox input "false"
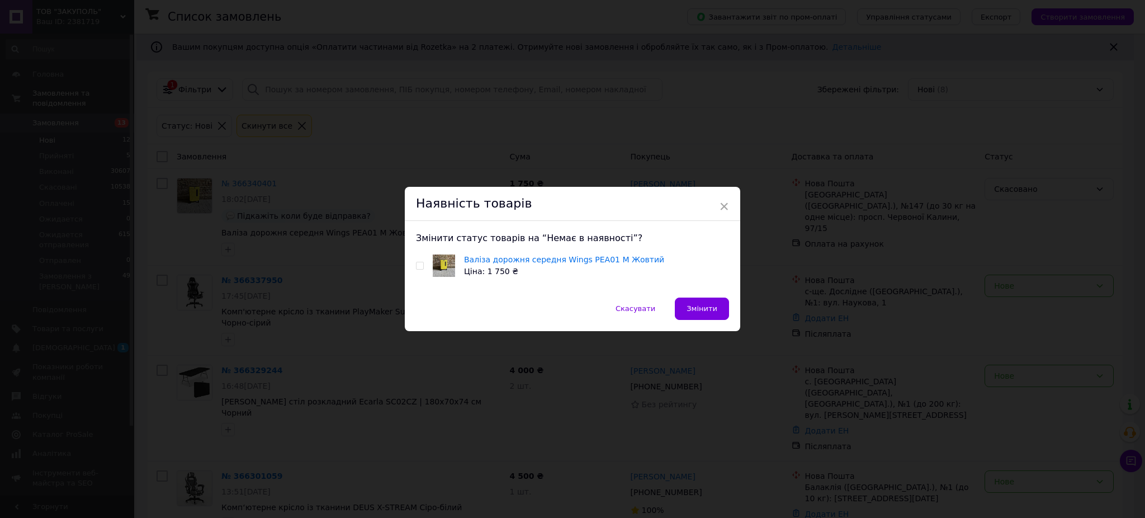
click at [423, 264] on div "Валіза дорожня середня Wings PEA01 М Жовтий Ціна: 1 750 ₴" at bounding box center [572, 265] width 313 height 23
click at [418, 267] on input "checkbox" at bounding box center [419, 265] width 7 height 7
checkbox input "true"
click at [725, 305] on button "Змінити" at bounding box center [702, 308] width 54 height 22
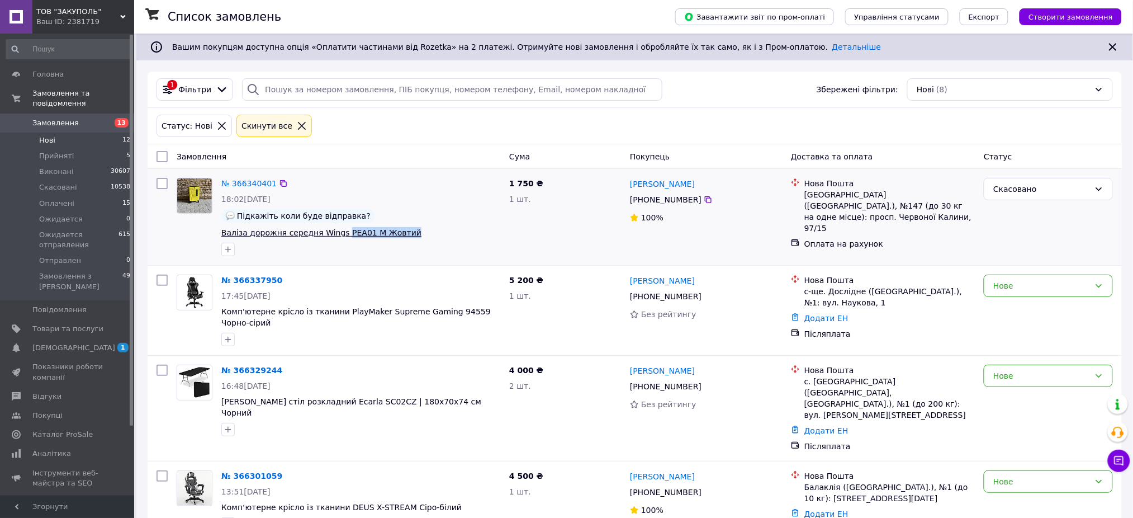
drag, startPoint x: 392, startPoint y: 234, endPoint x: 334, endPoint y: 236, distance: 58.2
click at [334, 236] on span "Валіза дорожня середня Wings PEA01 М Жовтий" at bounding box center [360, 232] width 279 height 11
copy span "PEA01 М Жовтий"
click at [89, 319] on link "Товари та послуги" at bounding box center [68, 328] width 137 height 19
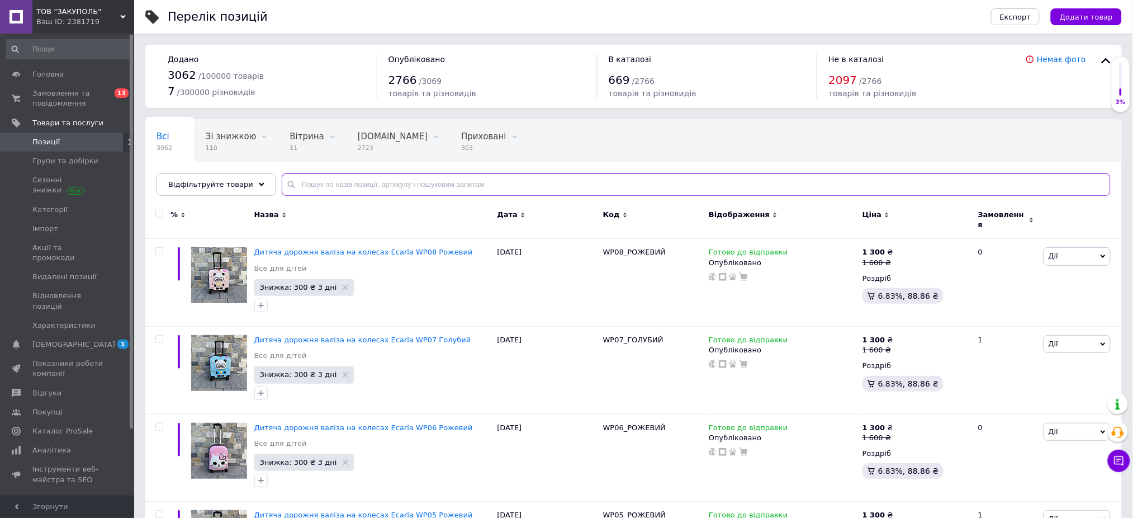
click at [301, 179] on input "text" at bounding box center [696, 184] width 829 height 22
paste input "PEA01 М Жовтий"
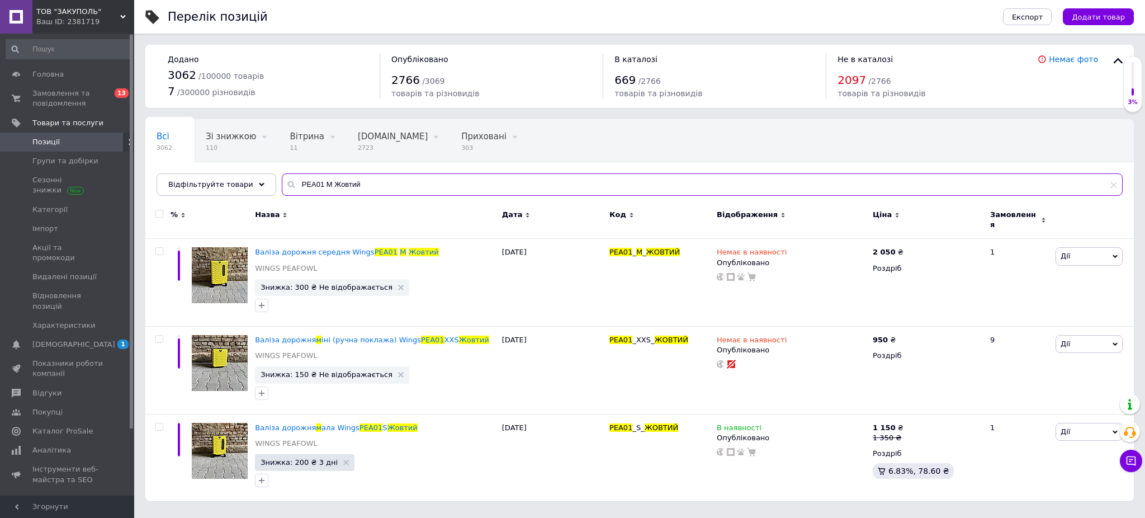
drag, startPoint x: 359, startPoint y: 183, endPoint x: 314, endPoint y: 190, distance: 46.3
click at [314, 190] on input "PEA01 М Жовтий" at bounding box center [702, 184] width 841 height 22
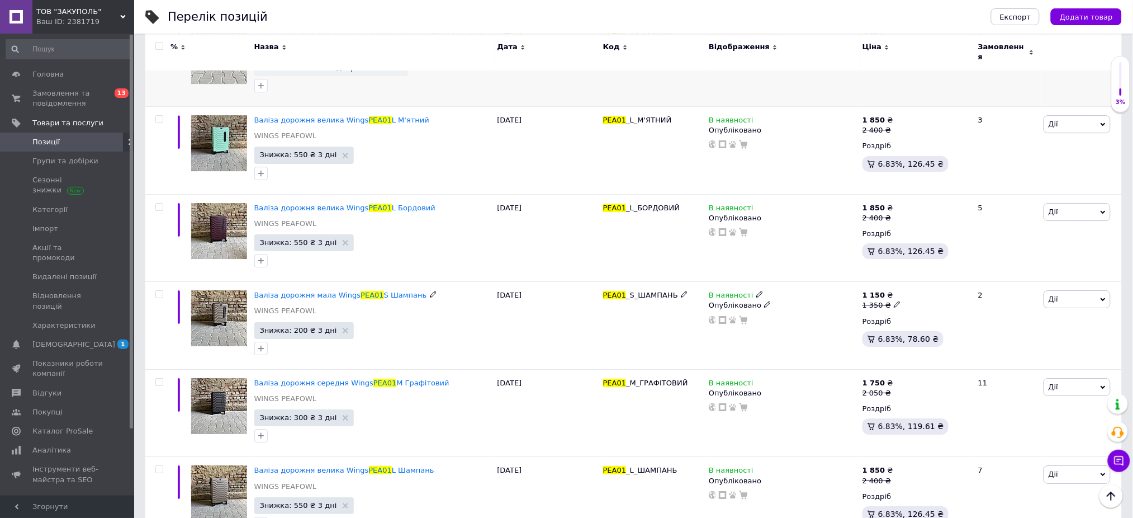
scroll to position [1267, 0]
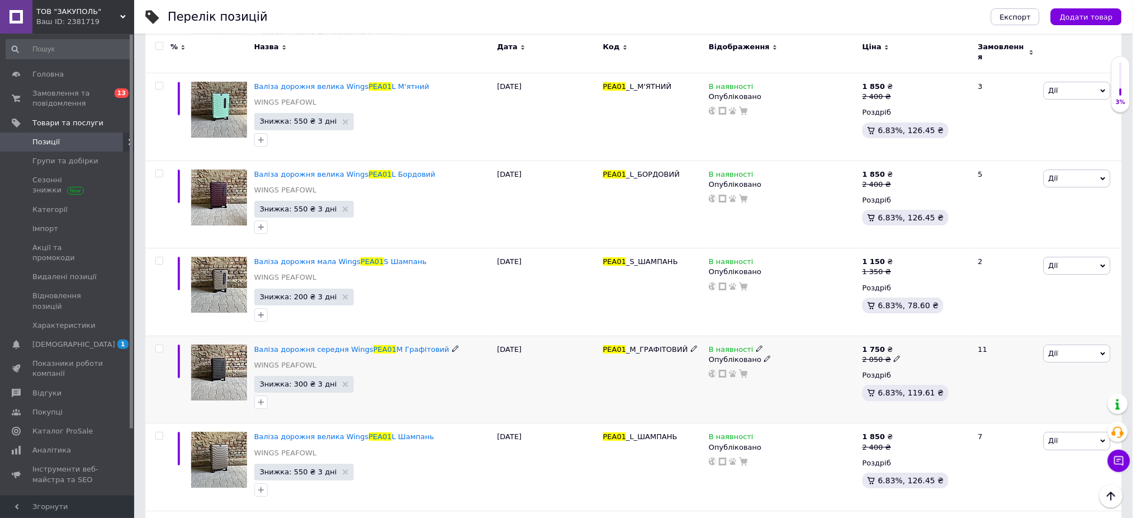
type input "PEA01"
click at [756, 345] on icon at bounding box center [759, 348] width 7 height 7
click at [778, 349] on li "Немає в наявності" at bounding box center [820, 357] width 106 height 16
click at [619, 338] on div "PEA01 _М_ГРАФІТОВИЙ" at bounding box center [653, 379] width 106 height 88
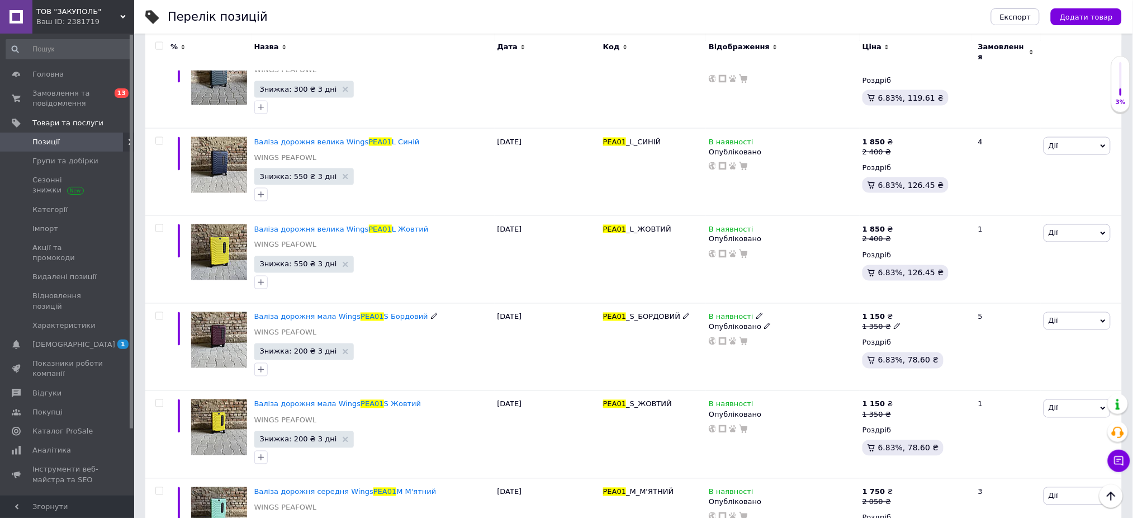
scroll to position [2161, 0]
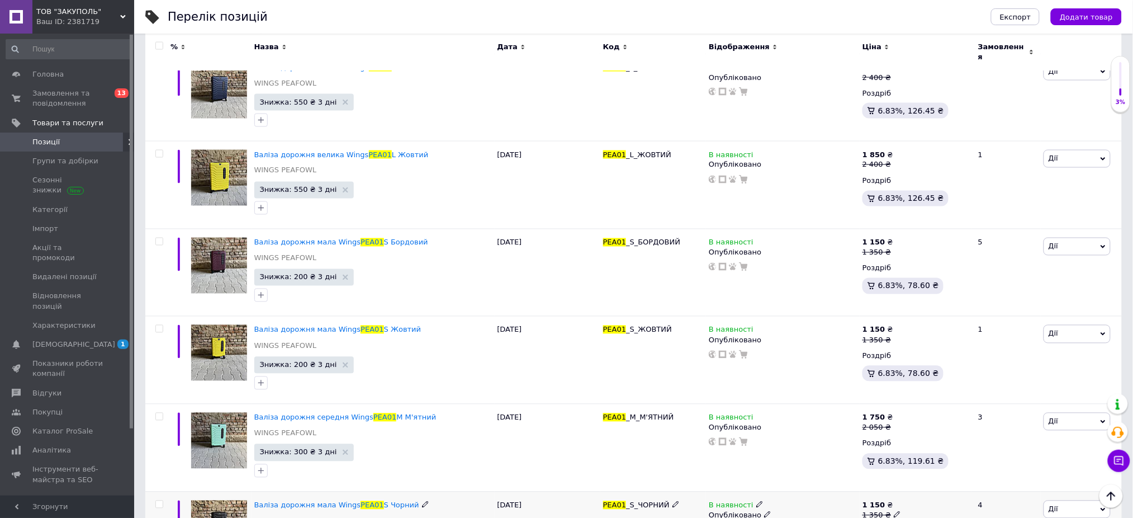
click at [756, 501] on icon at bounding box center [759, 504] width 7 height 7
click at [788, 505] on li "Немає в наявності" at bounding box center [820, 513] width 106 height 16
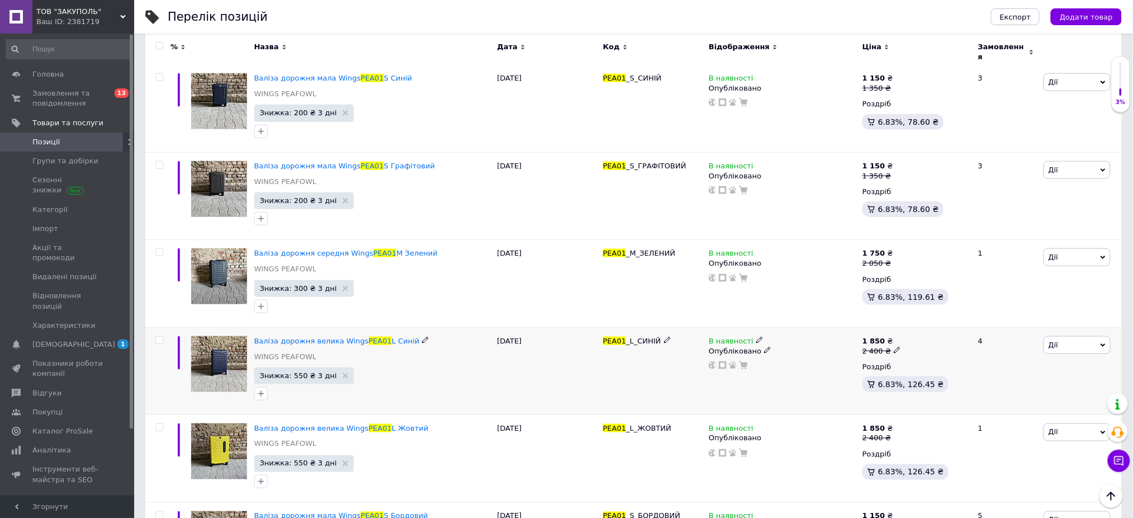
scroll to position [1863, 0]
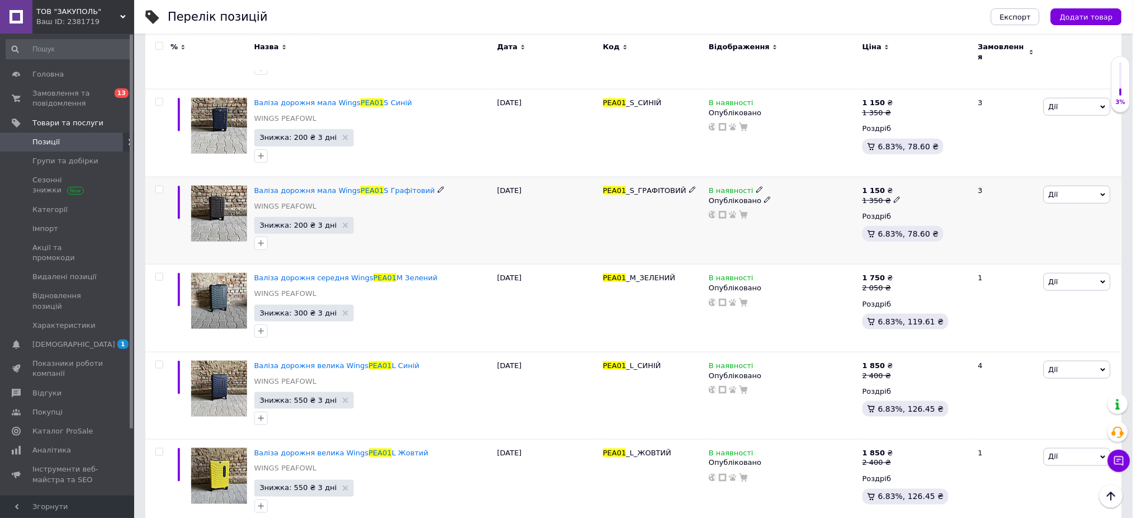
click at [756, 186] on icon at bounding box center [759, 189] width 7 height 7
click at [772, 191] on li "Немає в наявності" at bounding box center [820, 199] width 106 height 16
click at [684, 177] on div "PEA01 _S_ГРАФІТОВИЙ" at bounding box center [653, 221] width 106 height 88
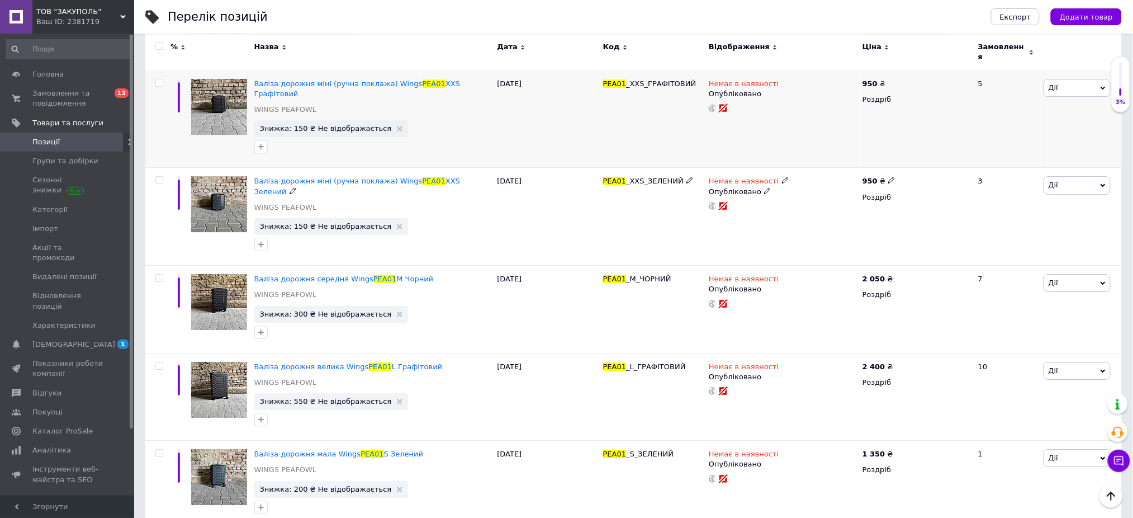
scroll to position [2911, 0]
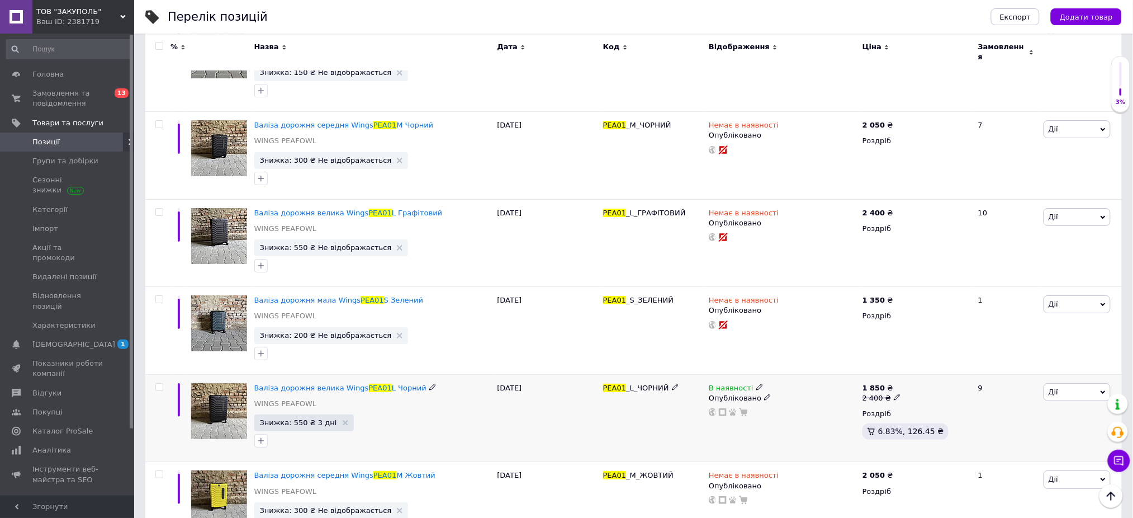
click at [756, 383] on icon at bounding box center [759, 386] width 7 height 7
click at [795, 388] on li "Немає в наявності" at bounding box center [820, 396] width 106 height 16
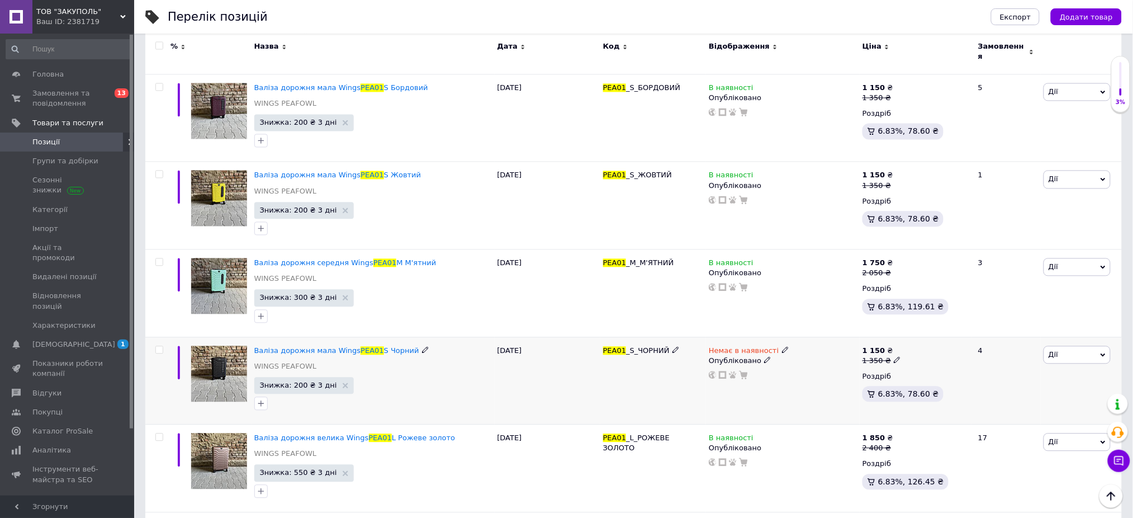
scroll to position [2315, 0]
click at [756, 259] on icon at bounding box center [759, 262] width 7 height 7
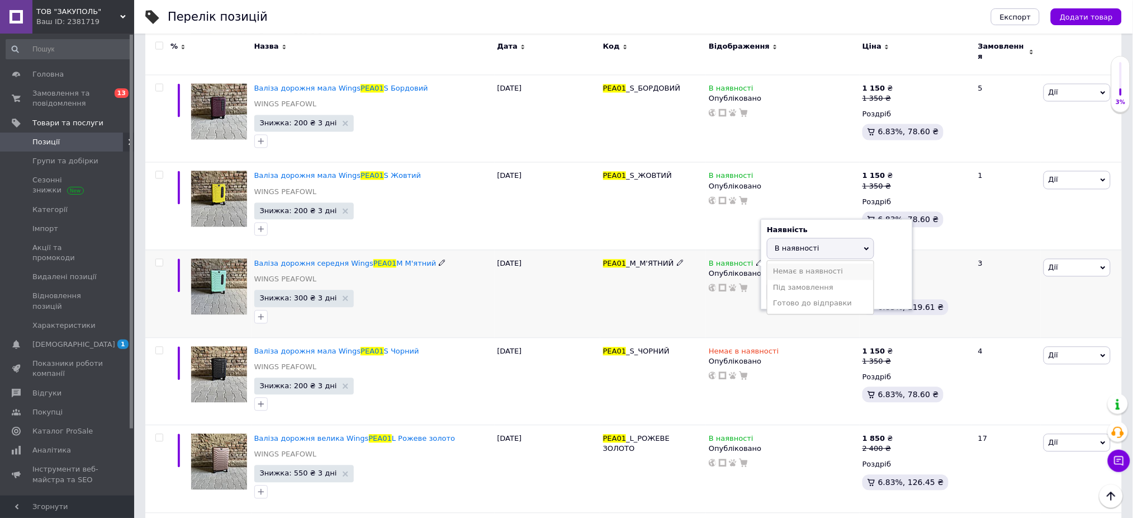
click at [776, 264] on li "Немає в наявності" at bounding box center [820, 272] width 106 height 16
click at [577, 253] on div "29.06.2025" at bounding box center [548, 294] width 106 height 88
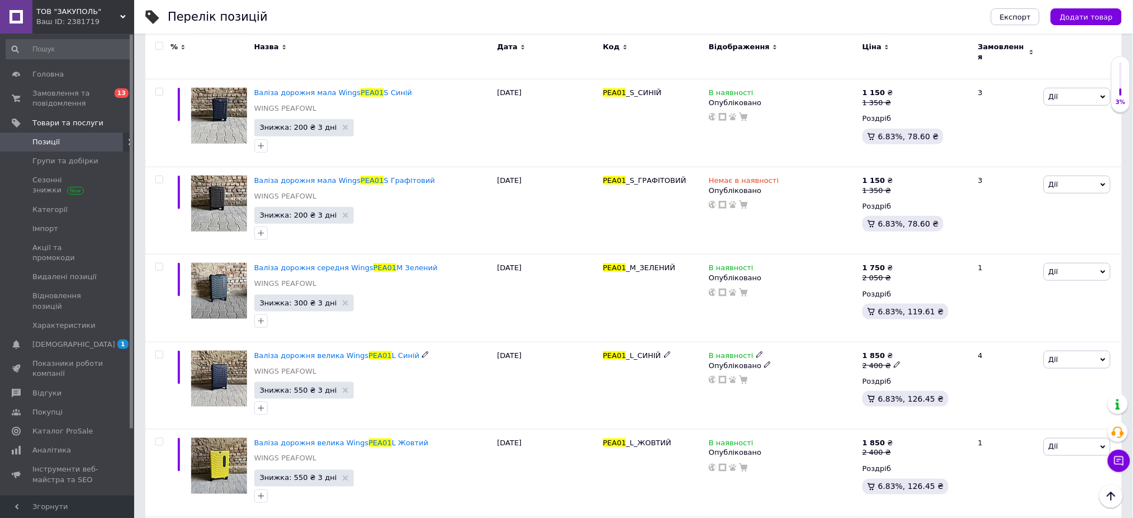
scroll to position [1867, 0]
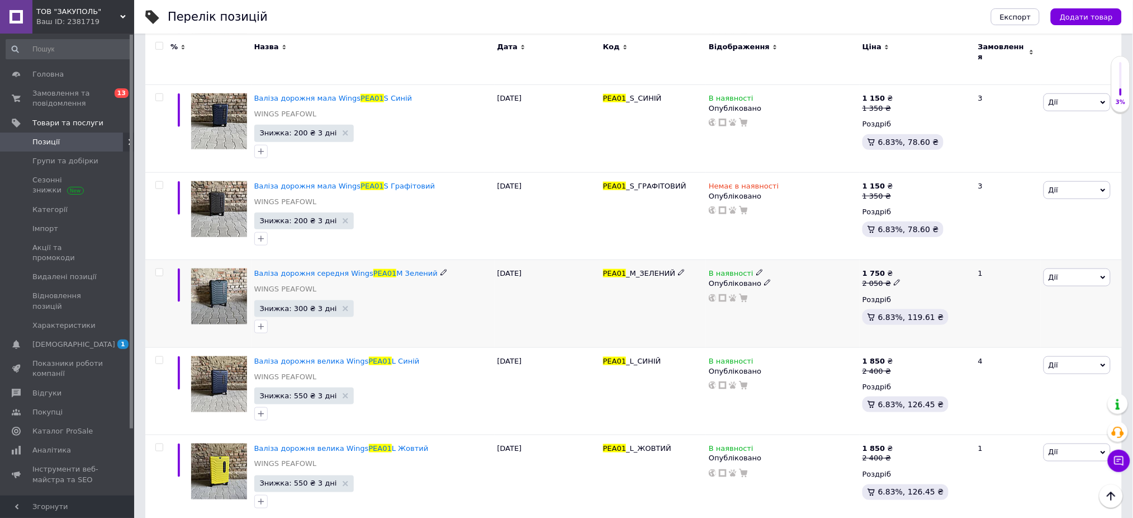
click at [756, 269] on icon at bounding box center [759, 272] width 7 height 7
click at [783, 274] on li "Немає в наявності" at bounding box center [820, 282] width 106 height 16
click at [547, 267] on div "29.06.2025" at bounding box center [548, 304] width 106 height 88
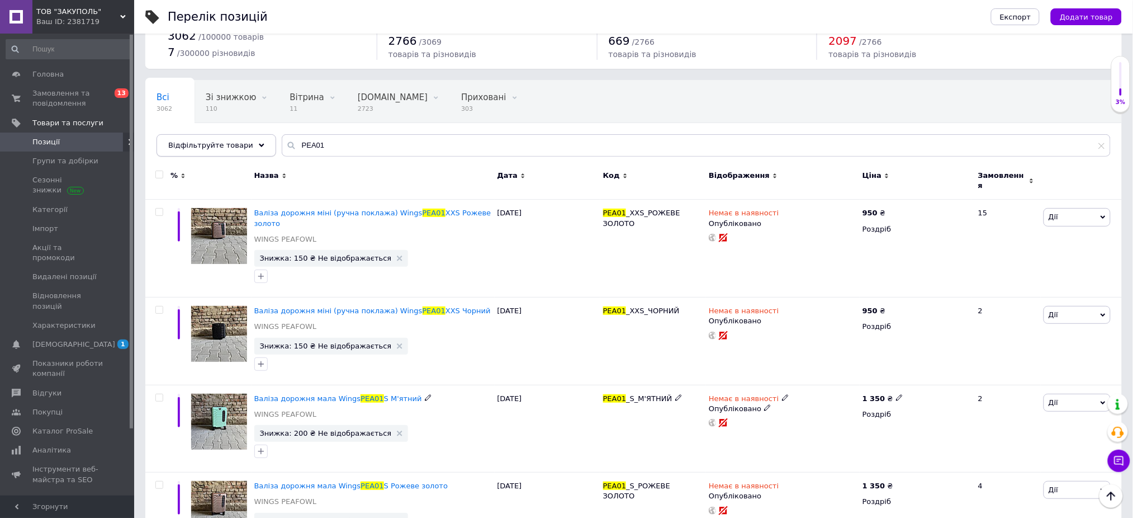
scroll to position [0, 0]
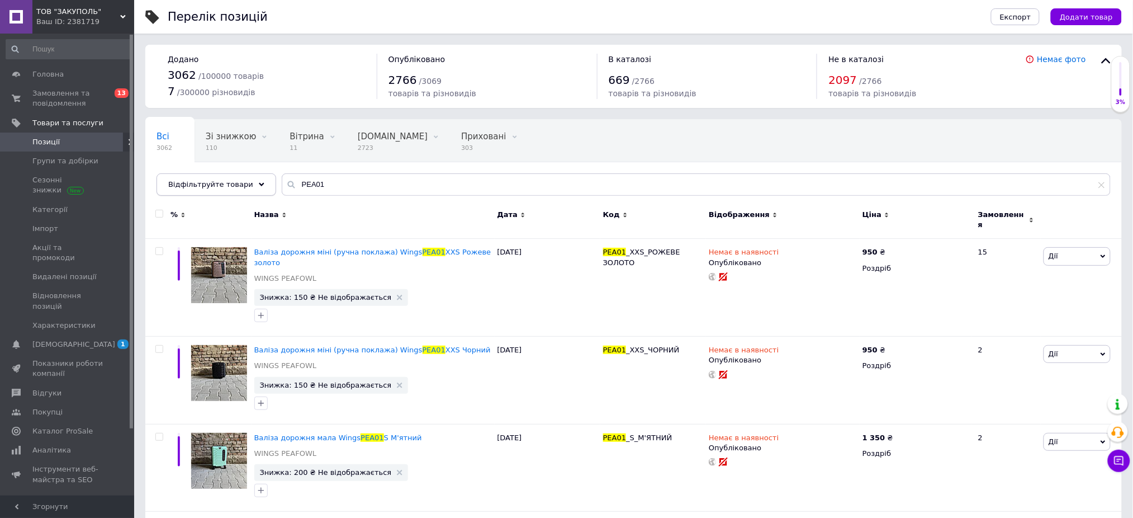
click at [219, 183] on span "Відфільтруйте товари" at bounding box center [210, 184] width 85 height 8
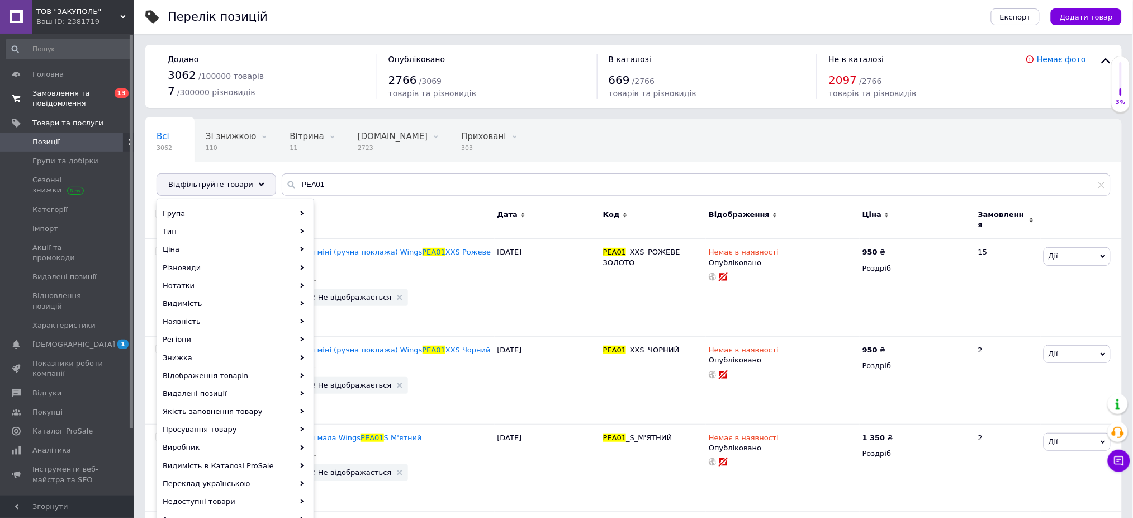
click at [72, 99] on span "Замовлення та повідомлення" at bounding box center [67, 98] width 71 height 20
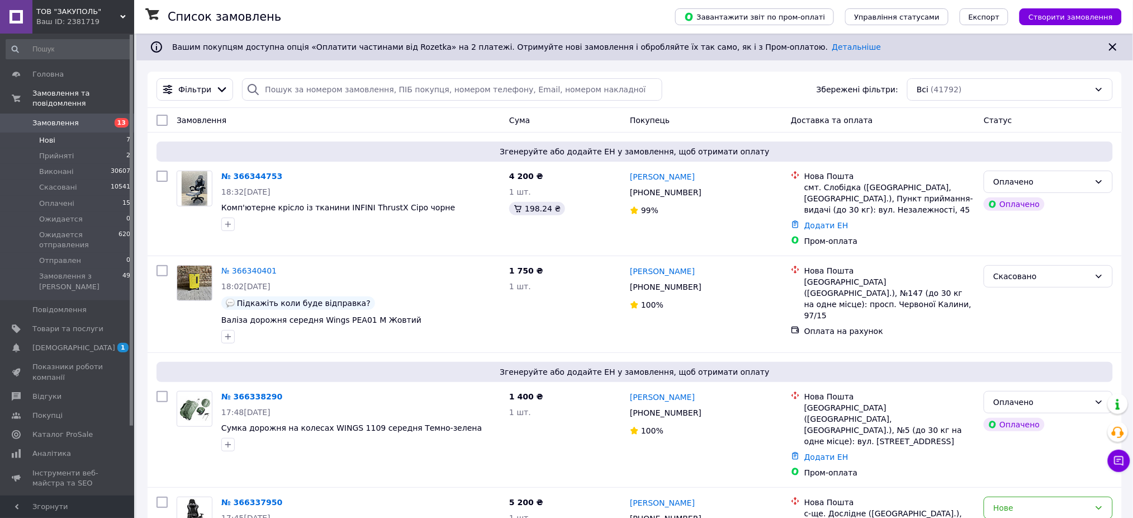
click at [84, 132] on li "Нові 7" at bounding box center [68, 140] width 137 height 16
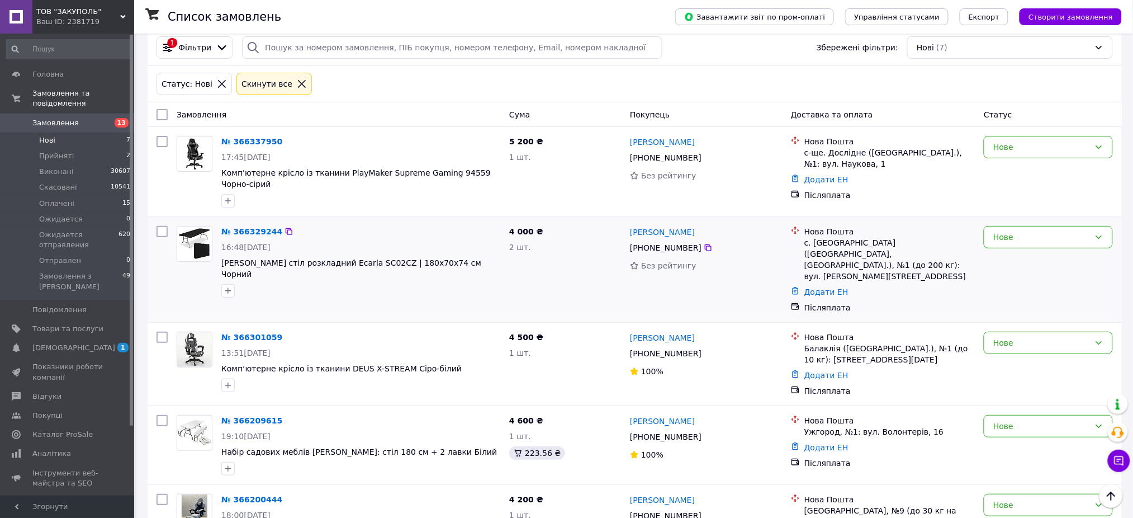
scroll to position [41, 0]
click at [165, 117] on input "checkbox" at bounding box center [162, 115] width 11 height 11
checkbox input "true"
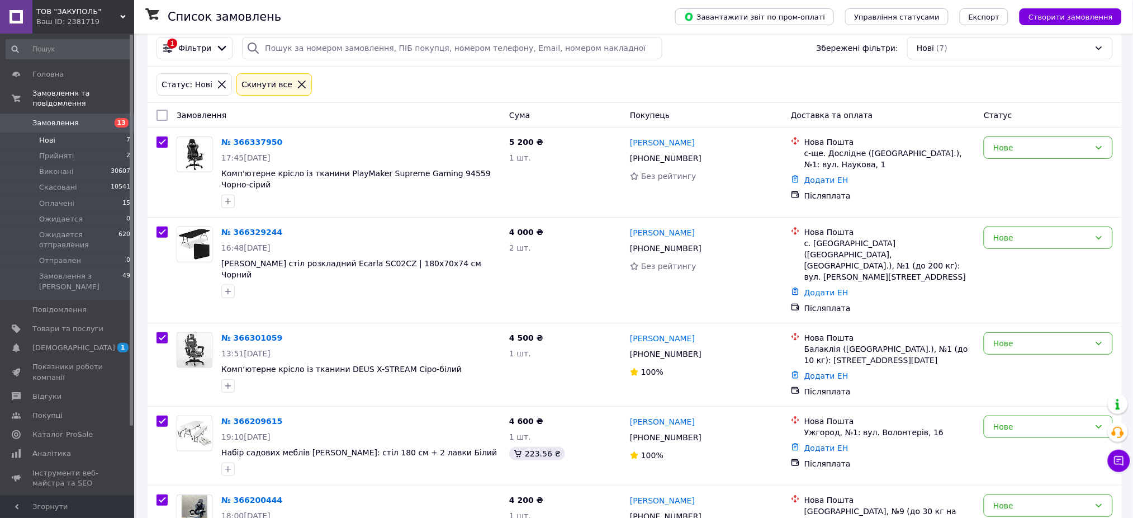
checkbox input "true"
click at [165, 117] on div "Дії для 7 замовлень" at bounding box center [208, 115] width 117 height 19
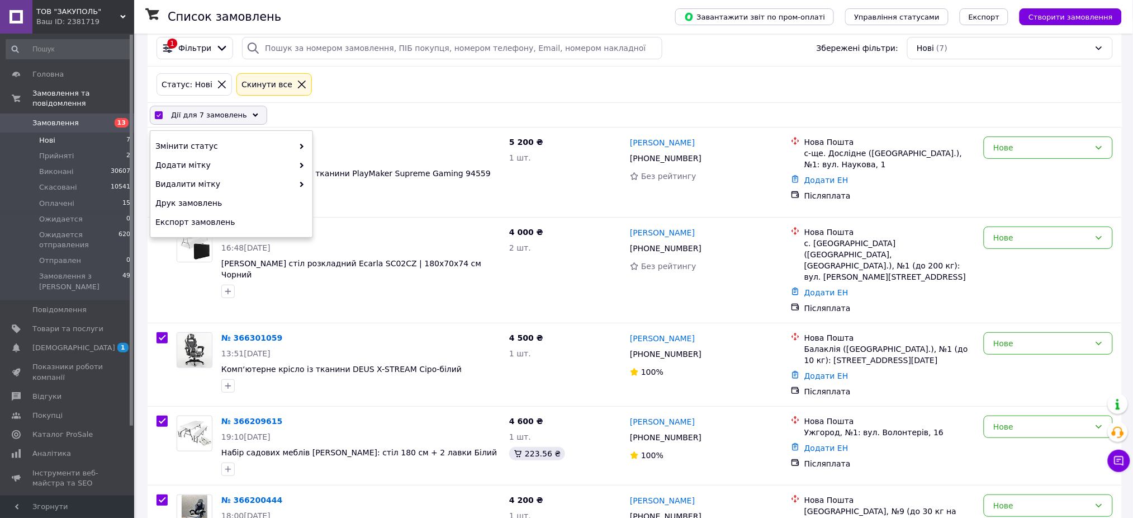
click at [349, 116] on div "Дії для 7 замовлень Вибрати все 7 замовлень Вибрані всі 7 замовлень Скасувати в…" at bounding box center [635, 115] width 970 height 19
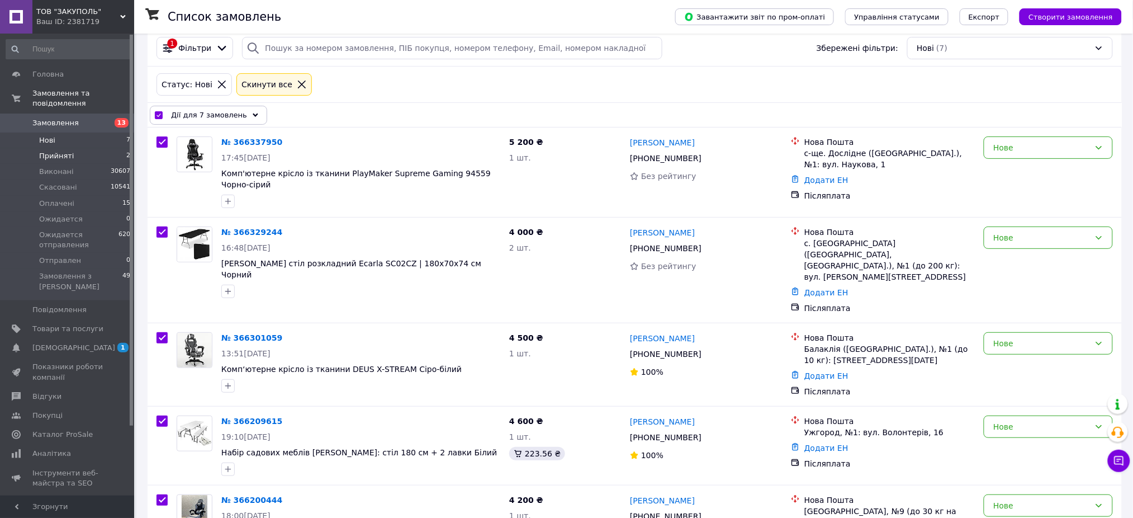
click at [88, 148] on li "Прийняті 2" at bounding box center [68, 156] width 137 height 16
checkbox input "false"
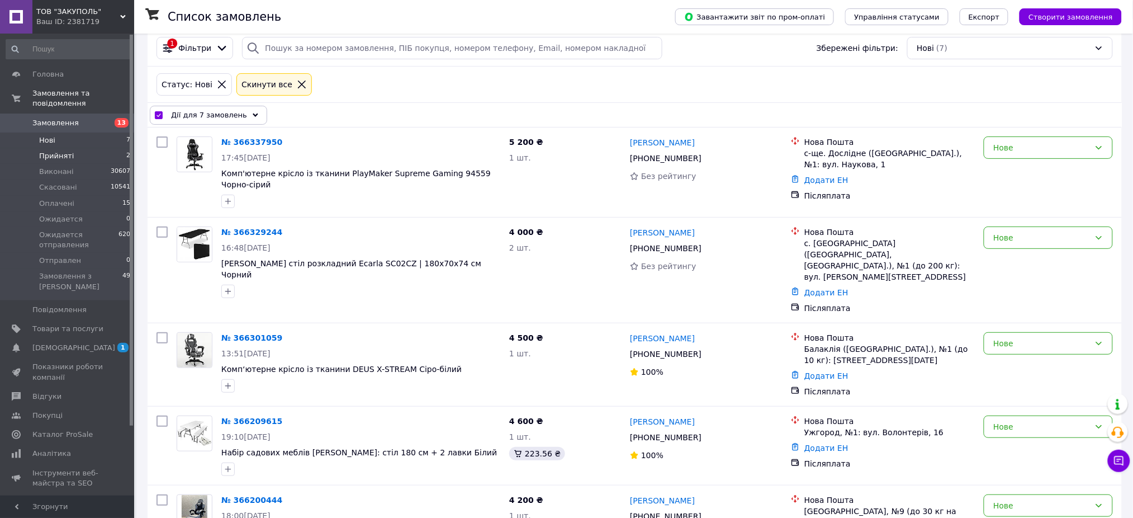
checkbox input "false"
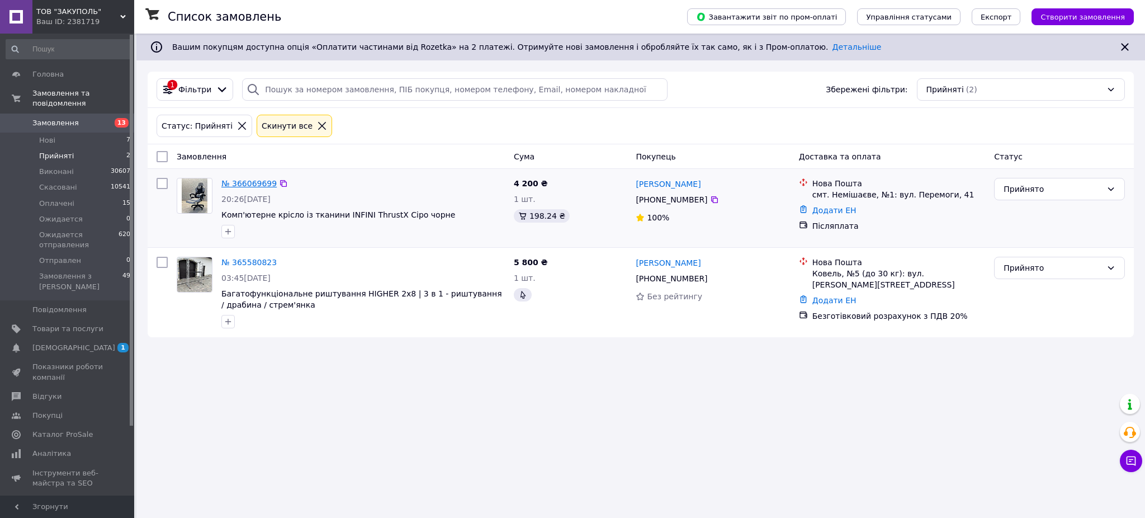
click at [253, 181] on link "№ 366069699" at bounding box center [248, 183] width 55 height 9
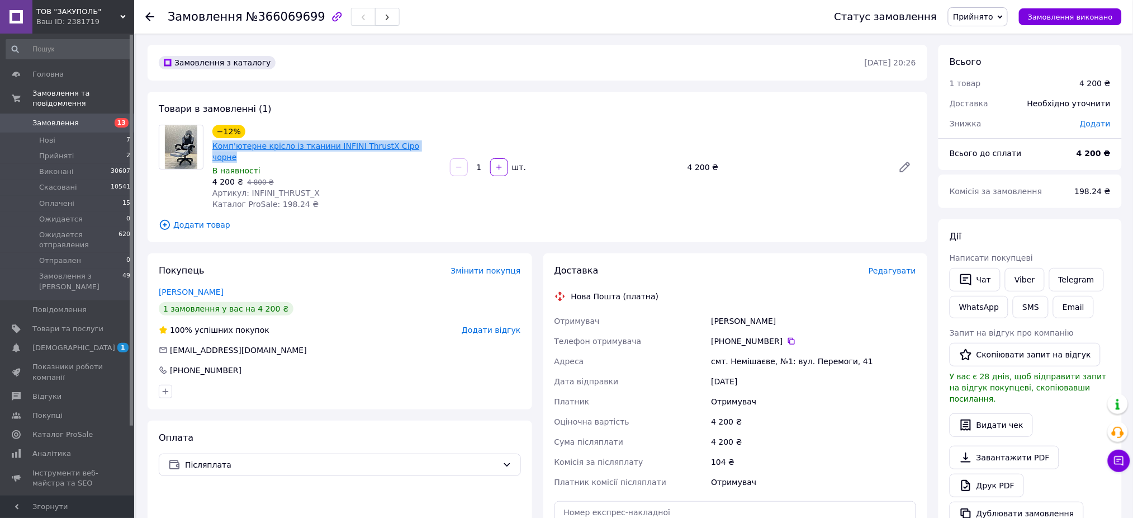
drag, startPoint x: 422, startPoint y: 141, endPoint x: 213, endPoint y: 147, distance: 209.1
click at [213, 147] on div "−12% Комп'ютерне крісло із тканини INFINI ThrustX Сіро чорне" at bounding box center [326, 144] width 231 height 40
copy link "Комп'ютерне крісло із тканини INFINI ThrustX Сіро чорне"
click at [989, 17] on span "Прийнято" at bounding box center [973, 16] width 40 height 9
click at [987, 54] on li "Скасовано" at bounding box center [1002, 56] width 107 height 17
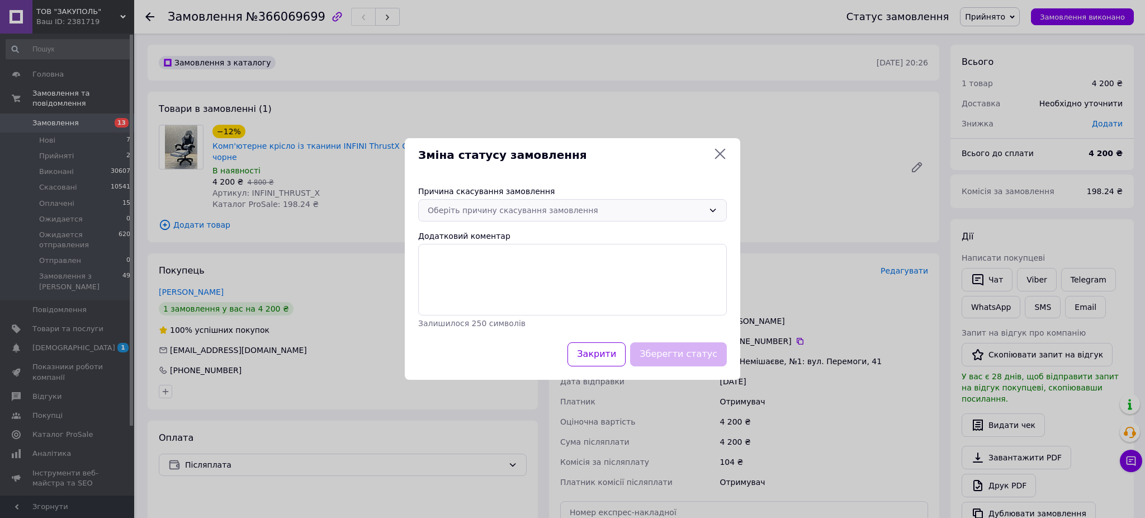
click at [552, 205] on div "Оберіть причину скасування замовлення" at bounding box center [566, 210] width 276 height 12
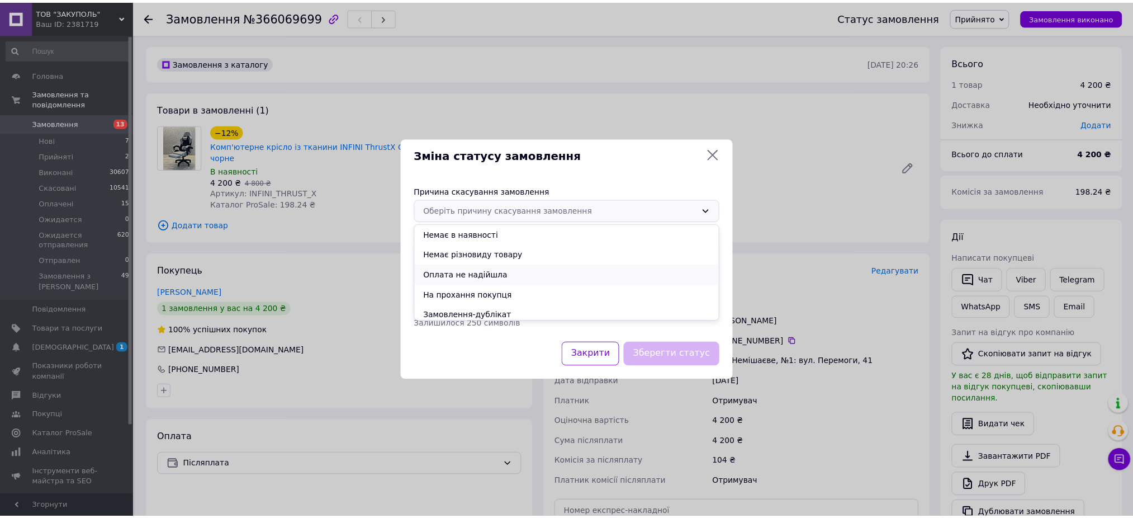
scroll to position [44, 0]
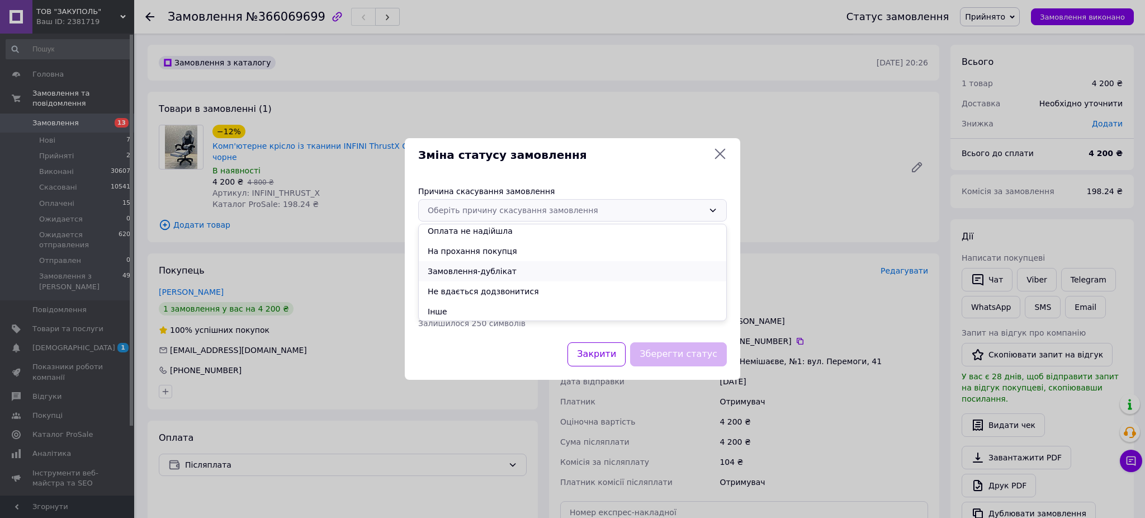
click at [509, 278] on li "Замовлення-дублікат" at bounding box center [572, 271] width 307 height 20
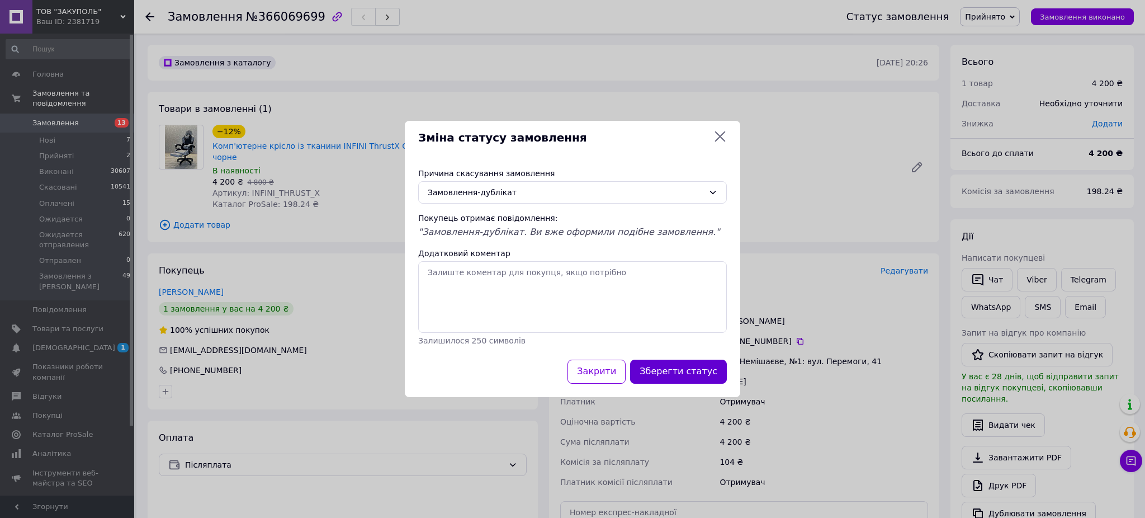
click at [675, 379] on button "Зберегти статус" at bounding box center [678, 371] width 97 height 24
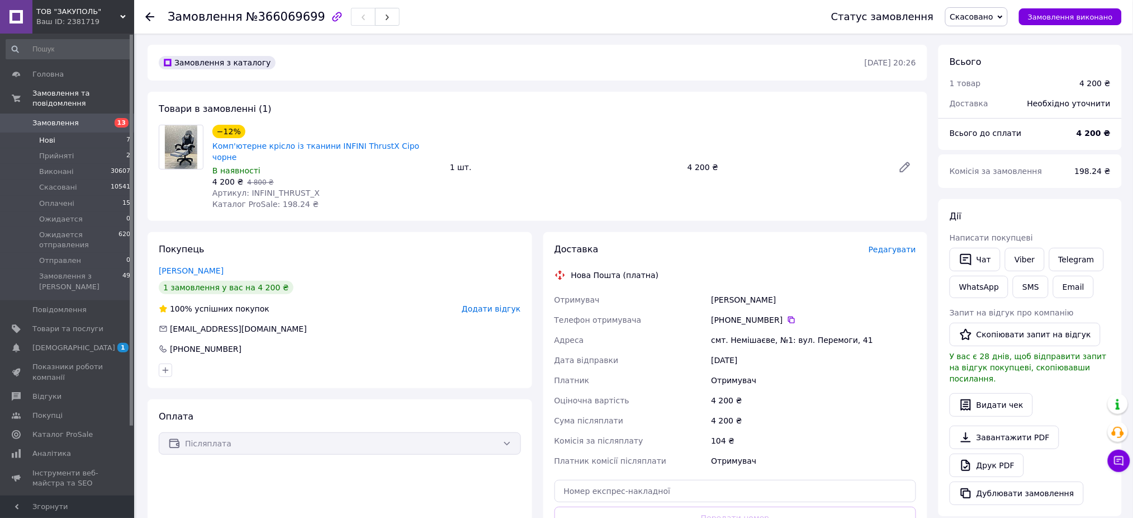
click at [90, 132] on li "Нові 7" at bounding box center [68, 140] width 137 height 16
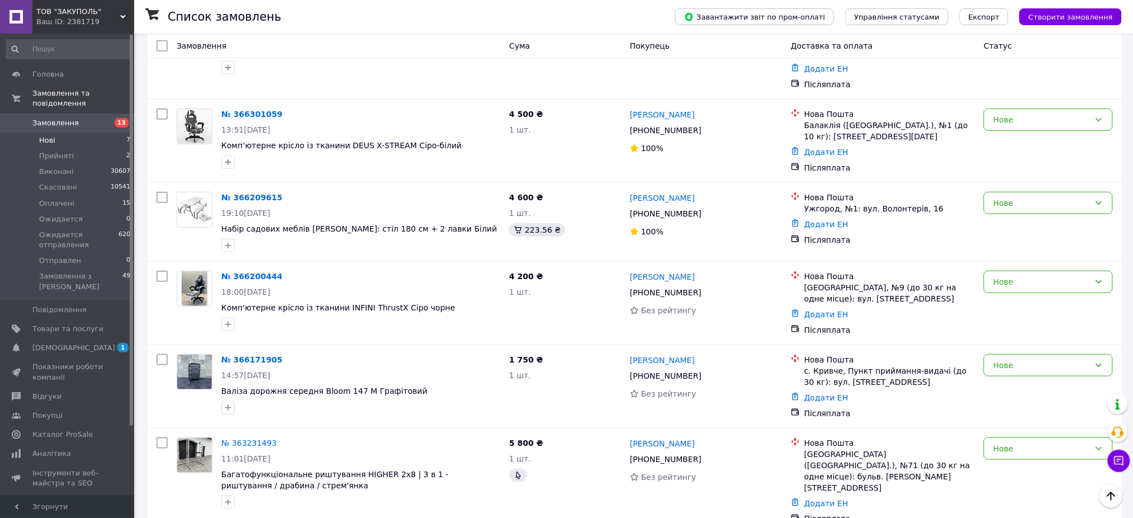
click at [83, 132] on li "Нові 7" at bounding box center [68, 140] width 137 height 16
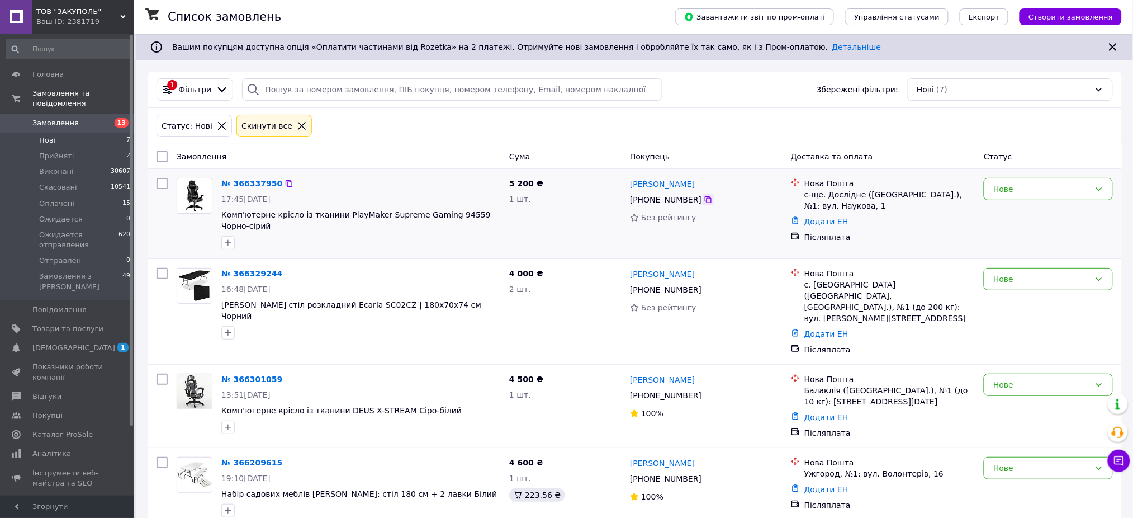
click at [704, 196] on icon at bounding box center [708, 199] width 9 height 9
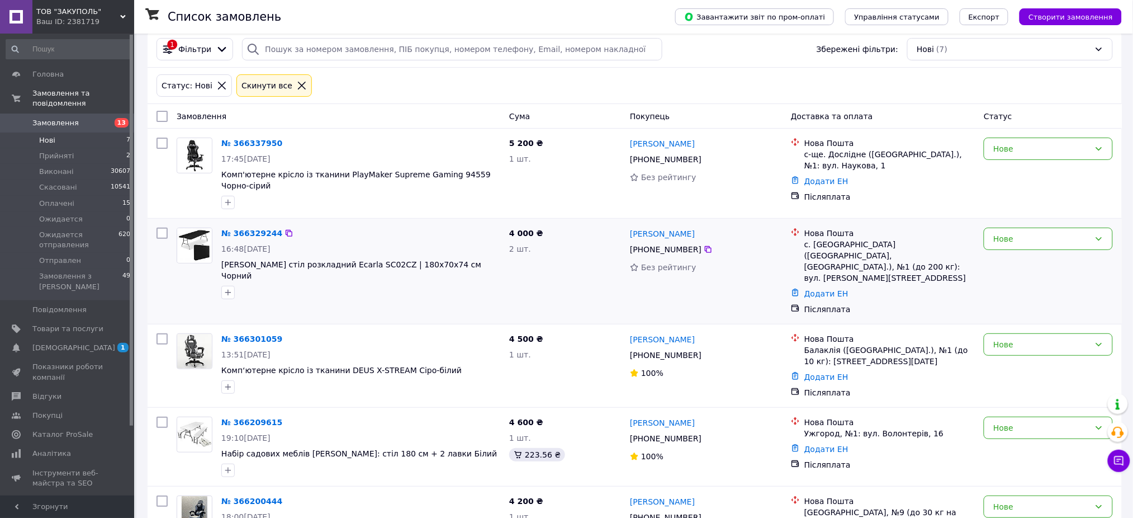
scroll to position [74, 0]
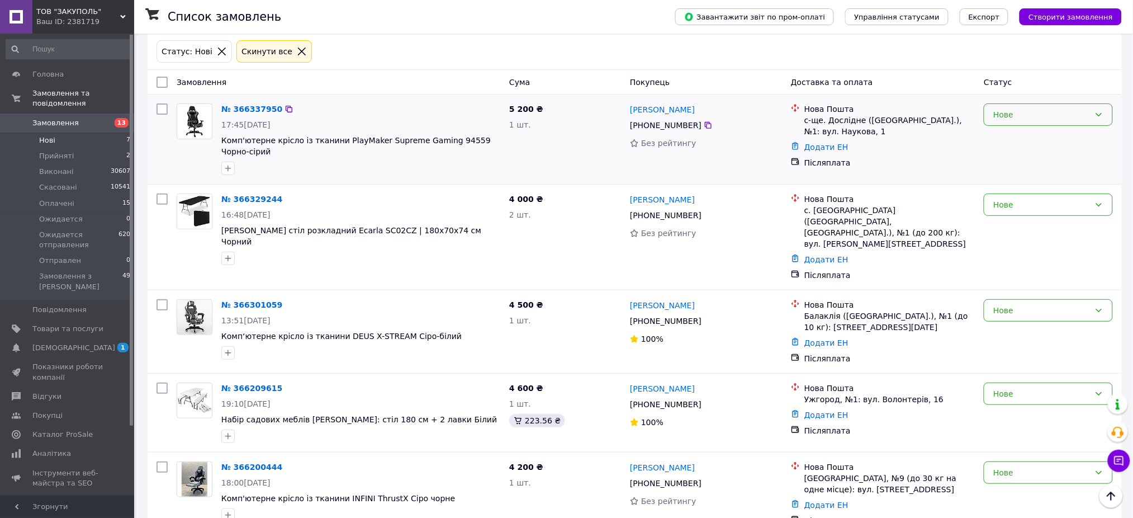
click at [1030, 106] on div "Нове" at bounding box center [1048, 114] width 129 height 22
click at [1012, 141] on li "Прийнято" at bounding box center [1049, 139] width 128 height 20
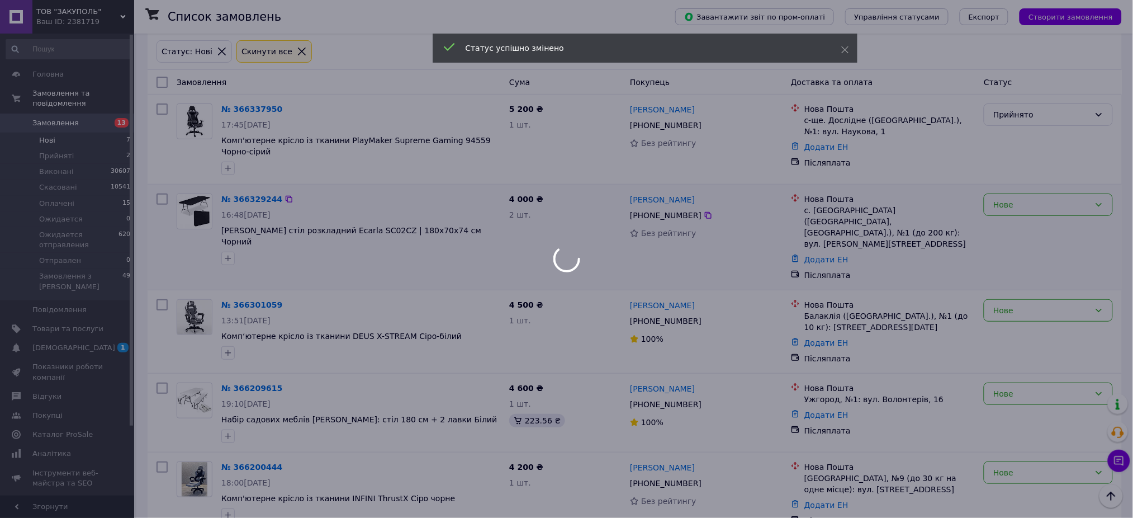
click at [1022, 208] on body "ТОВ "ЗАКУПОЛЬ" Ваш ID: 2381719 Сайт ТОВ "ЗАКУПОЛЬ" Кабінет покупця Перевірити с…" at bounding box center [566, 330] width 1133 height 809
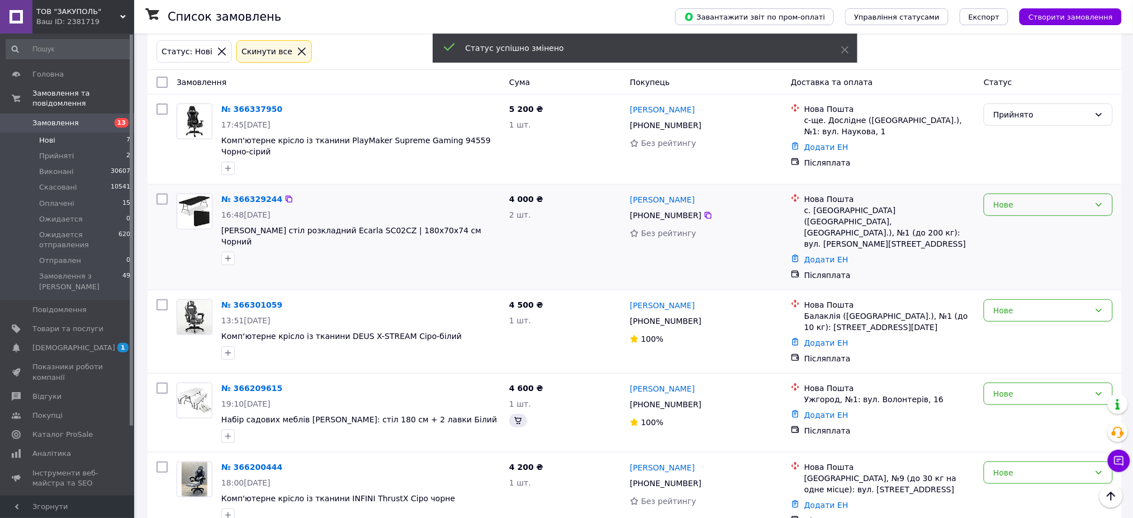
click at [1008, 206] on div "Нове" at bounding box center [1041, 204] width 97 height 12
click at [1007, 224] on li "Прийнято" at bounding box center [1049, 229] width 128 height 20
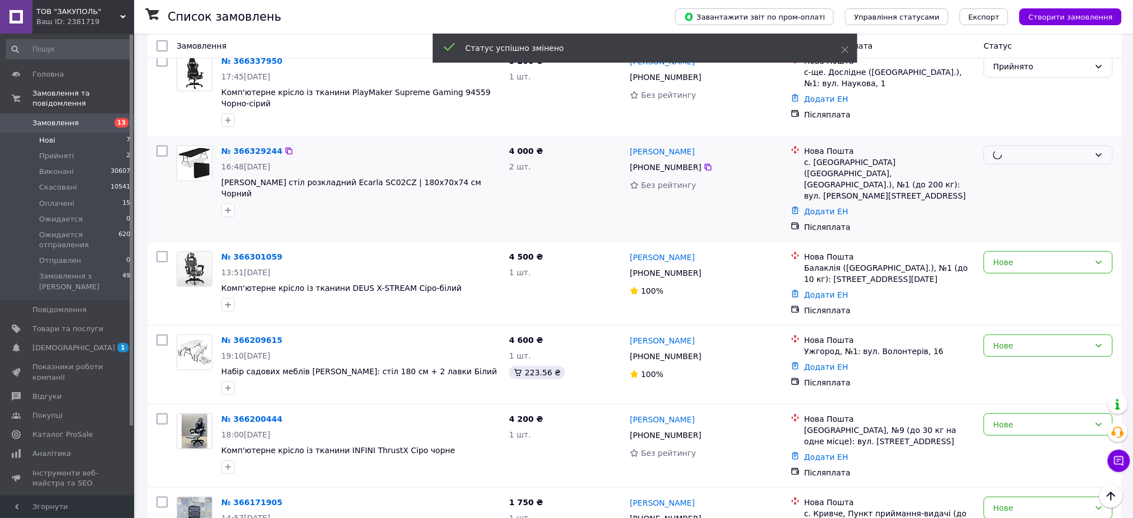
scroll to position [149, 0]
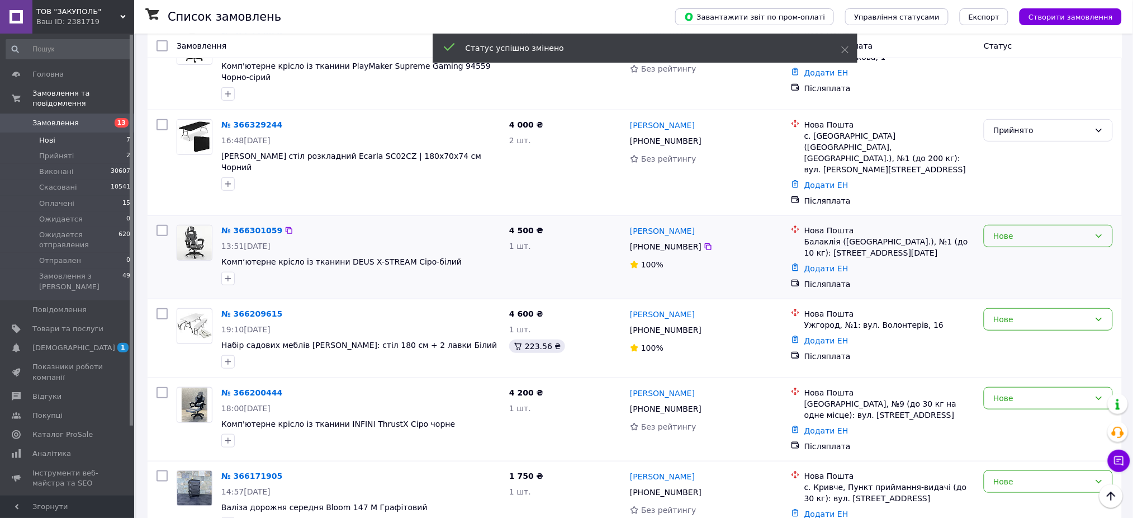
click at [1013, 230] on div "Нове" at bounding box center [1041, 236] width 97 height 12
click at [1007, 239] on li "Прийнято" at bounding box center [1049, 249] width 128 height 20
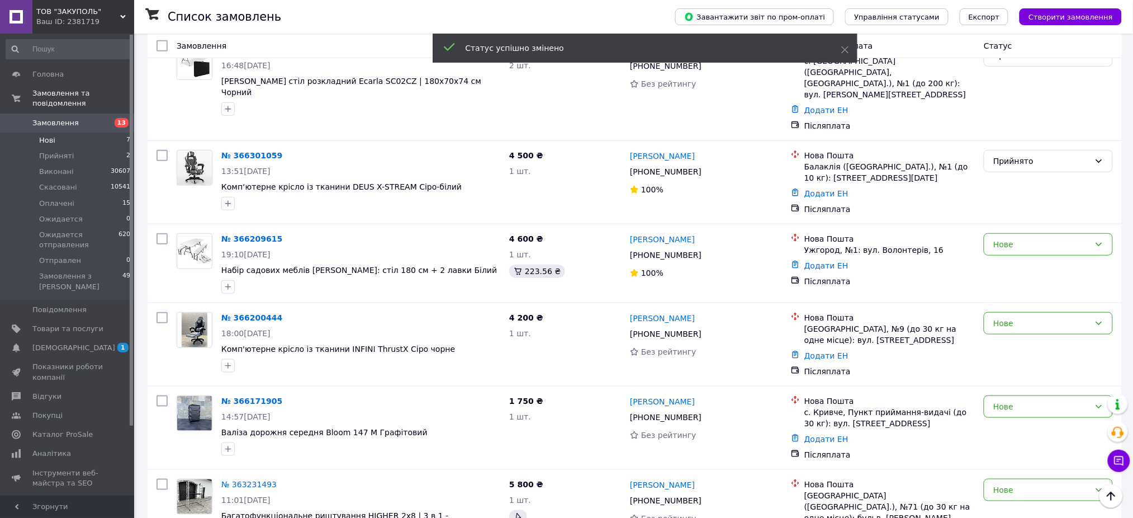
click at [1008, 238] on div "Нове" at bounding box center [1041, 244] width 97 height 12
click at [1008, 258] on li "Прийнято" at bounding box center [1049, 258] width 128 height 20
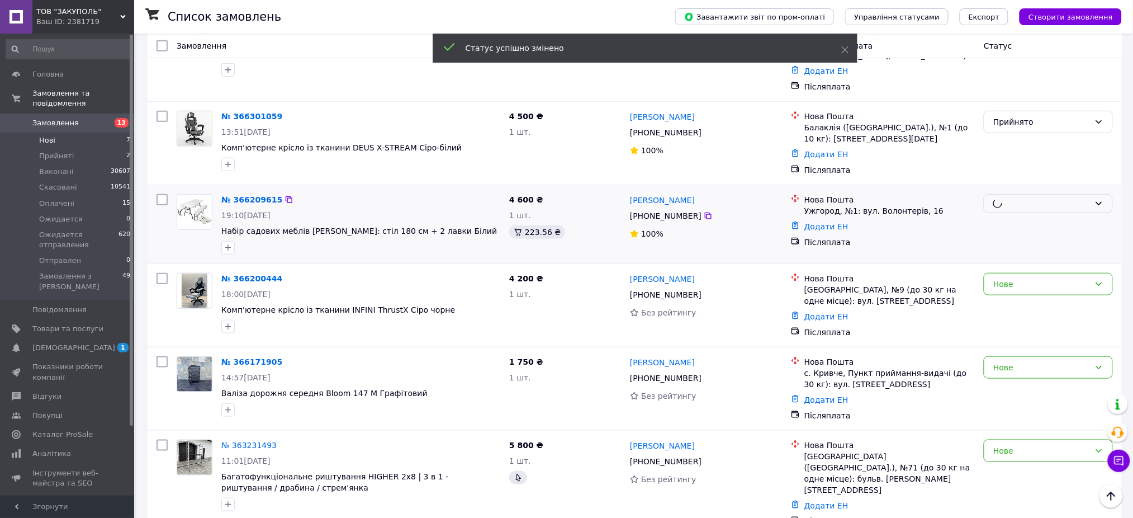
scroll to position [265, 0]
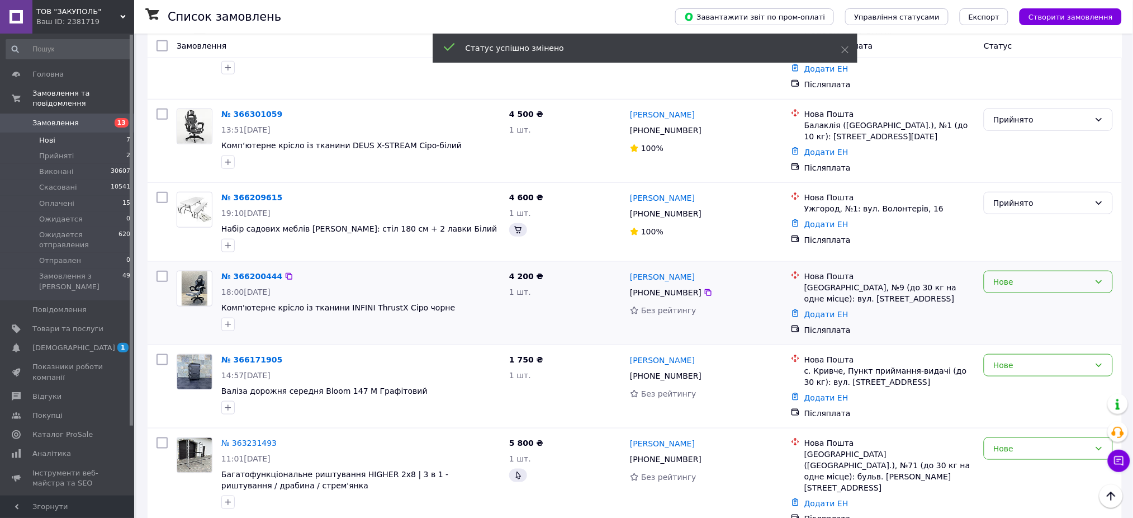
click at [1003, 277] on div "Нове" at bounding box center [1048, 282] width 129 height 22
click at [1003, 294] on li "Прийнято" at bounding box center [1049, 295] width 128 height 20
click at [1004, 359] on div "Нове" at bounding box center [1041, 365] width 97 height 12
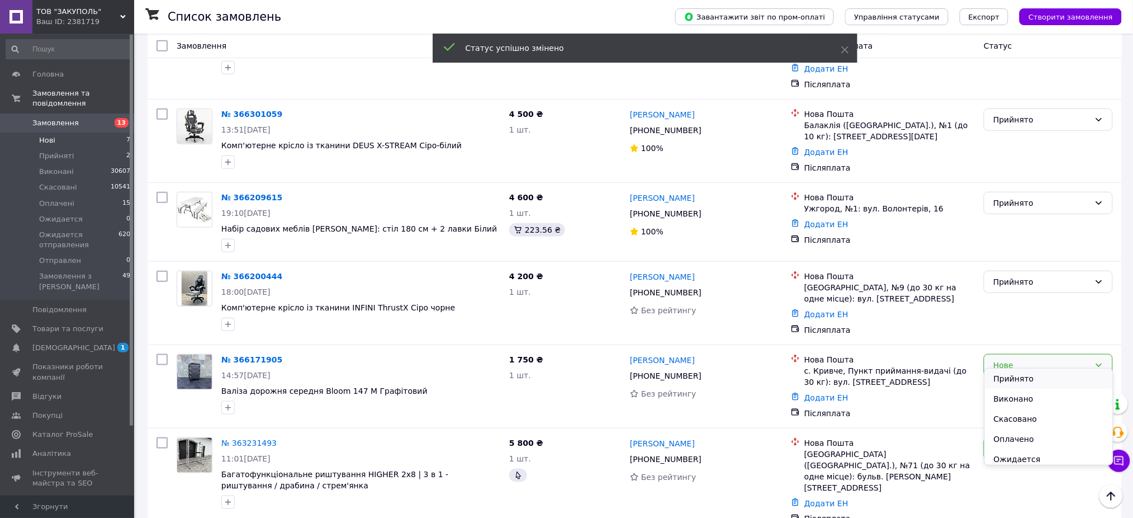
click at [1007, 372] on li "Прийнято" at bounding box center [1049, 378] width 128 height 20
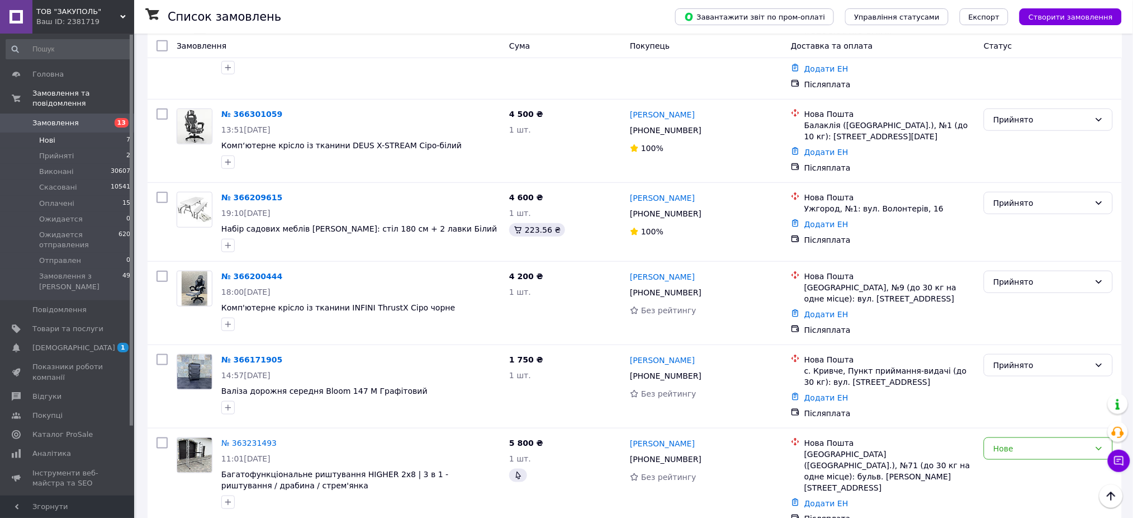
click at [110, 122] on link "Замовлення 13" at bounding box center [68, 122] width 137 height 19
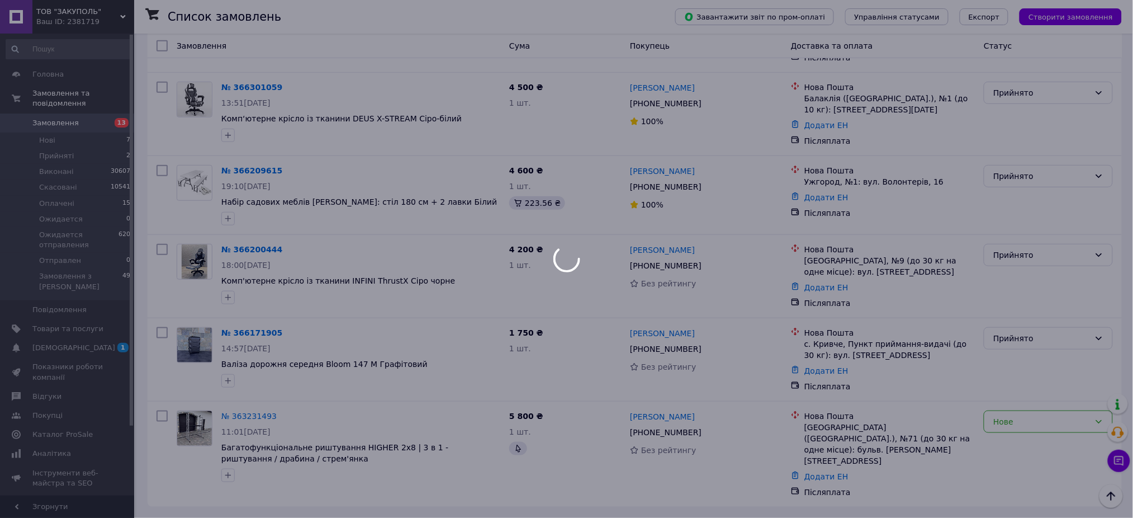
scroll to position [229, 0]
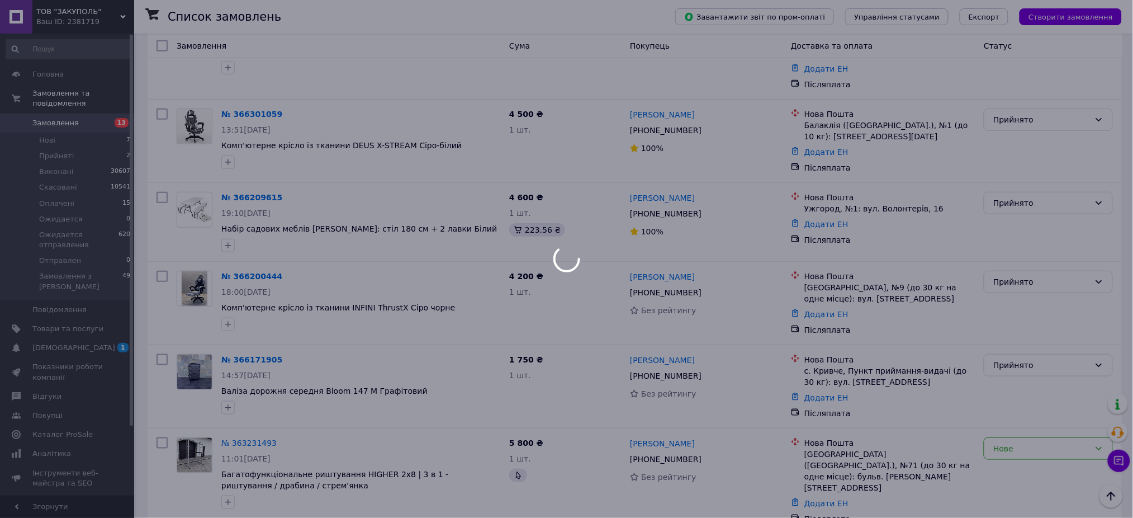
click at [107, 132] on div at bounding box center [566, 259] width 1133 height 518
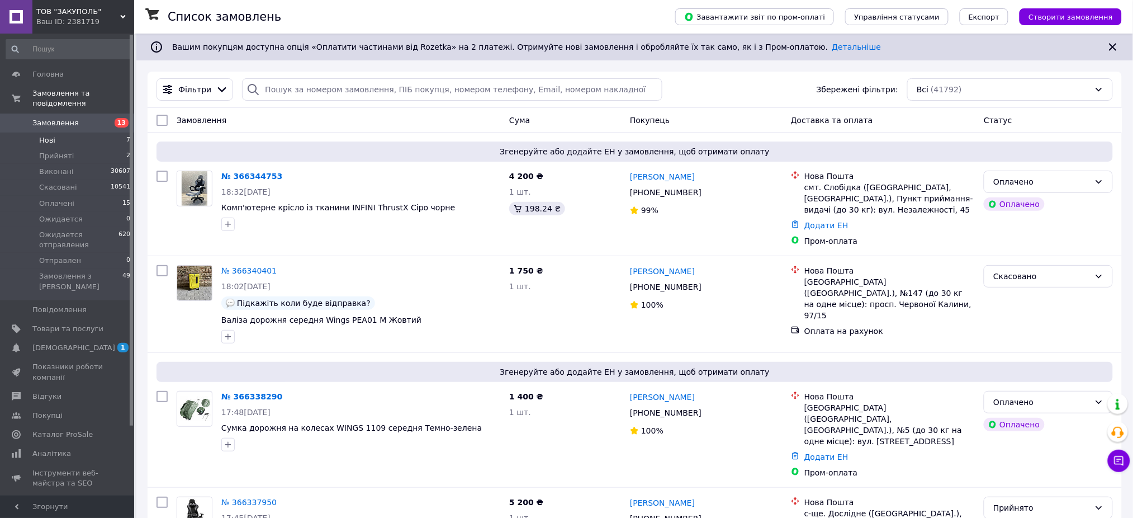
click at [73, 136] on li "Нові 7" at bounding box center [68, 140] width 137 height 16
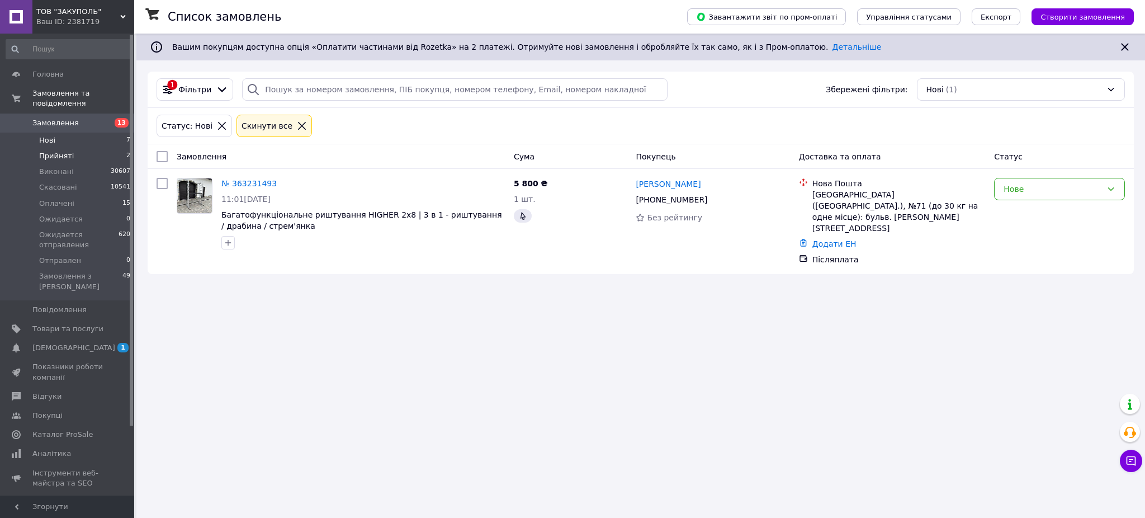
click at [120, 148] on li "Прийняті 2" at bounding box center [68, 156] width 137 height 16
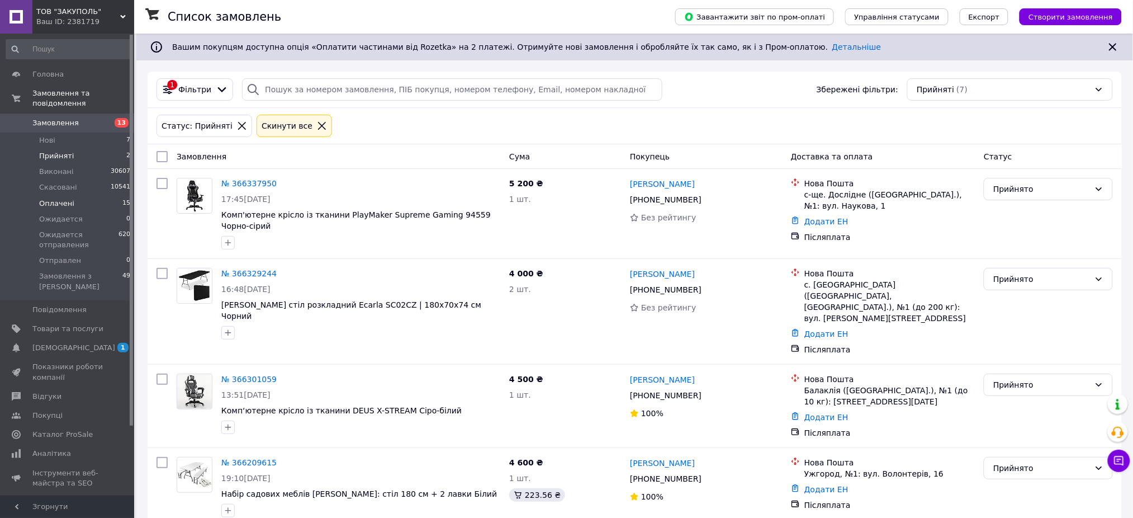
click at [102, 196] on li "Оплачені 15" at bounding box center [68, 204] width 137 height 16
